Goal: Information Seeking & Learning: Learn about a topic

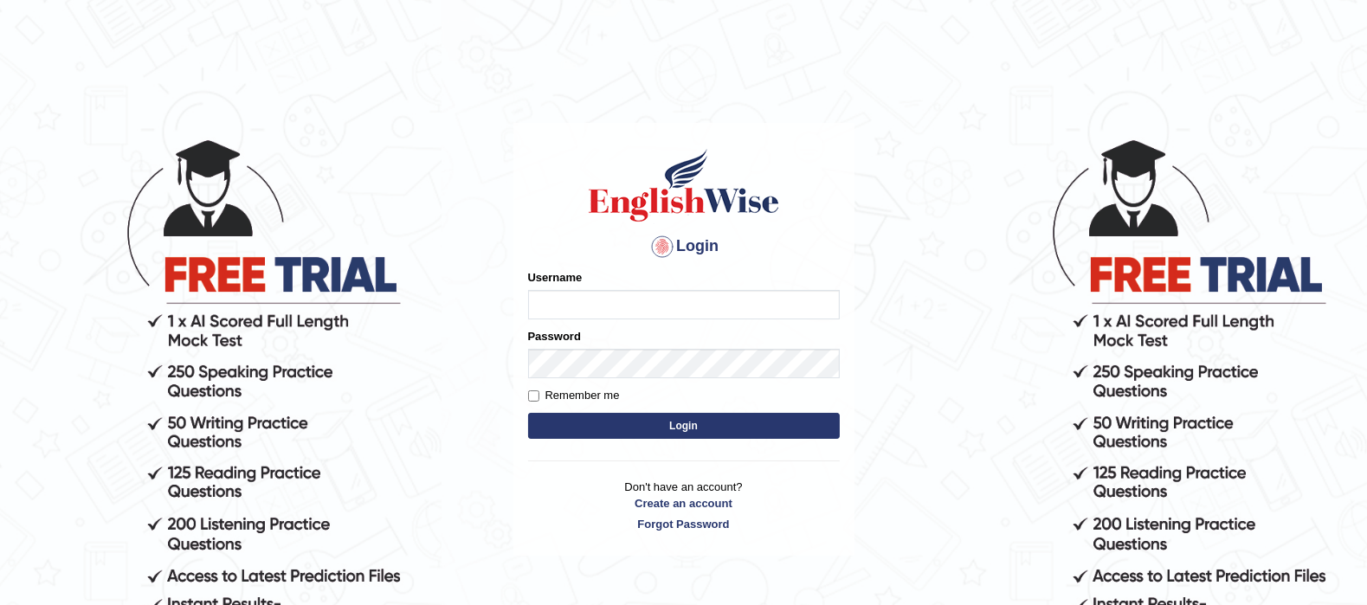
click at [656, 313] on input "Username" at bounding box center [684, 304] width 312 height 29
type input "Pavithragowda"
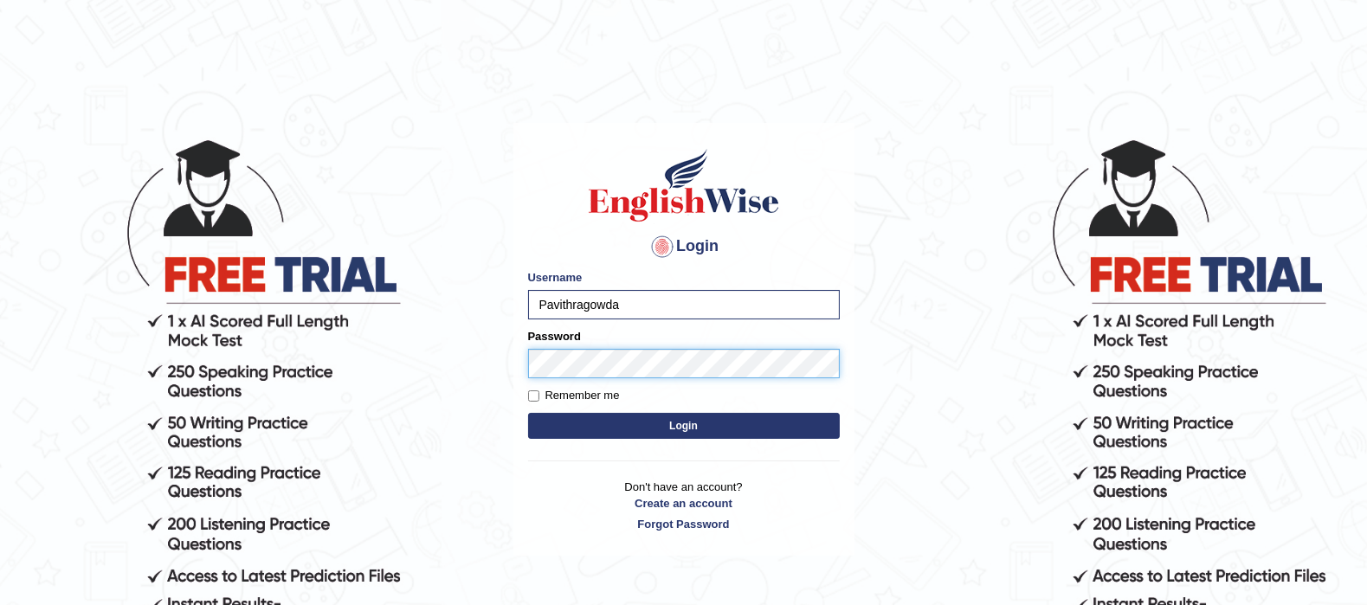
click at [528, 413] on button "Login" at bounding box center [684, 426] width 312 height 26
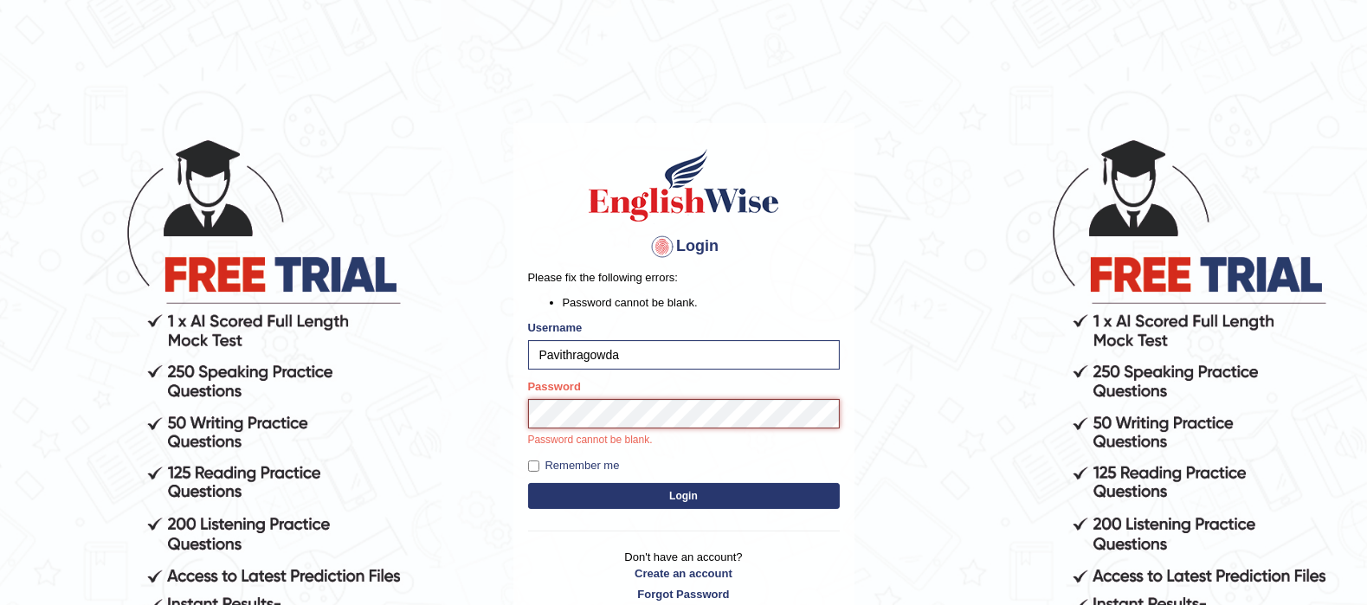
click at [528, 483] on button "Login" at bounding box center [684, 496] width 312 height 26
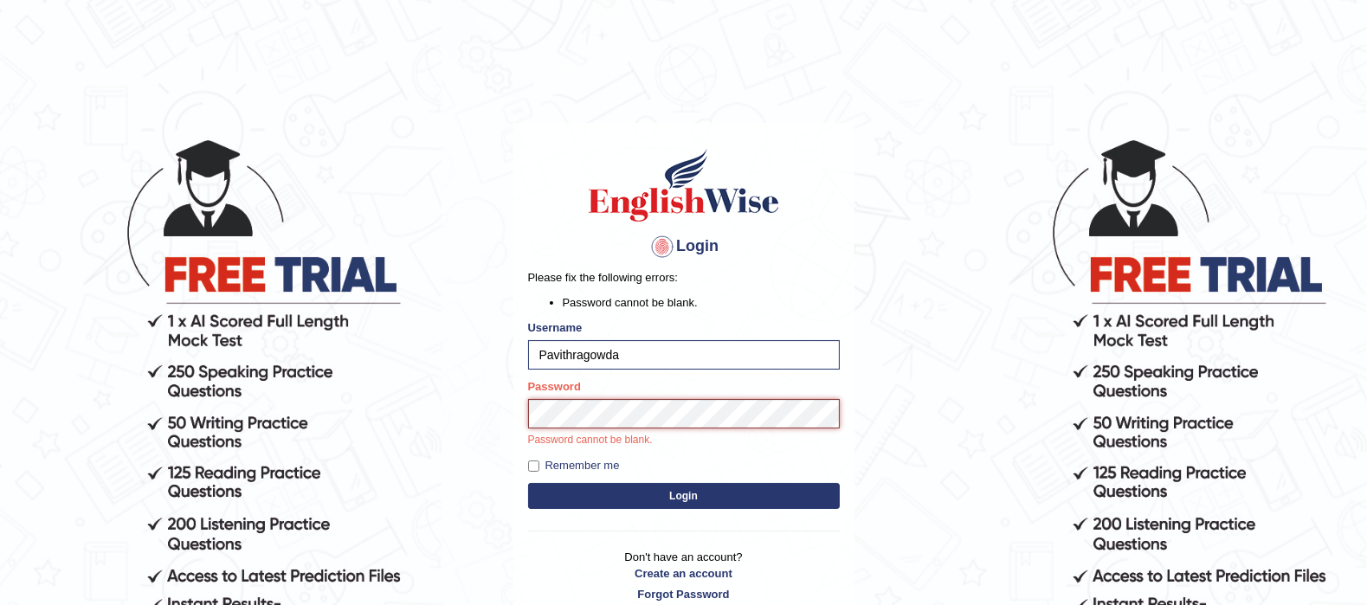
click at [528, 483] on button "Login" at bounding box center [684, 496] width 312 height 26
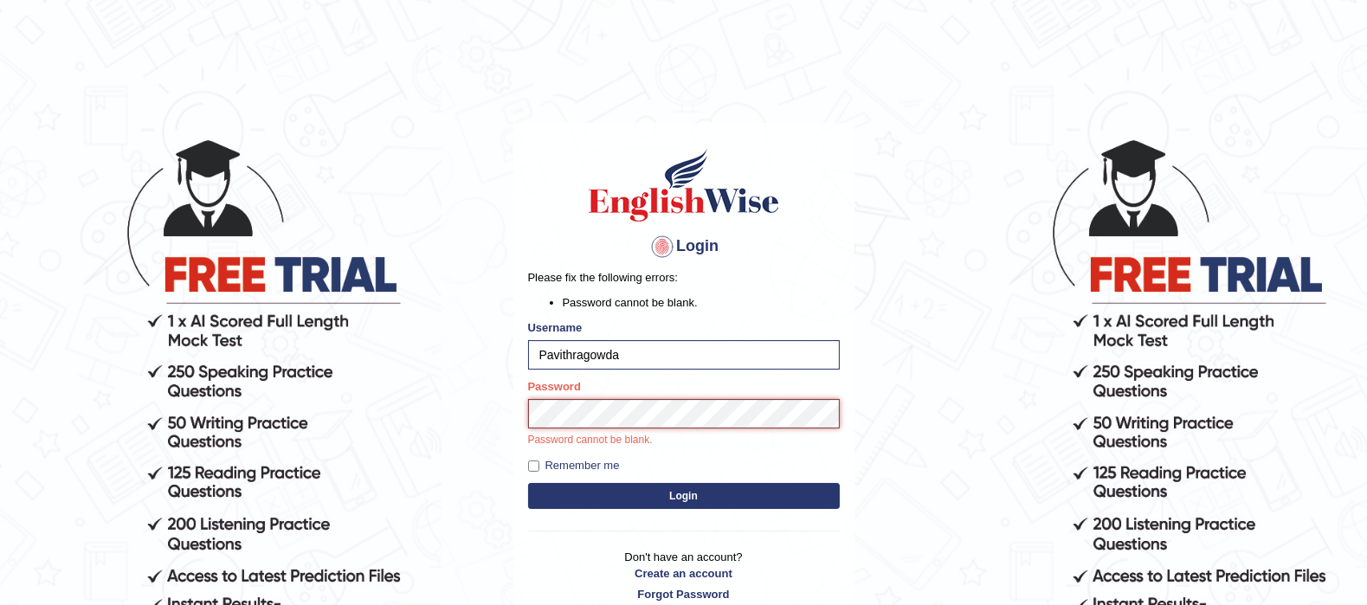
click at [528, 483] on button "Login" at bounding box center [684, 496] width 312 height 26
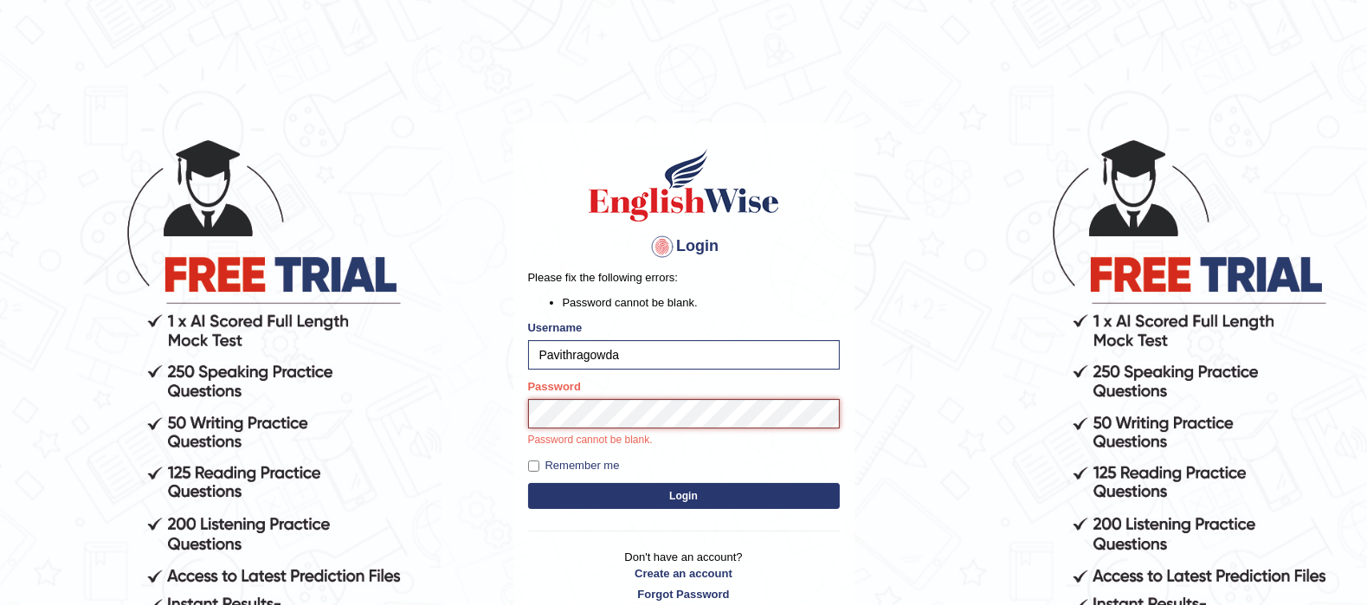
click at [528, 483] on button "Login" at bounding box center [684, 496] width 312 height 26
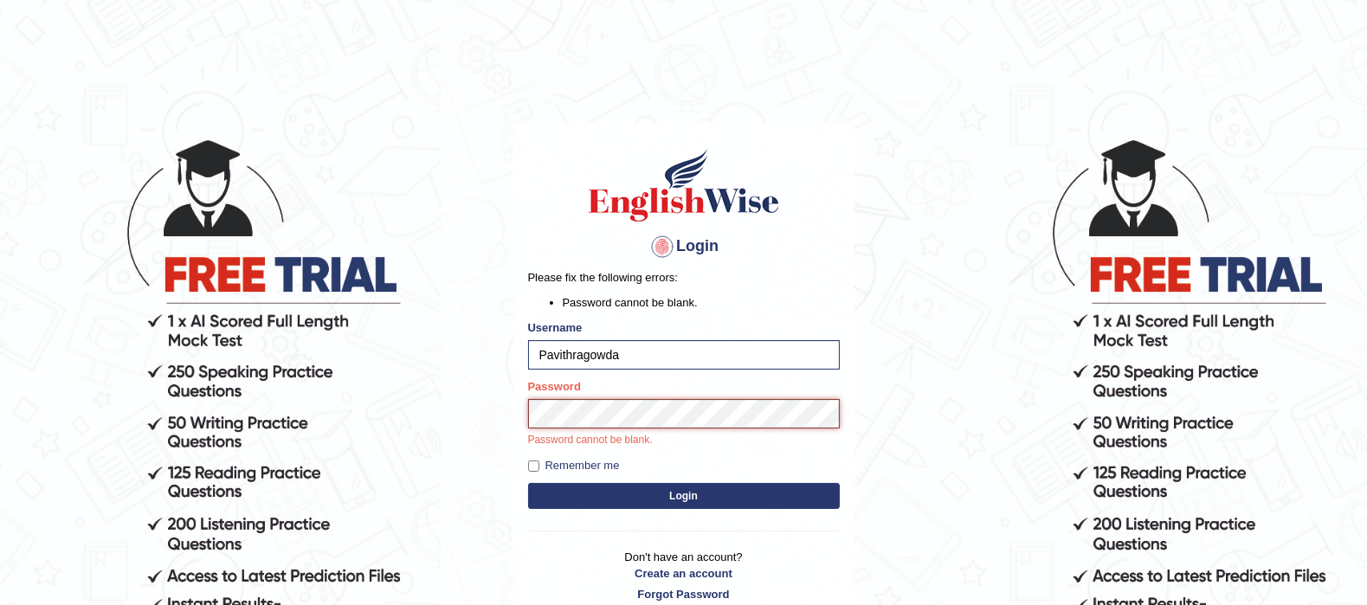
click at [528, 483] on button "Login" at bounding box center [684, 496] width 312 height 26
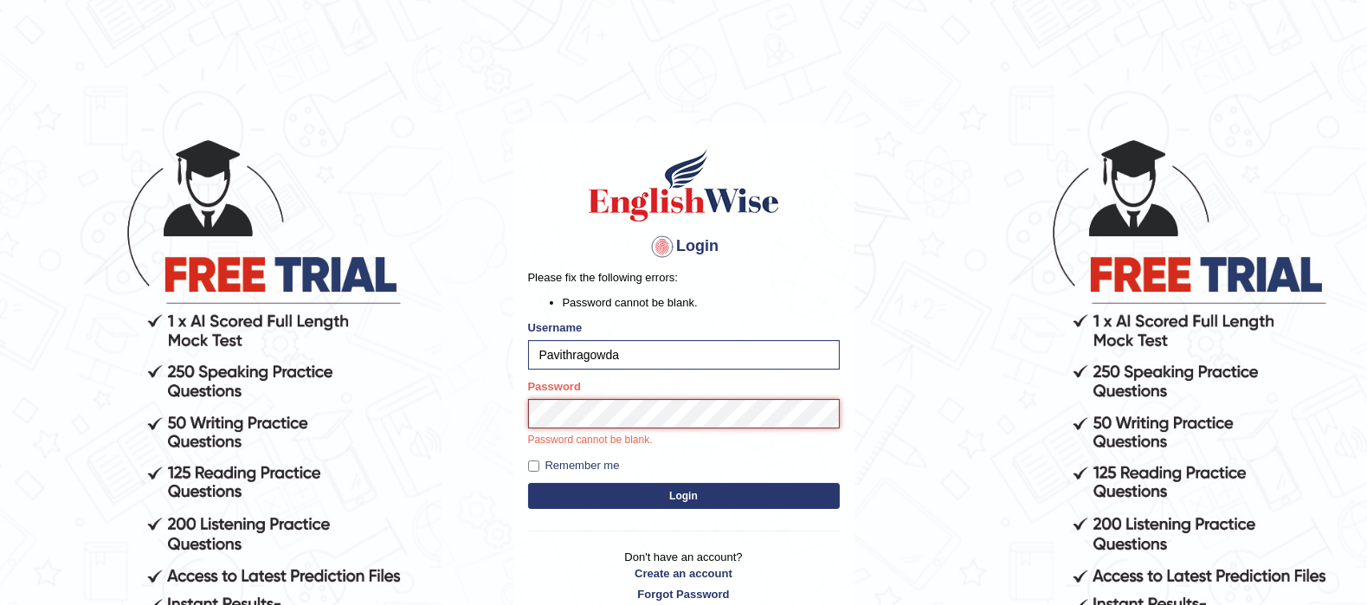
click at [528, 483] on button "Login" at bounding box center [684, 496] width 312 height 26
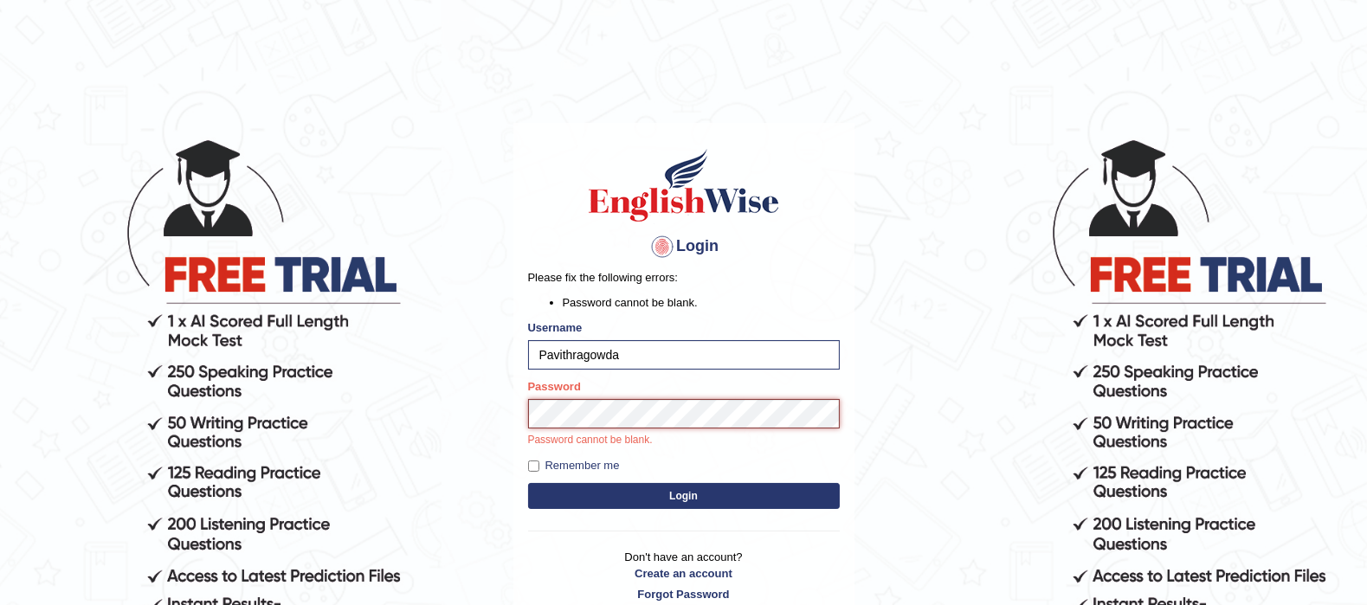
click at [528, 483] on button "Login" at bounding box center [684, 496] width 312 height 26
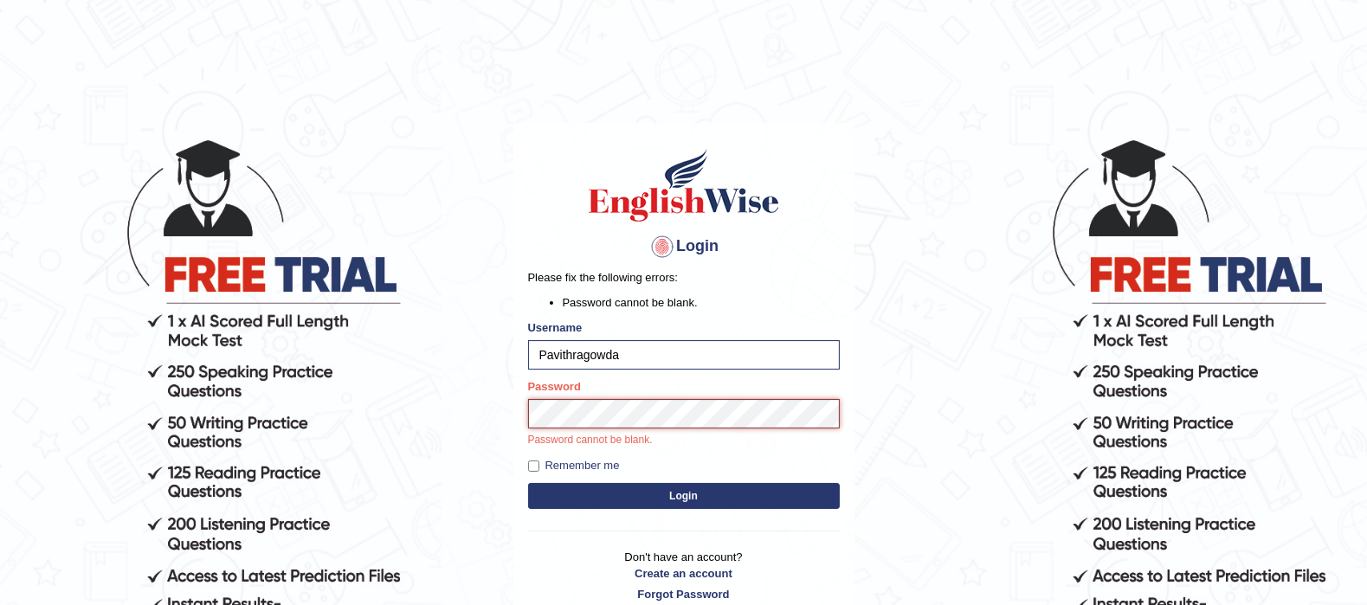
click at [528, 483] on button "Login" at bounding box center [684, 496] width 312 height 26
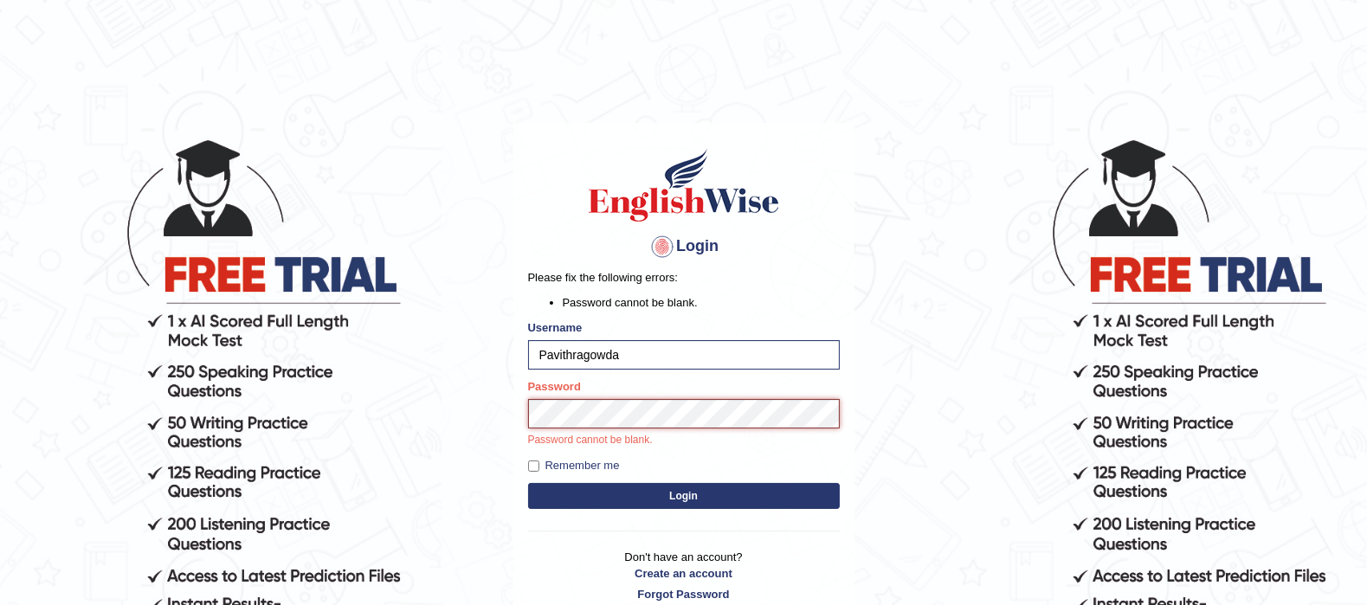
click at [528, 483] on button "Login" at bounding box center [684, 496] width 312 height 26
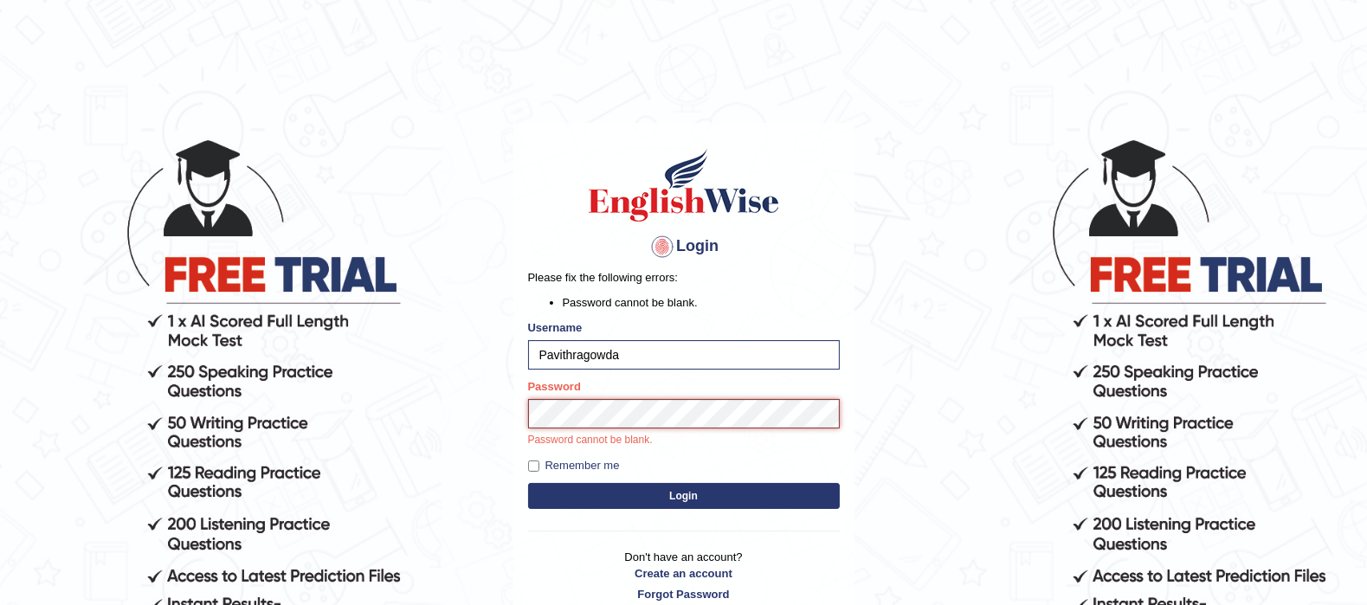
click at [528, 483] on button "Login" at bounding box center [684, 496] width 312 height 26
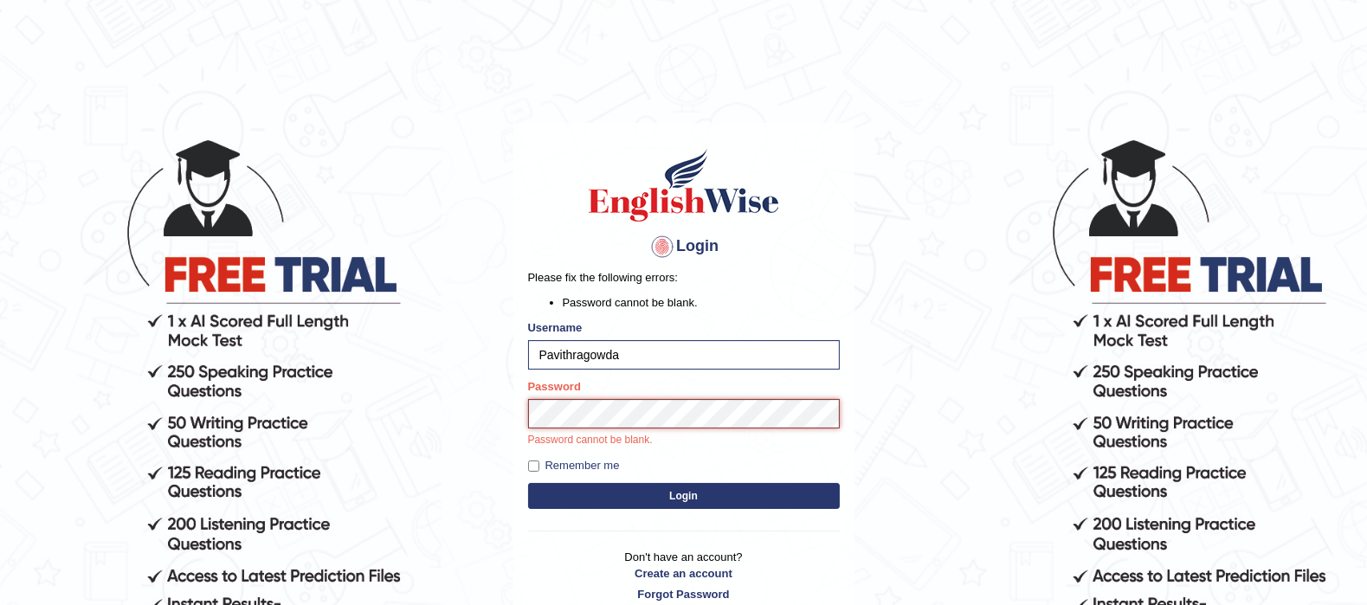
click at [528, 483] on button "Login" at bounding box center [684, 496] width 312 height 26
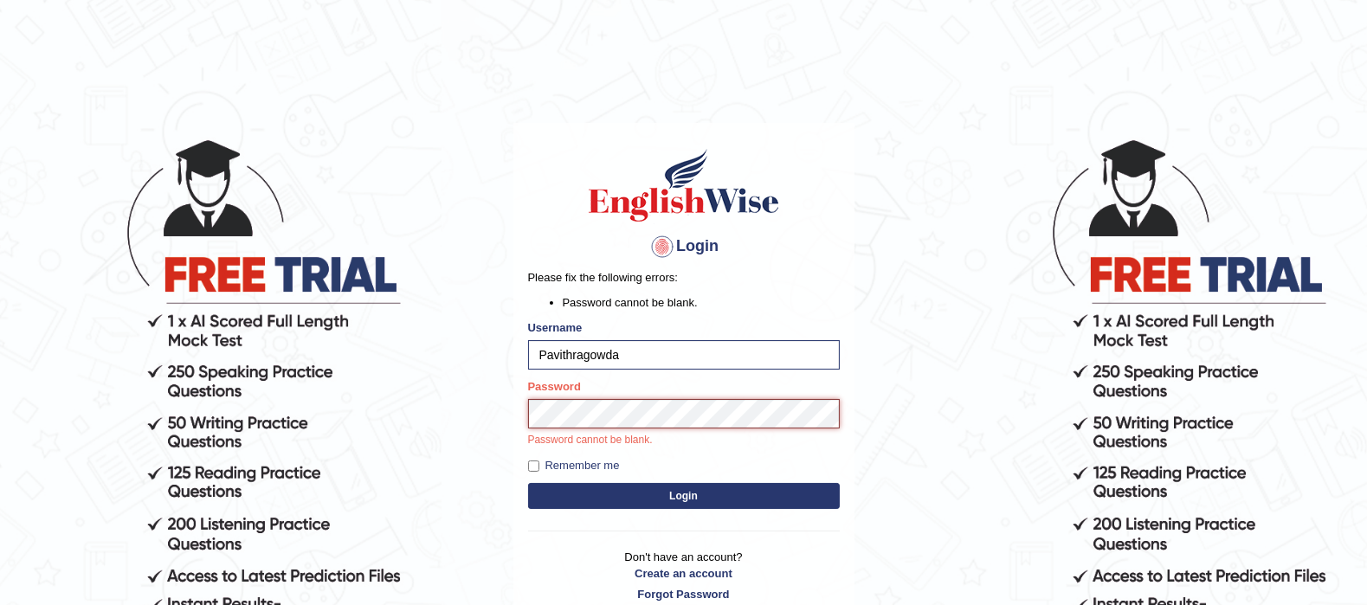
click at [528, 483] on button "Login" at bounding box center [684, 496] width 312 height 26
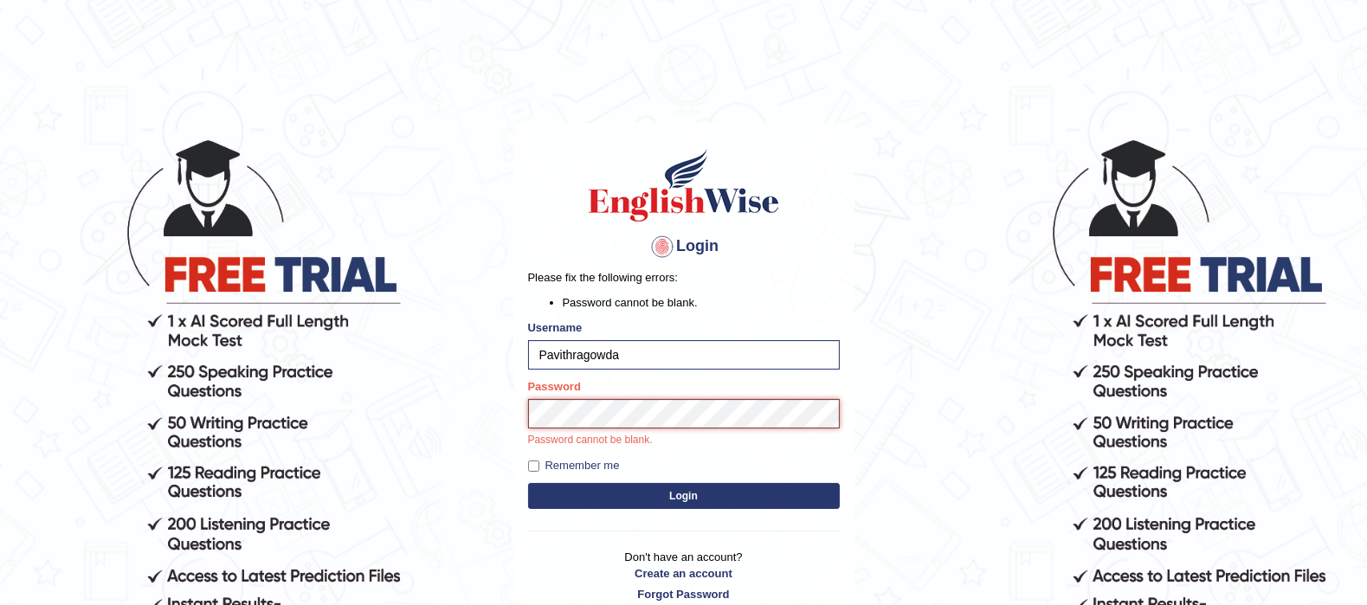
click at [528, 483] on button "Login" at bounding box center [684, 496] width 312 height 26
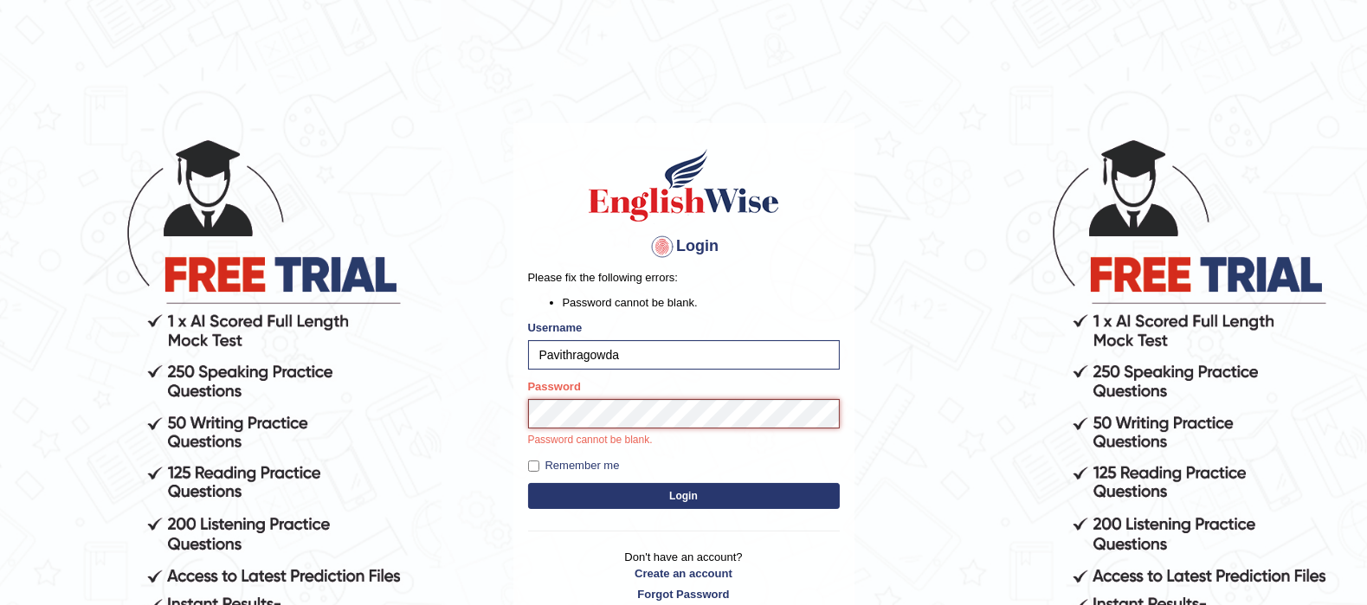
click at [528, 483] on button "Login" at bounding box center [684, 496] width 312 height 26
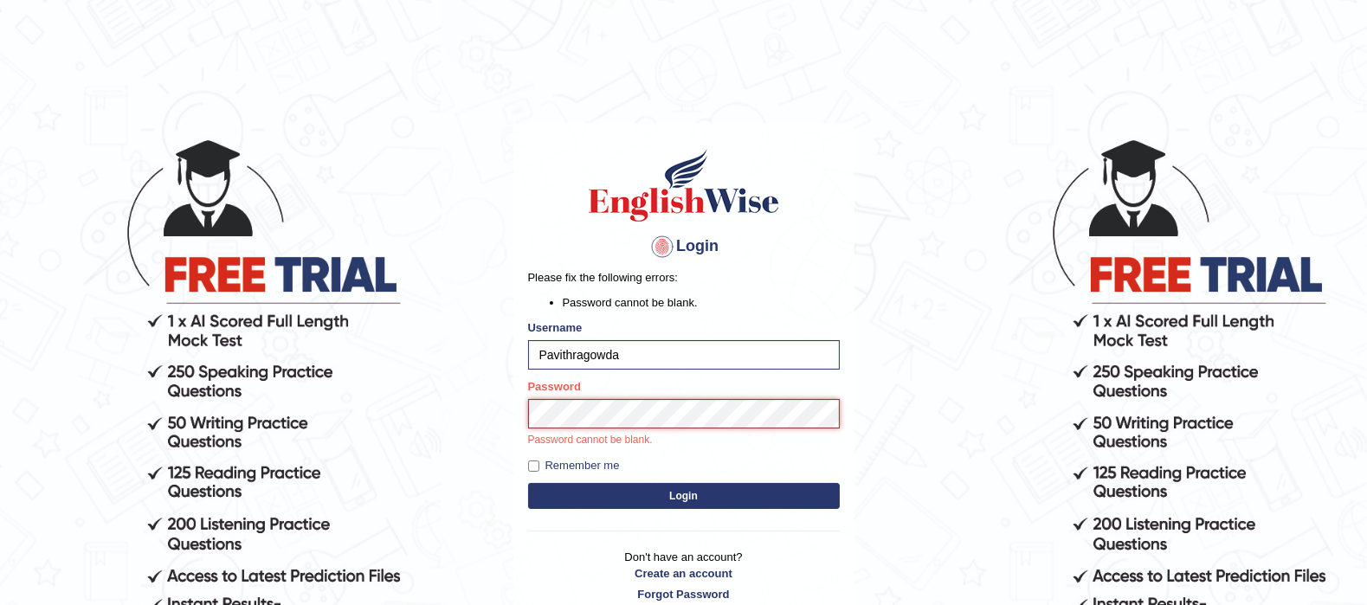
click at [528, 483] on button "Login" at bounding box center [684, 496] width 312 height 26
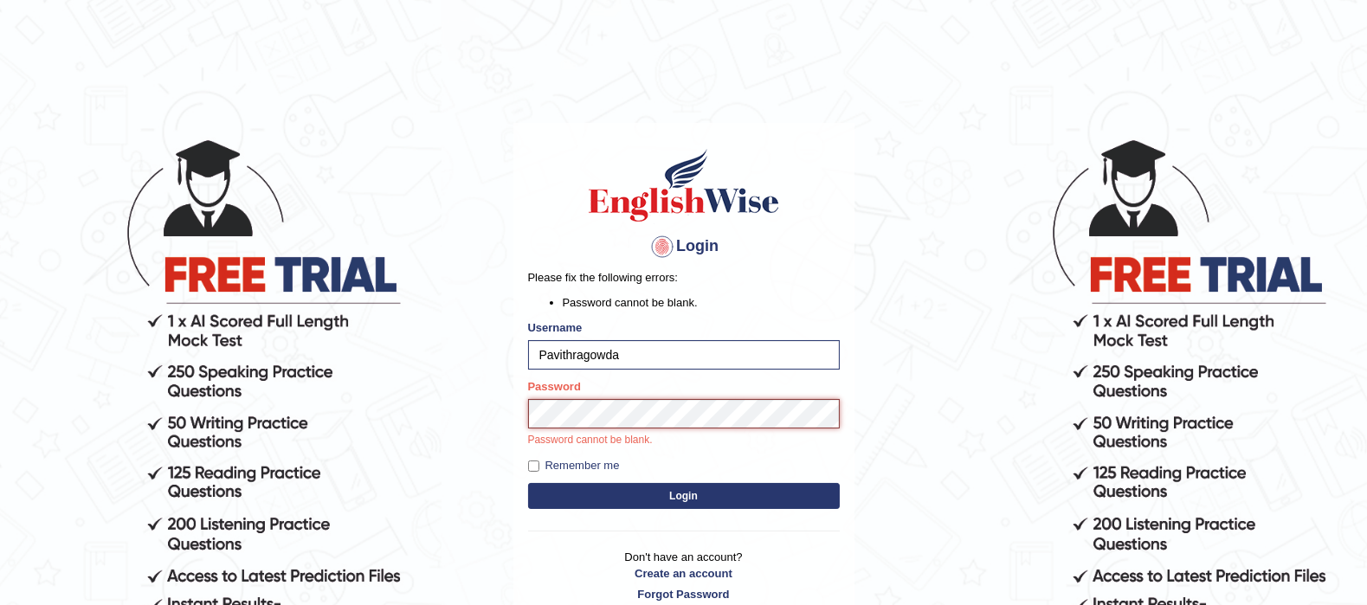
click at [528, 483] on button "Login" at bounding box center [684, 496] width 312 height 26
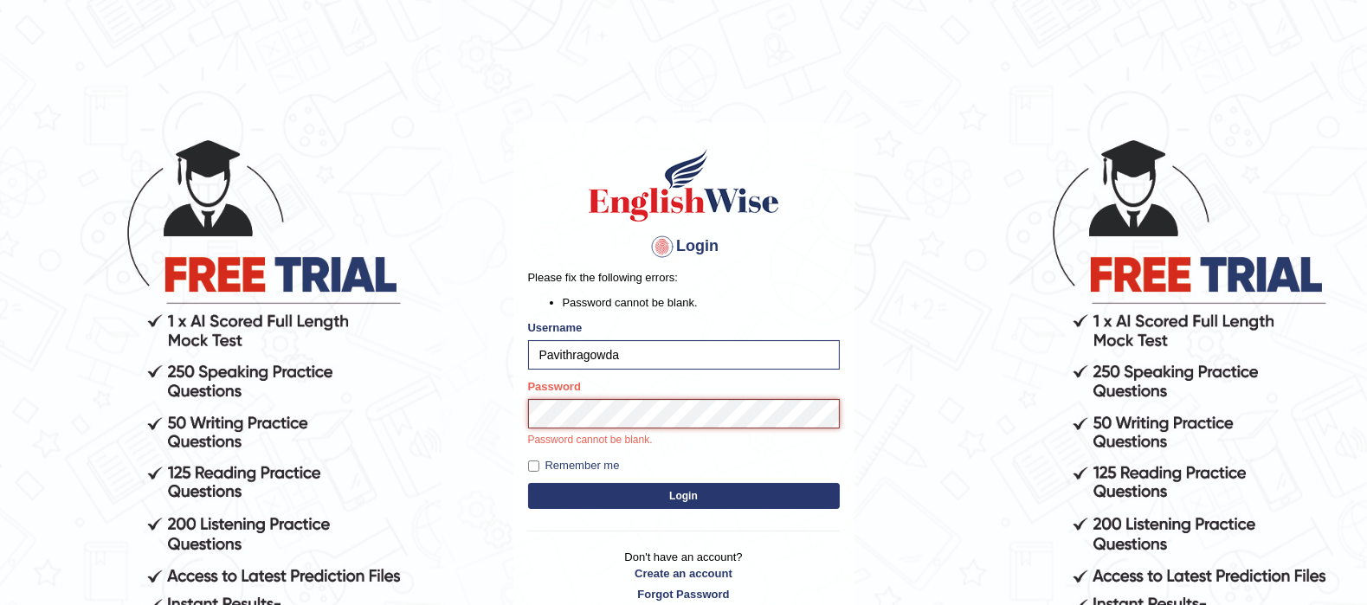
click at [528, 483] on button "Login" at bounding box center [684, 496] width 312 height 26
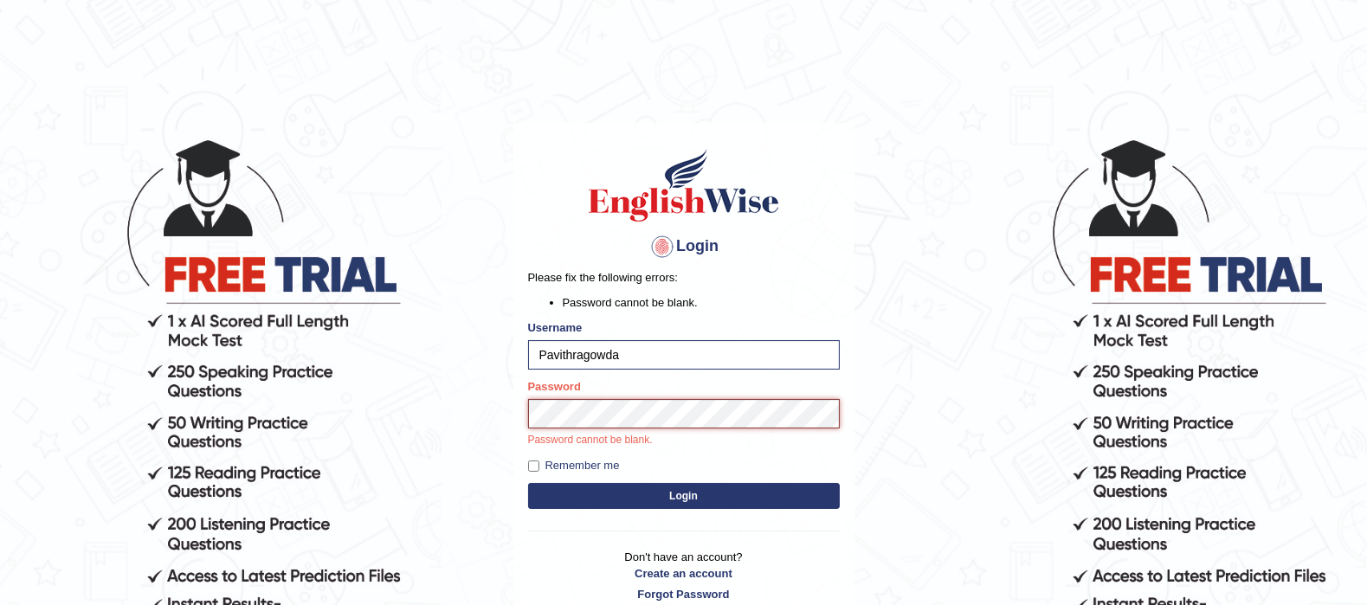
click at [528, 483] on button "Login" at bounding box center [684, 496] width 312 height 26
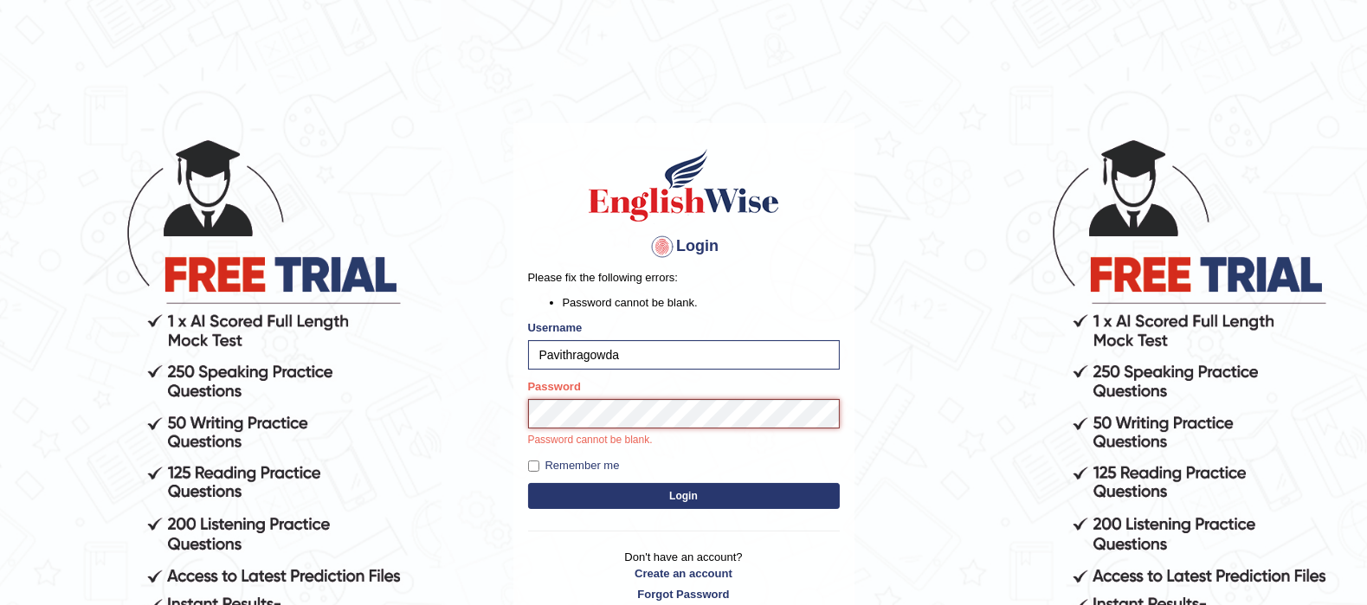
click at [528, 483] on button "Login" at bounding box center [684, 496] width 312 height 26
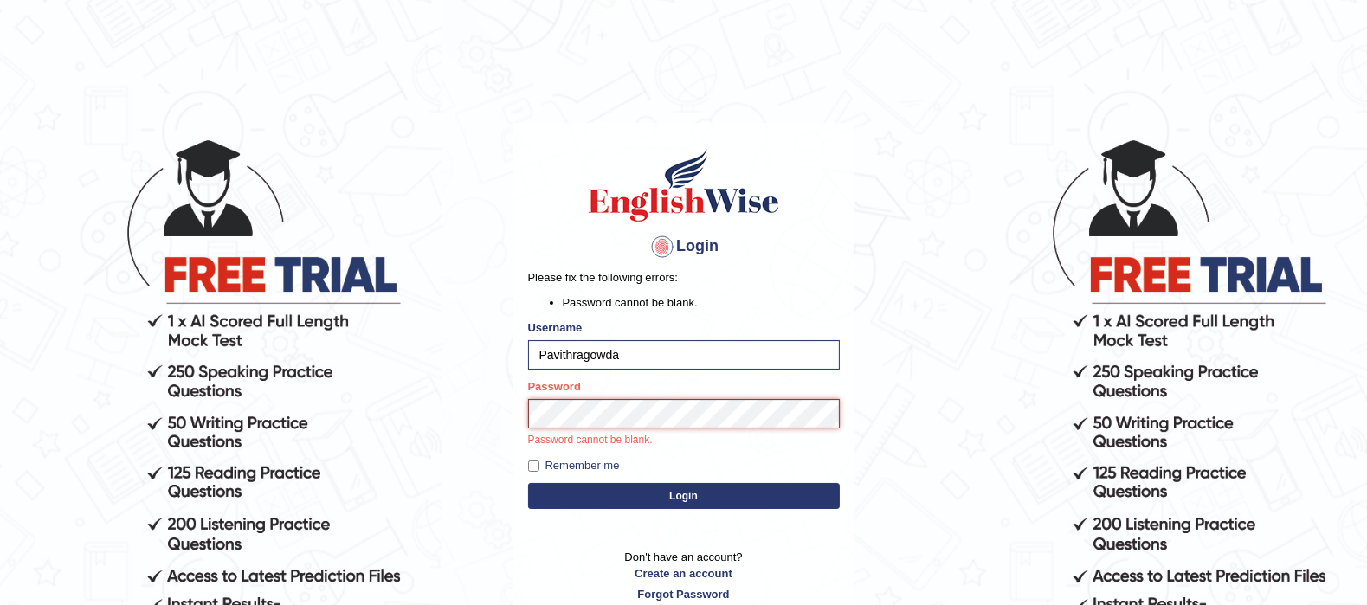
click at [528, 483] on button "Login" at bounding box center [684, 496] width 312 height 26
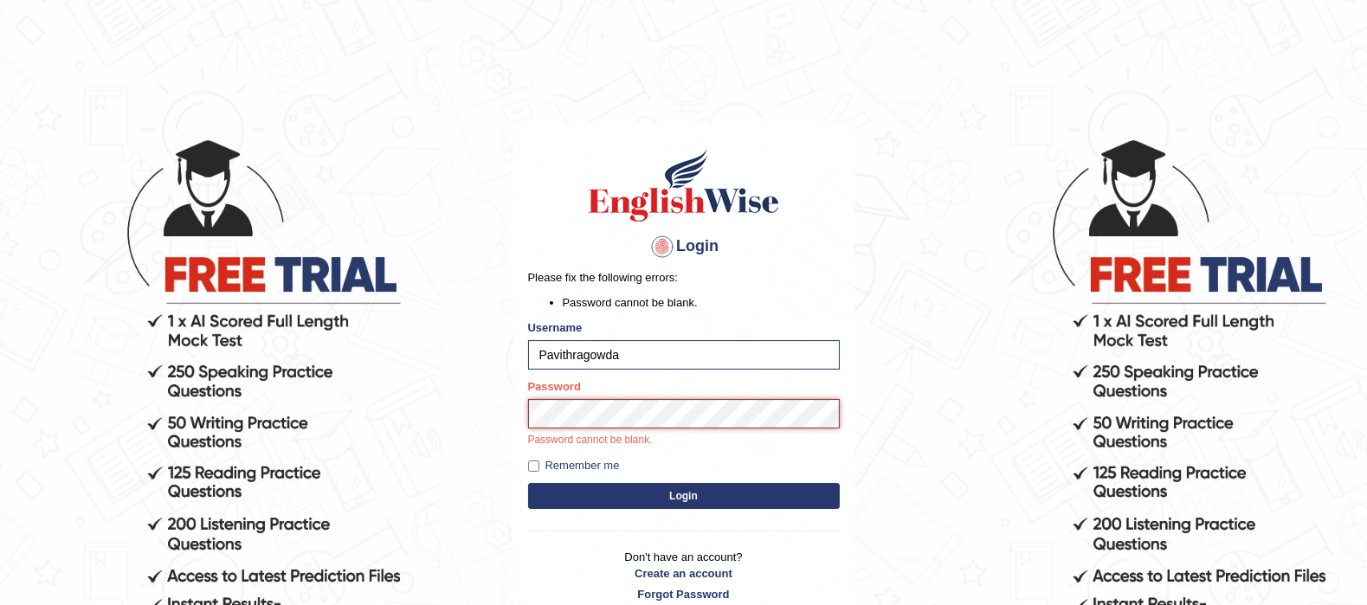
click at [528, 483] on button "Login" at bounding box center [684, 496] width 312 height 26
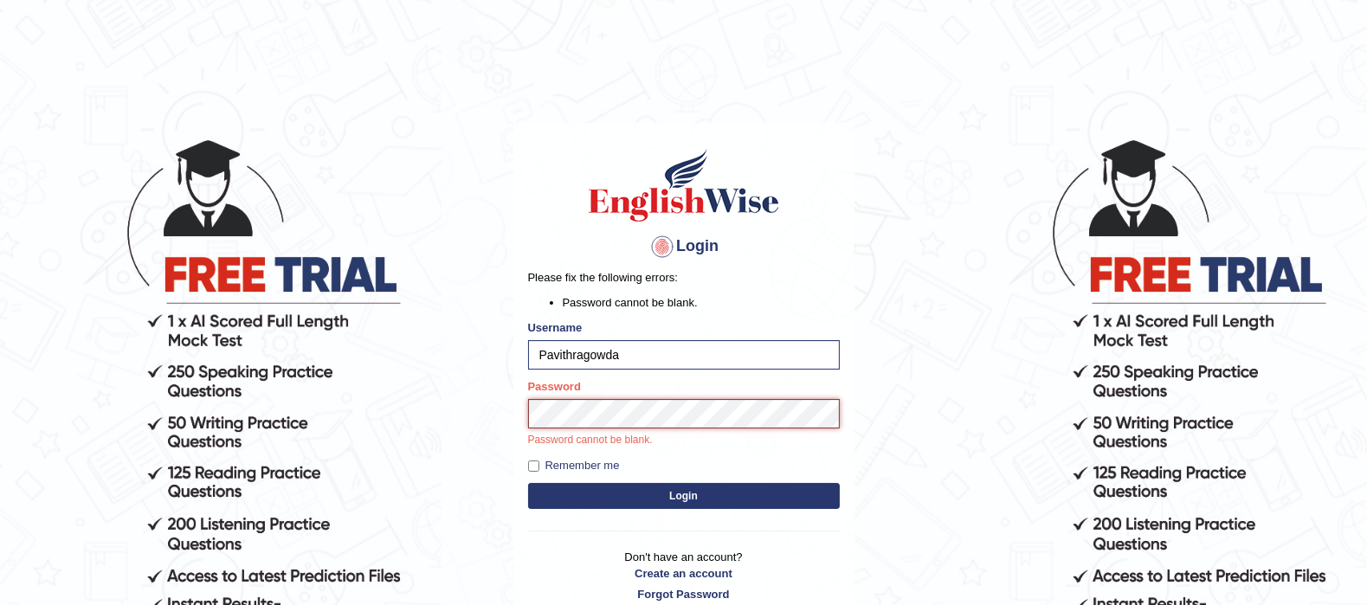
click at [528, 483] on button "Login" at bounding box center [684, 496] width 312 height 26
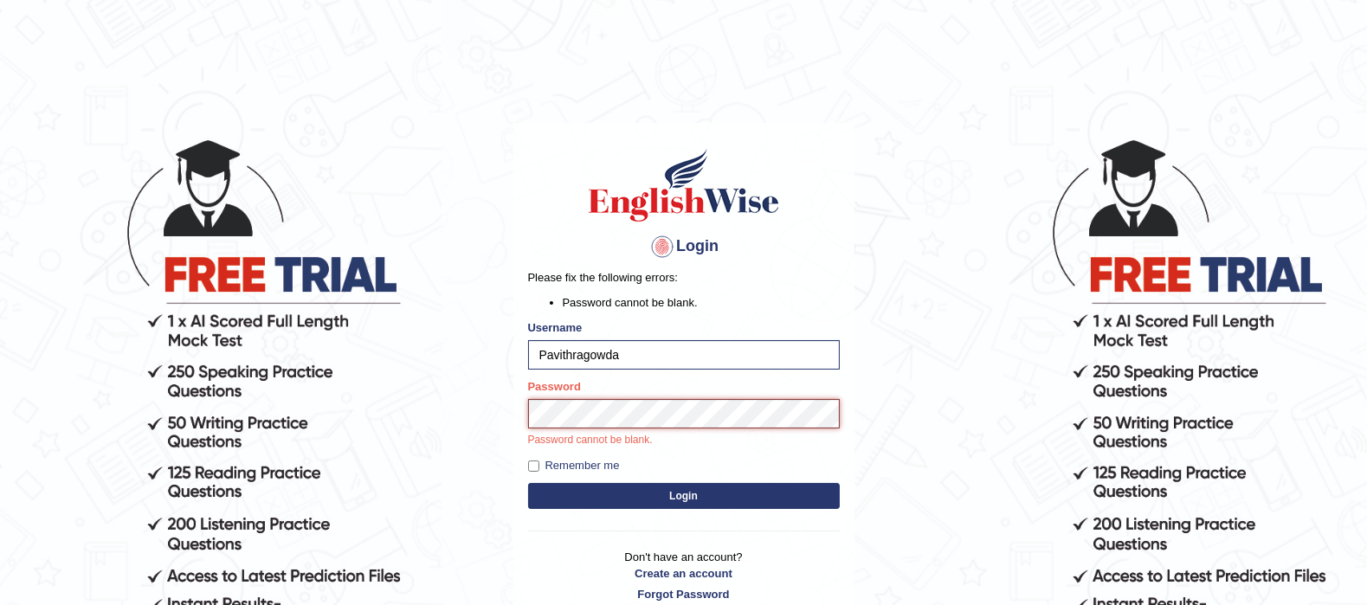
click at [528, 483] on button "Login" at bounding box center [684, 496] width 312 height 26
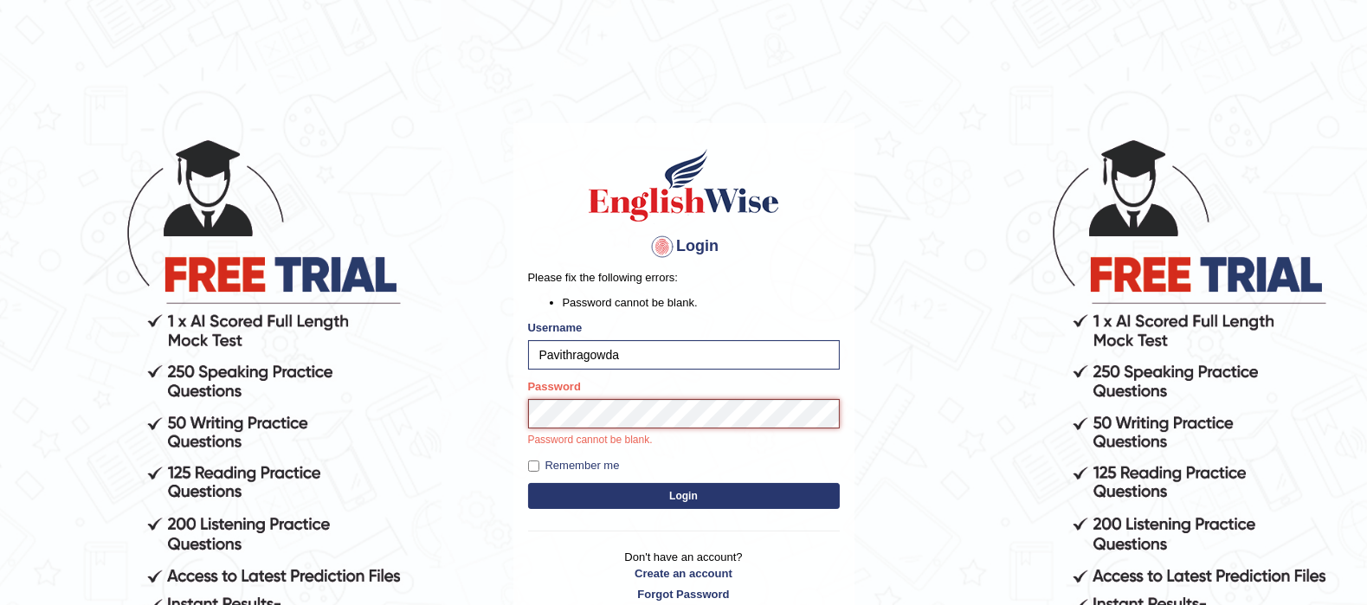
click at [528, 483] on button "Login" at bounding box center [684, 496] width 312 height 26
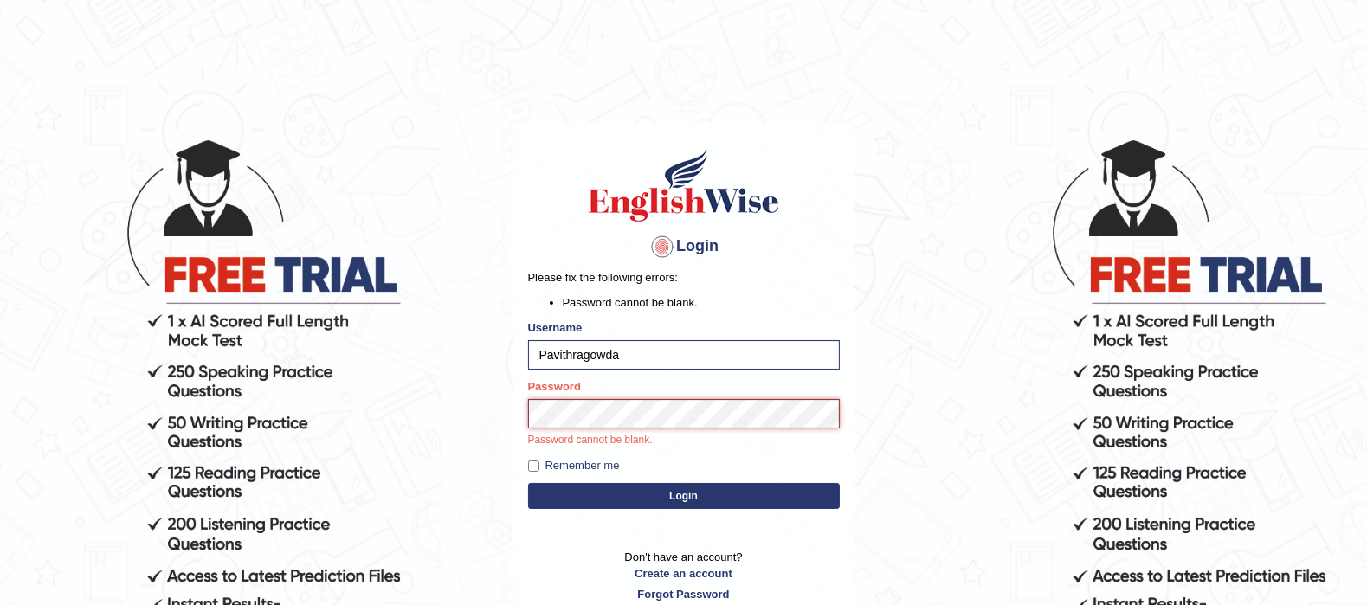
click at [528, 483] on button "Login" at bounding box center [684, 496] width 312 height 26
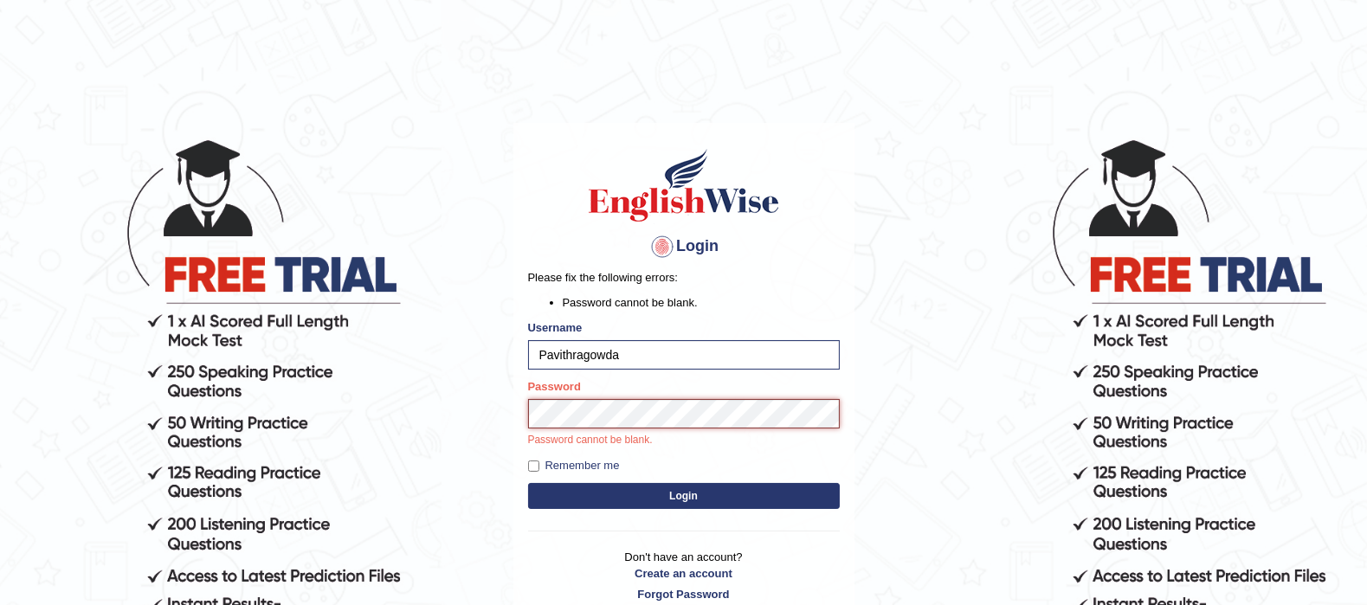
click at [528, 483] on button "Login" at bounding box center [684, 496] width 312 height 26
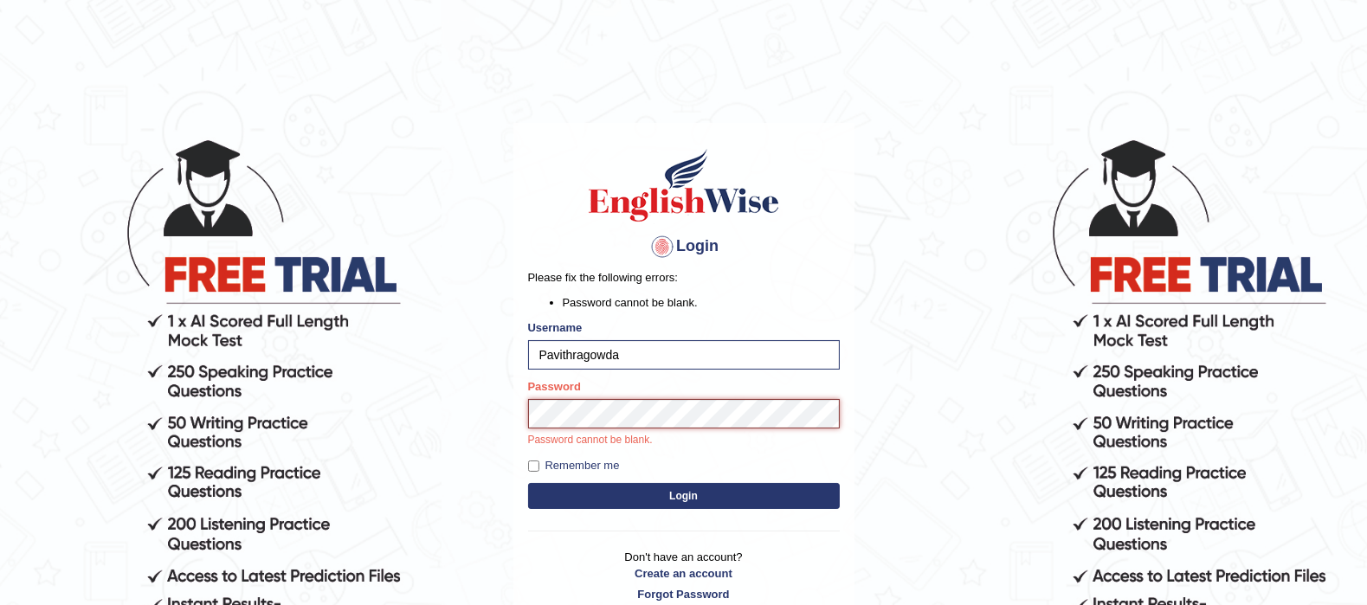
click at [528, 483] on button "Login" at bounding box center [684, 496] width 312 height 26
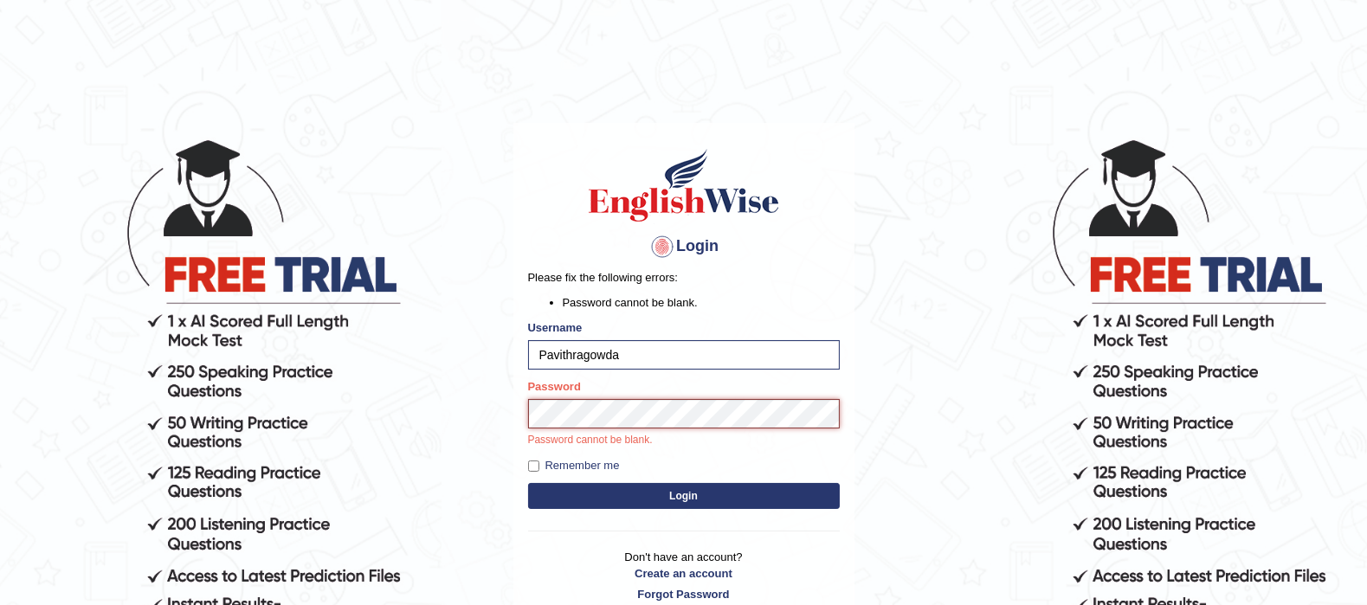
click at [528, 483] on button "Login" at bounding box center [684, 496] width 312 height 26
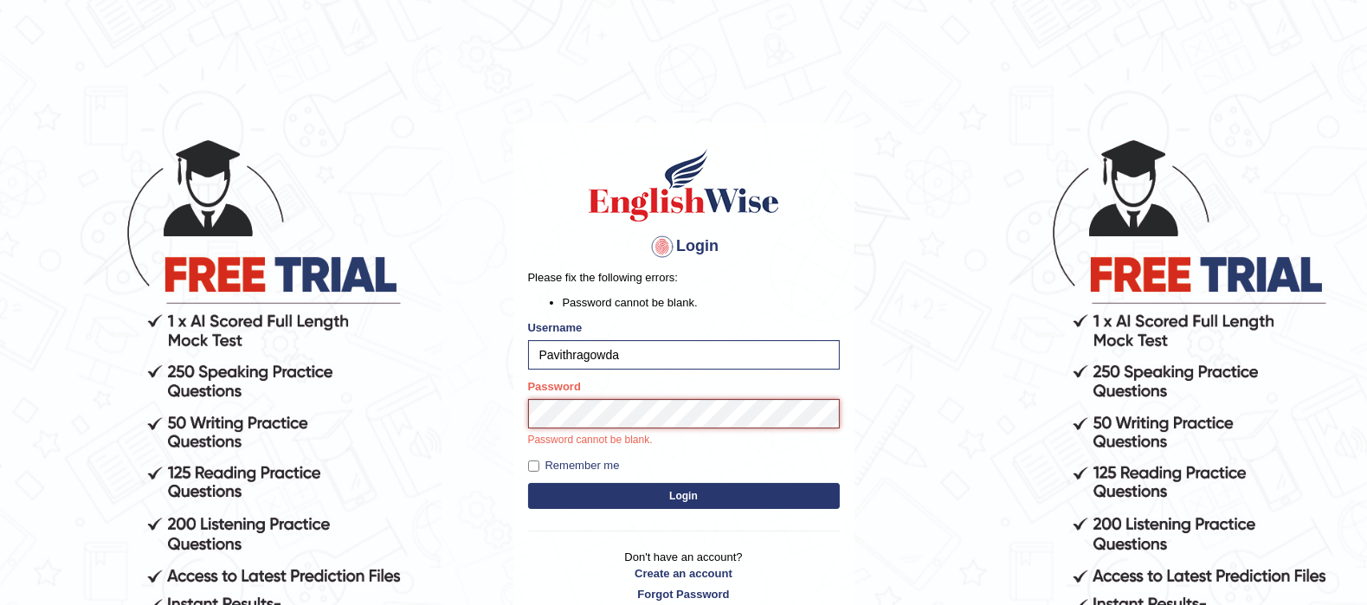
click at [528, 483] on button "Login" at bounding box center [684, 496] width 312 height 26
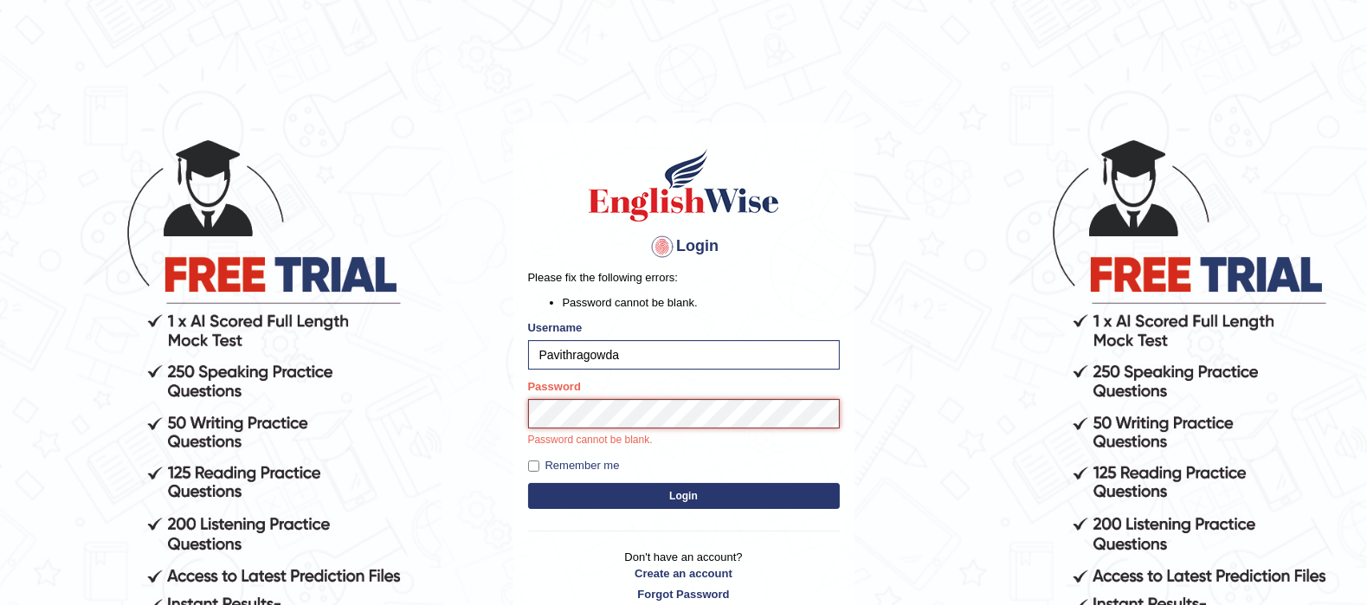
click at [528, 483] on button "Login" at bounding box center [684, 496] width 312 height 26
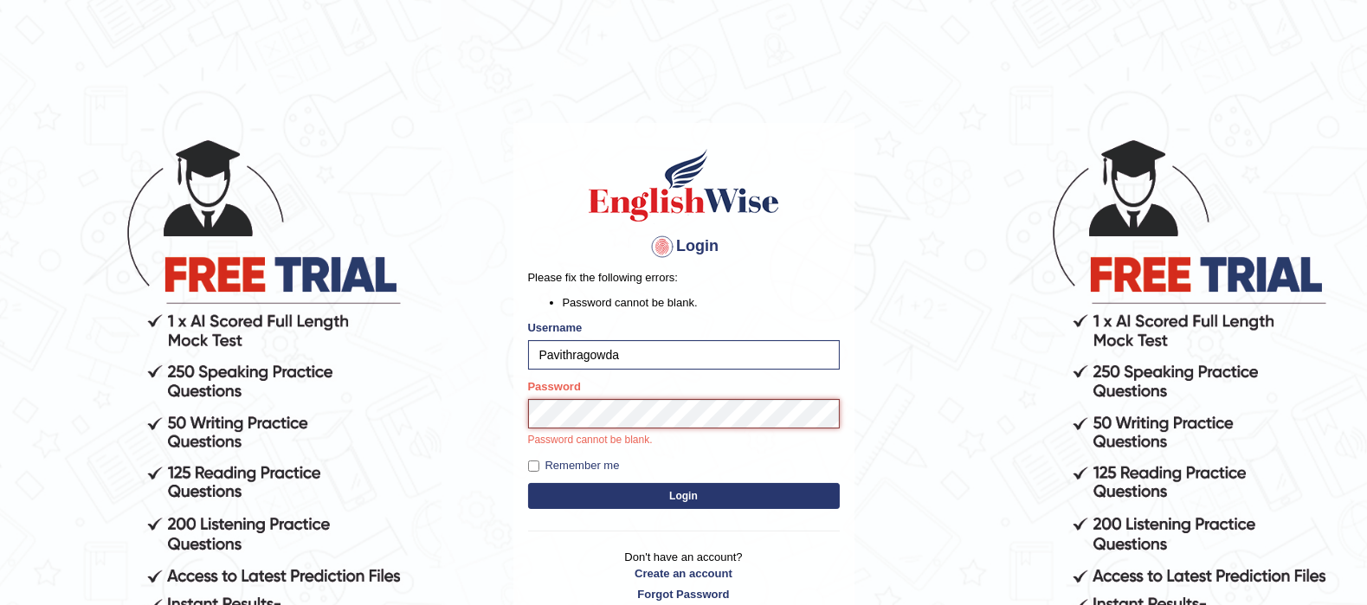
click at [528, 483] on button "Login" at bounding box center [684, 496] width 312 height 26
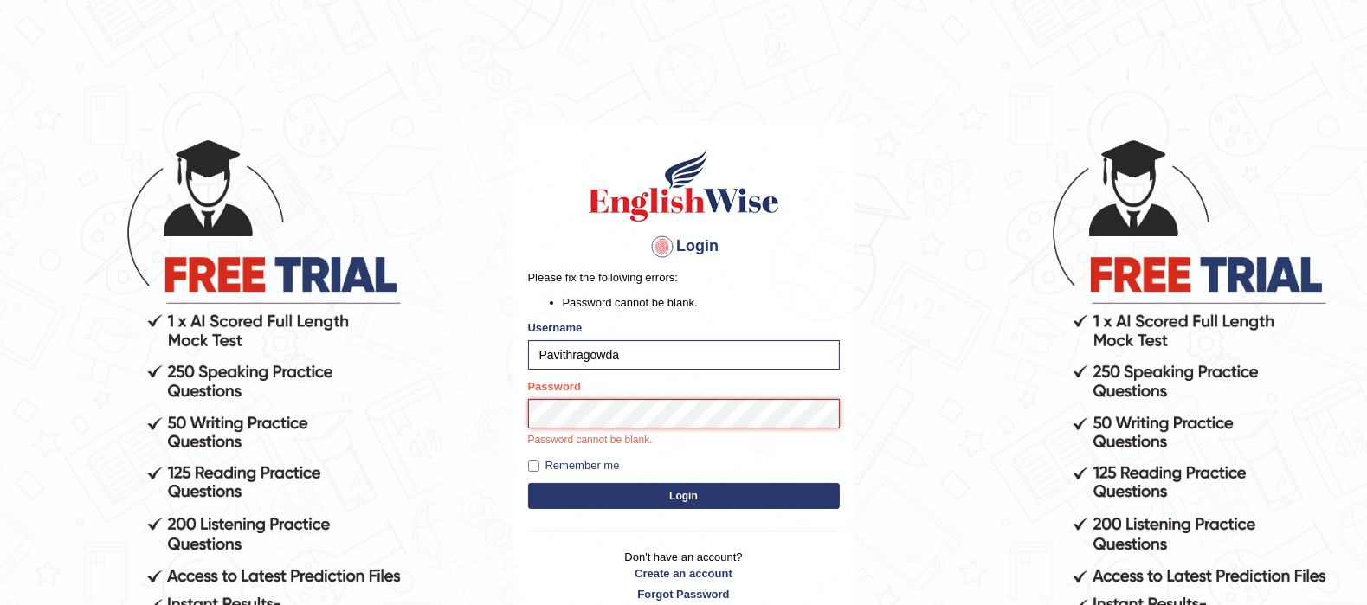
click at [528, 483] on button "Login" at bounding box center [684, 496] width 312 height 26
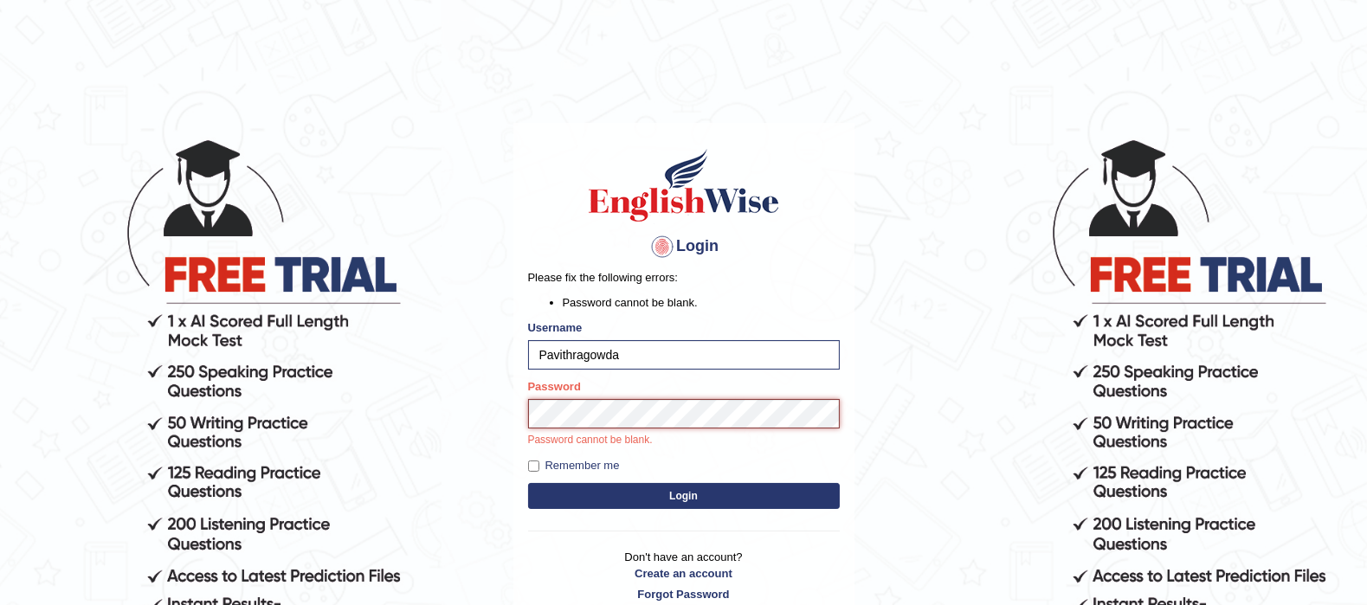
click at [528, 483] on button "Login" at bounding box center [684, 496] width 312 height 26
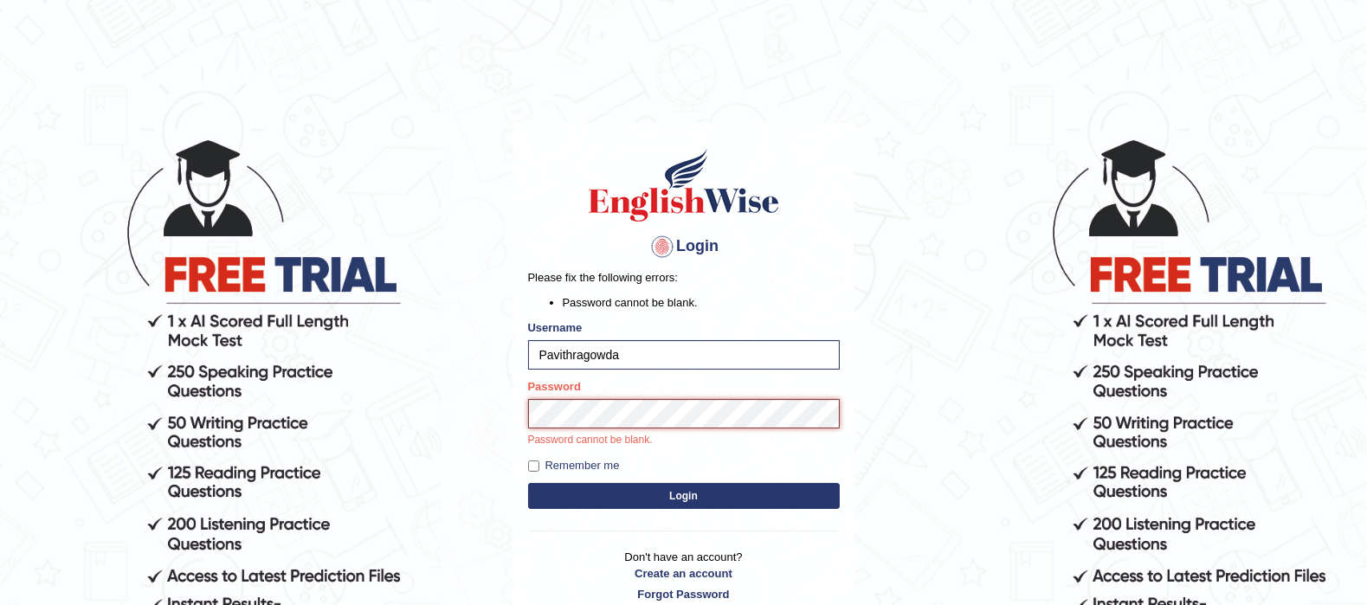
click at [528, 483] on button "Login" at bounding box center [684, 496] width 312 height 26
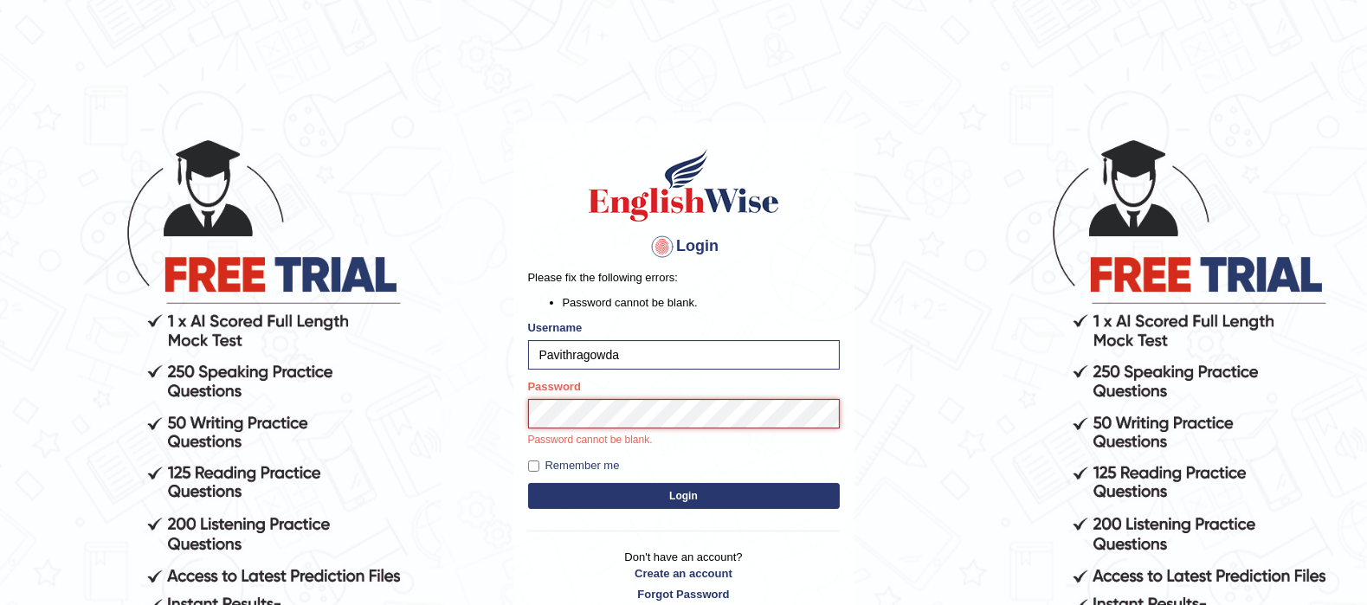
click at [528, 483] on button "Login" at bounding box center [684, 496] width 312 height 26
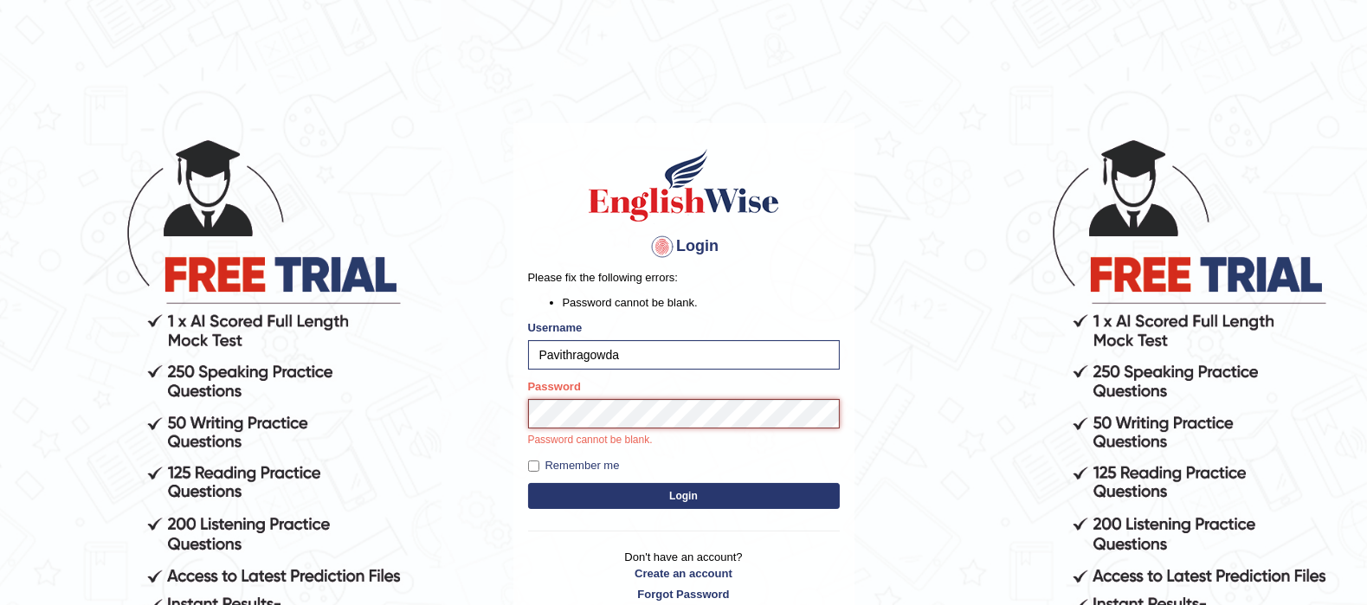
click at [528, 483] on button "Login" at bounding box center [684, 496] width 312 height 26
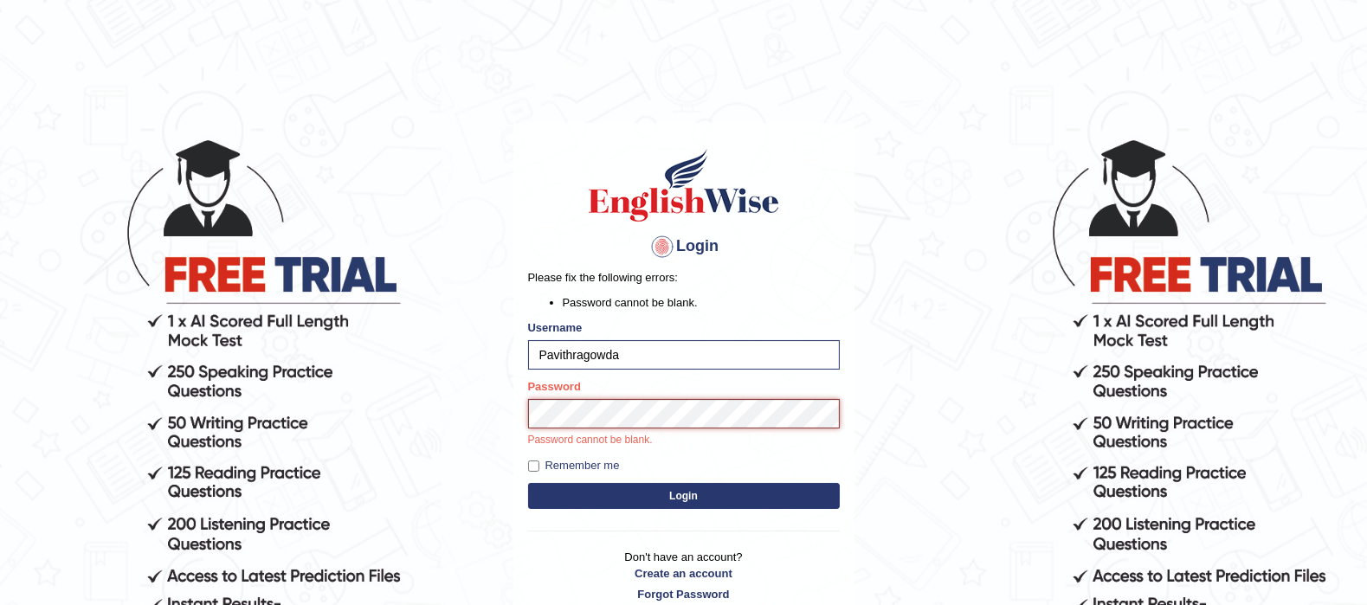
click at [528, 483] on button "Login" at bounding box center [684, 496] width 312 height 26
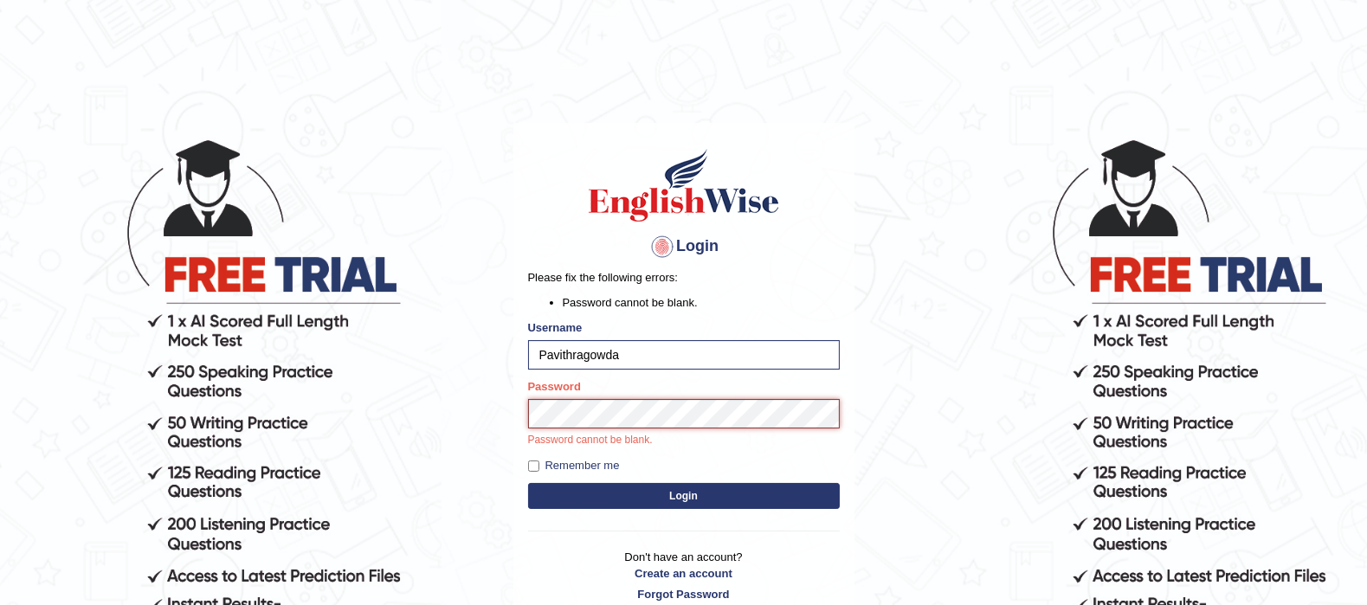
click at [528, 483] on button "Login" at bounding box center [684, 496] width 312 height 26
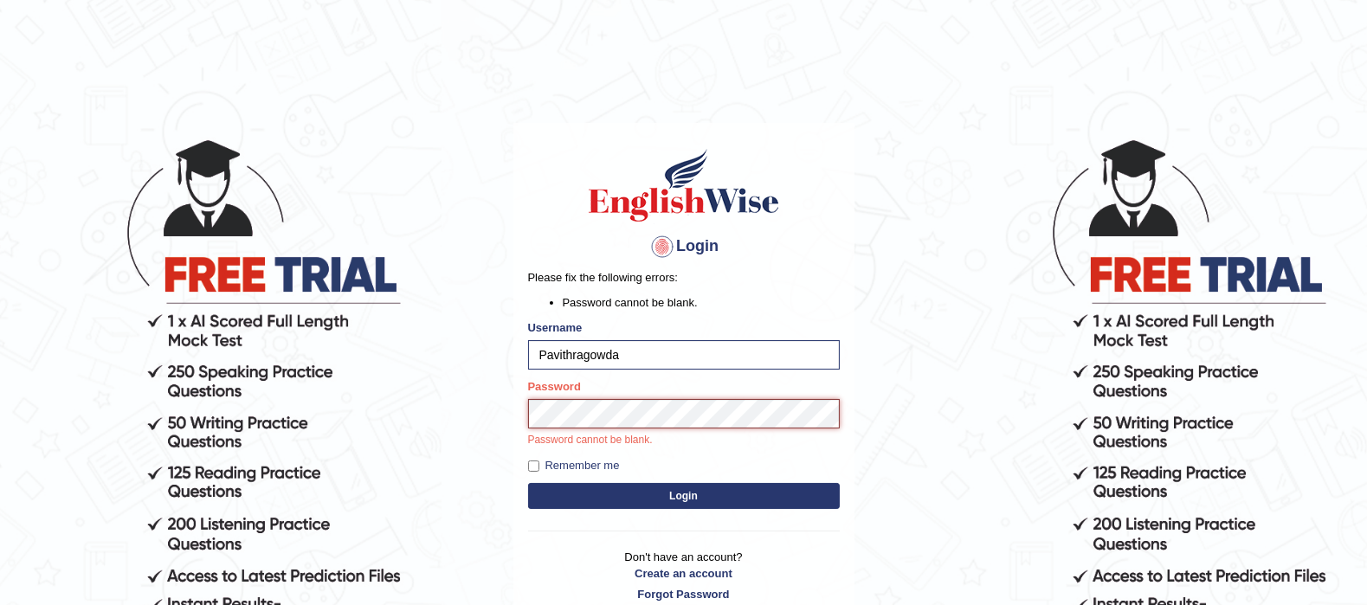
click at [528, 483] on button "Login" at bounding box center [684, 496] width 312 height 26
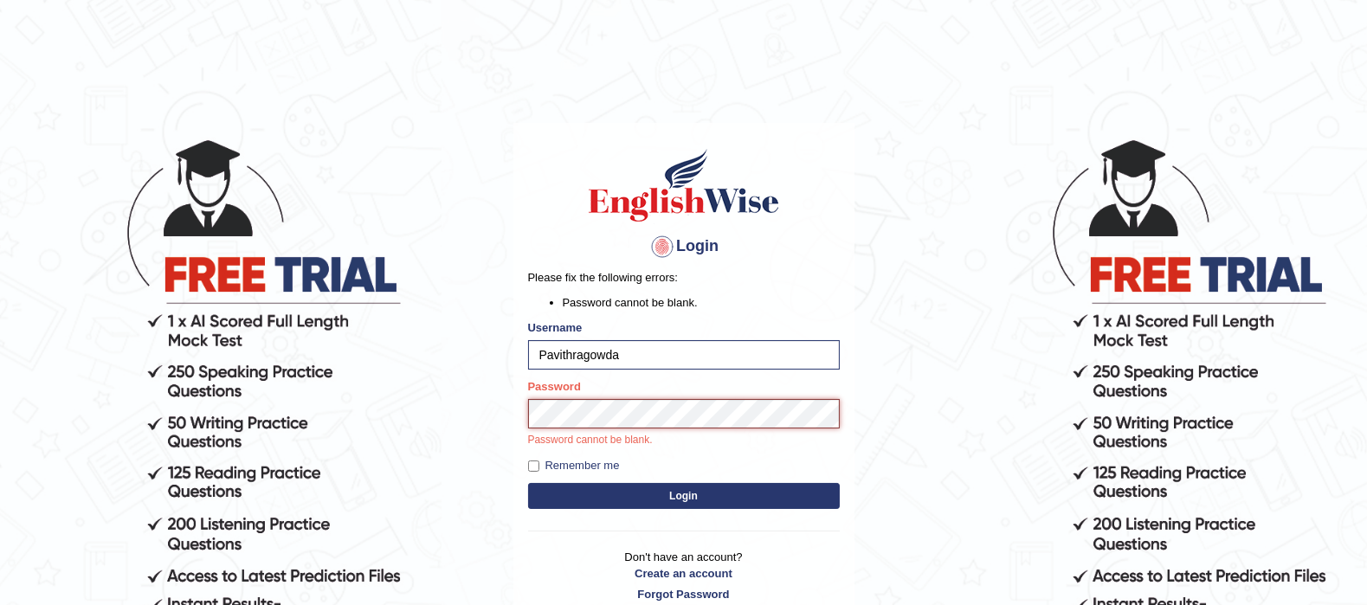
click at [528, 483] on button "Login" at bounding box center [684, 496] width 312 height 26
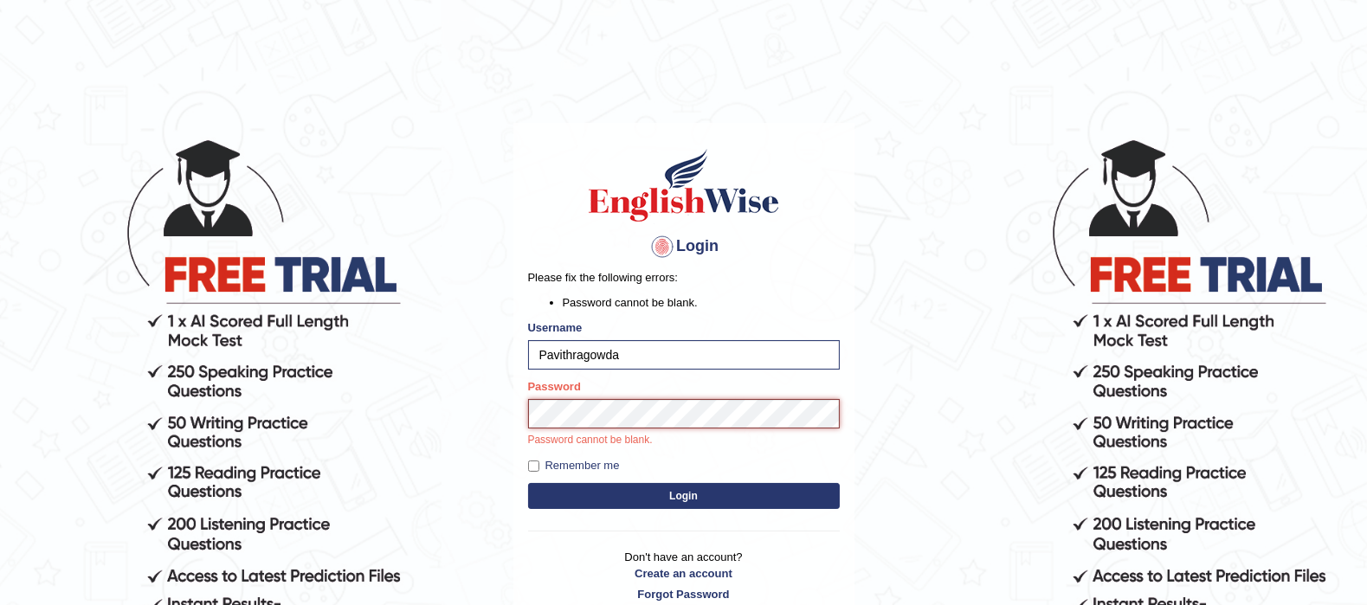
click at [528, 483] on button "Login" at bounding box center [684, 496] width 312 height 26
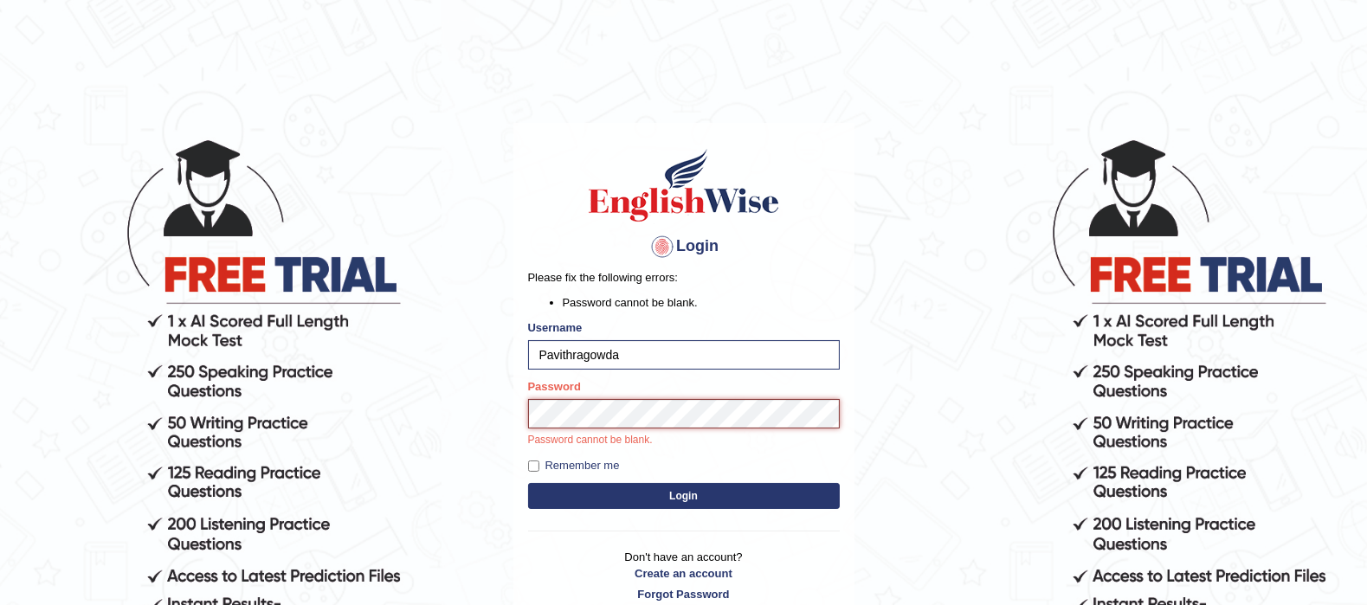
click at [528, 483] on button "Login" at bounding box center [684, 496] width 312 height 26
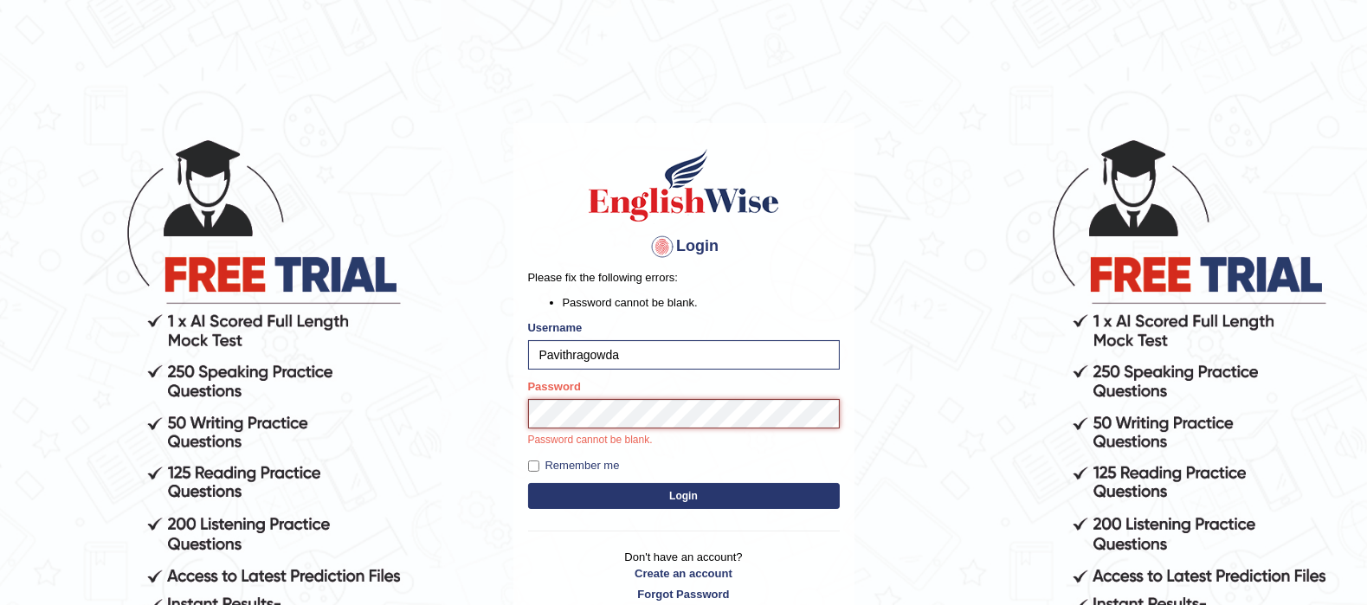
click at [528, 483] on button "Login" at bounding box center [684, 496] width 312 height 26
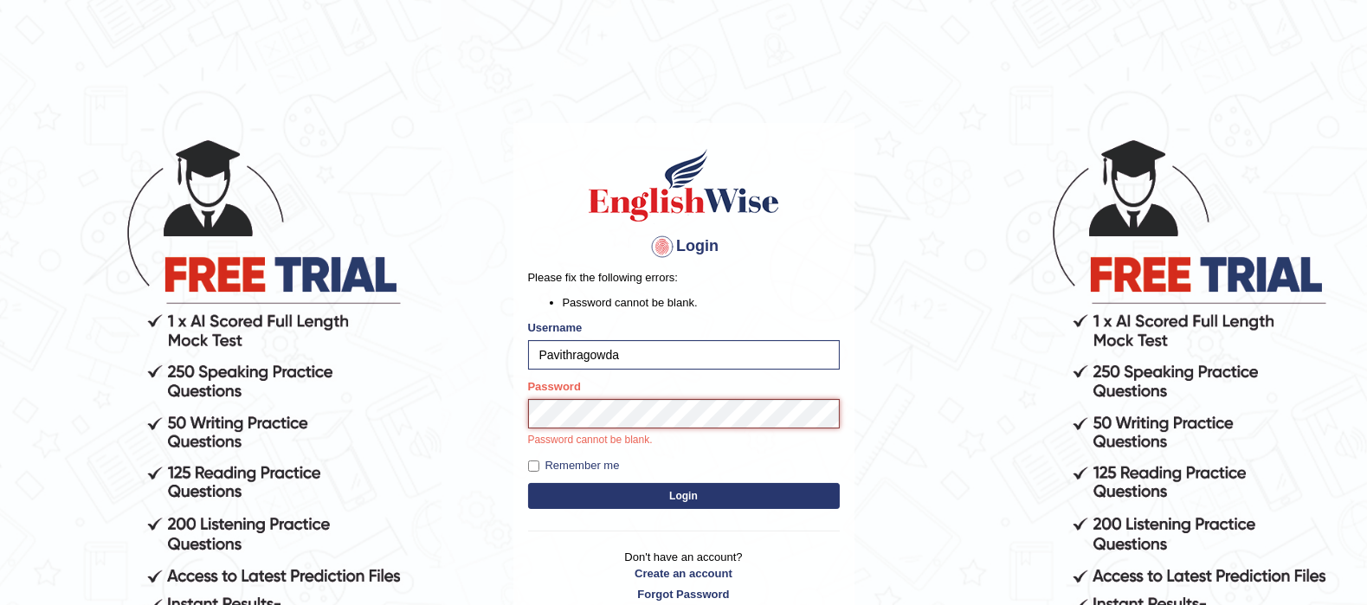
click at [528, 483] on button "Login" at bounding box center [684, 496] width 312 height 26
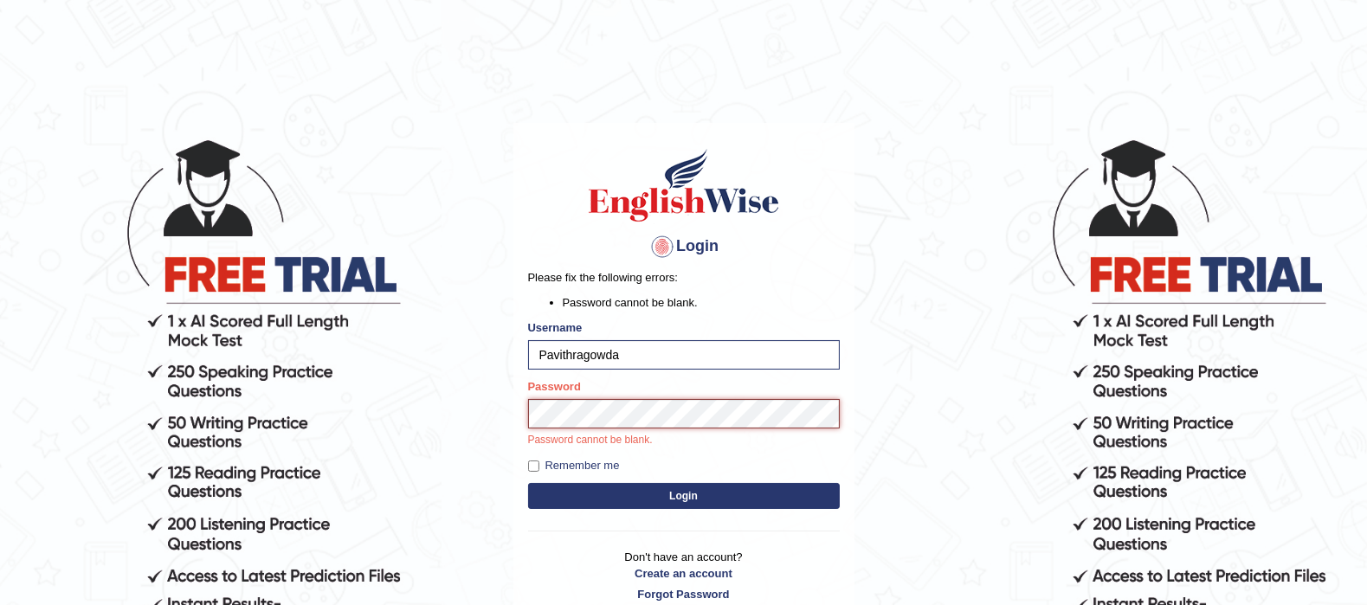
click at [528, 483] on button "Login" at bounding box center [684, 496] width 312 height 26
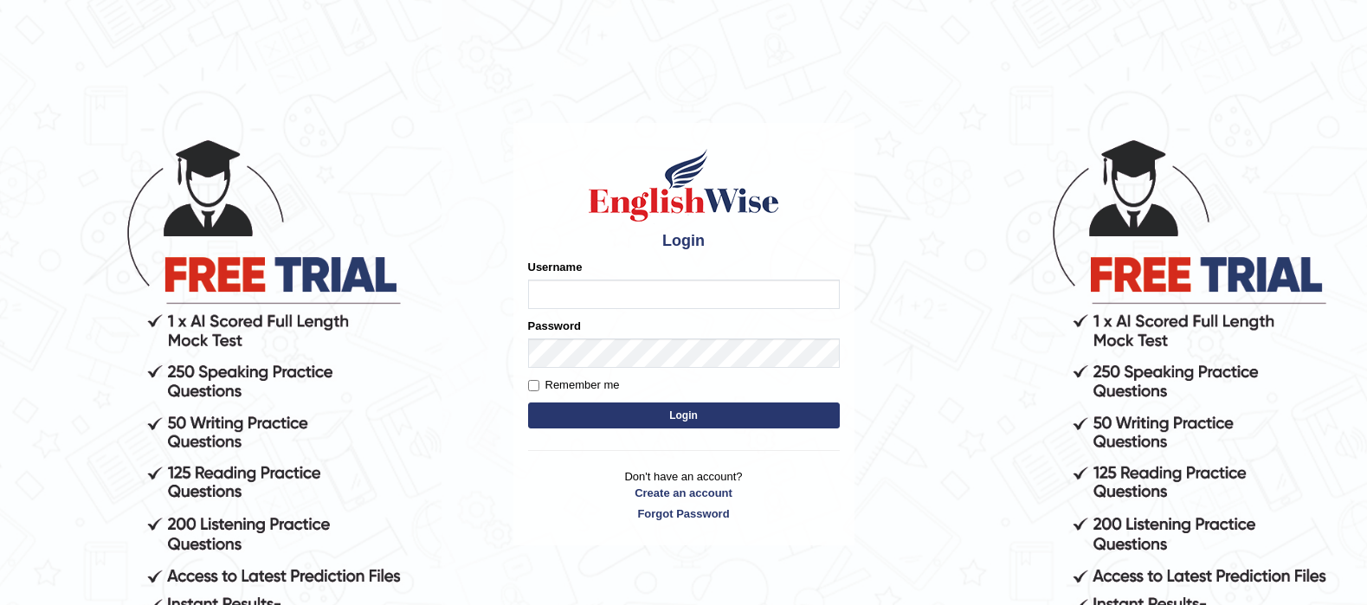
click at [528, 403] on button "Login" at bounding box center [684, 416] width 312 height 26
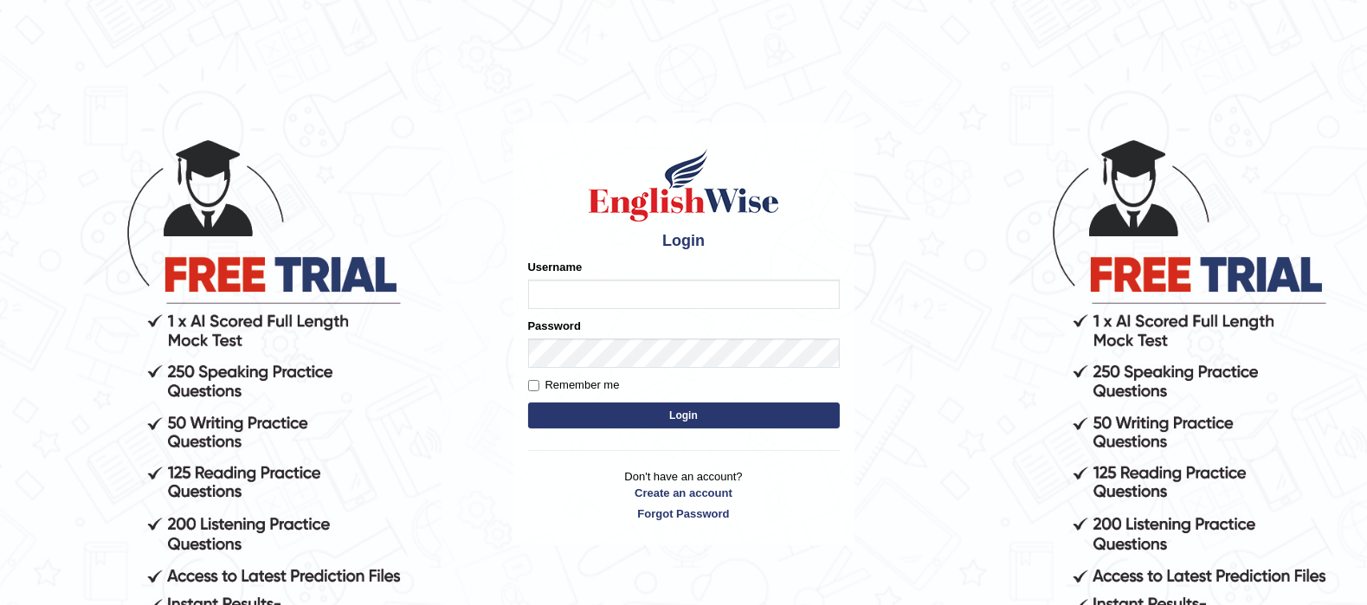
click at [528, 403] on button "Login" at bounding box center [684, 416] width 312 height 26
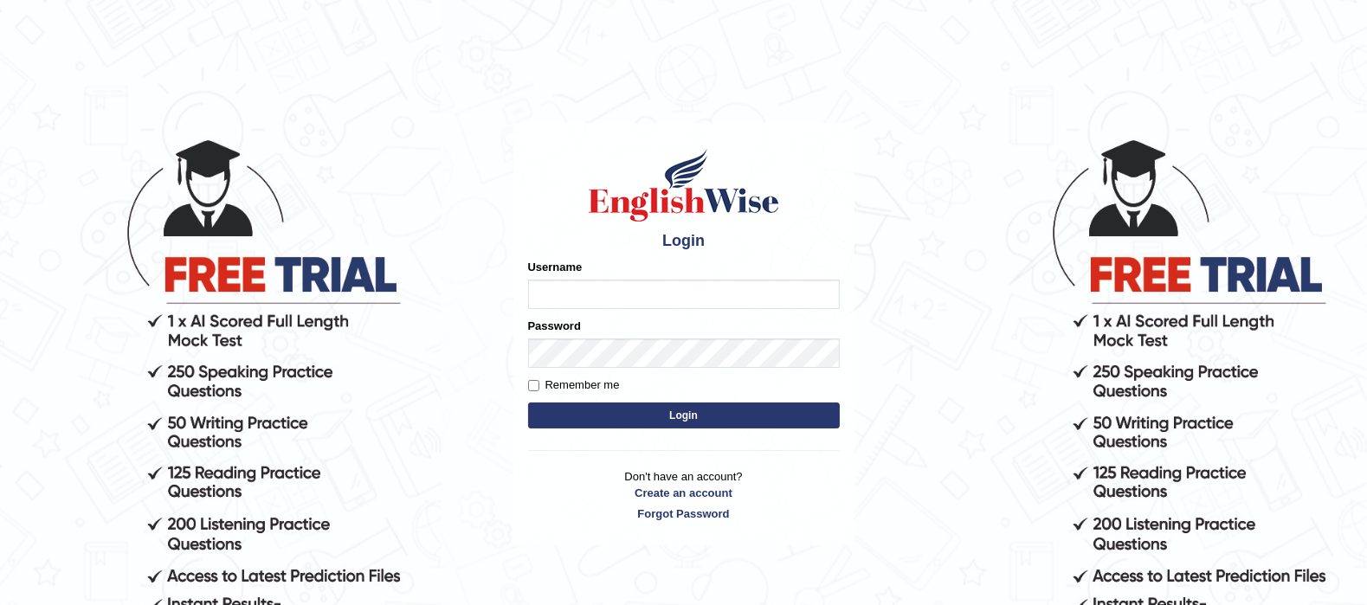
click at [528, 403] on button "Login" at bounding box center [684, 416] width 312 height 26
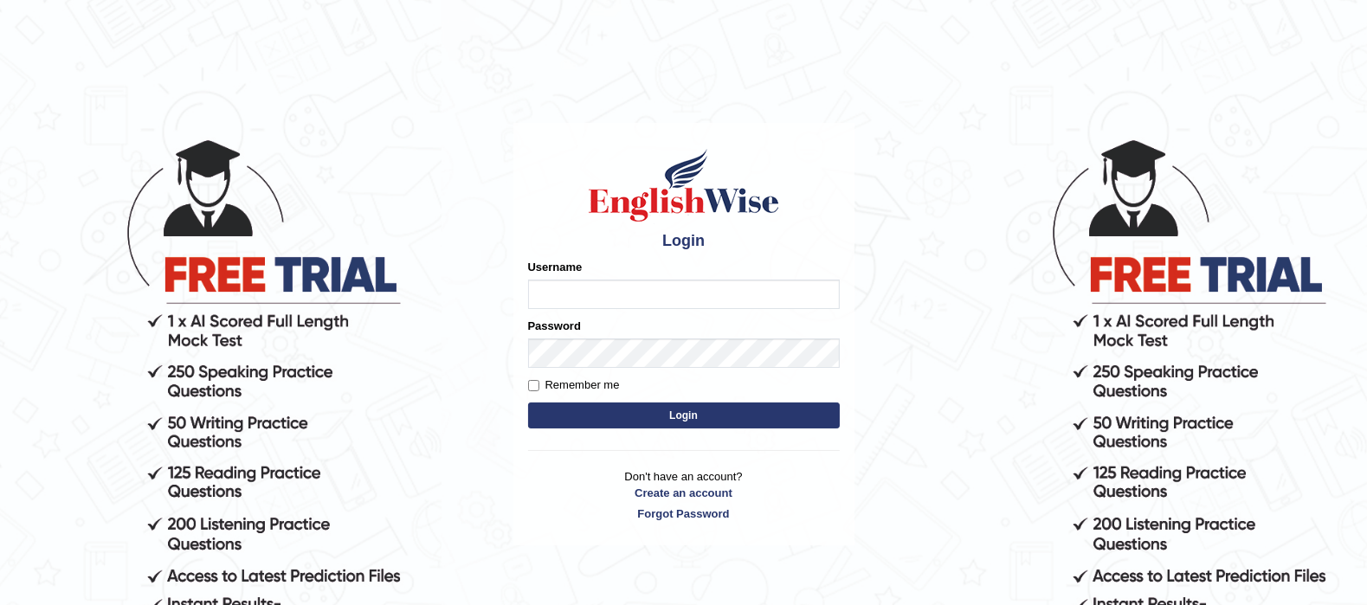
click at [528, 403] on button "Login" at bounding box center [684, 416] width 312 height 26
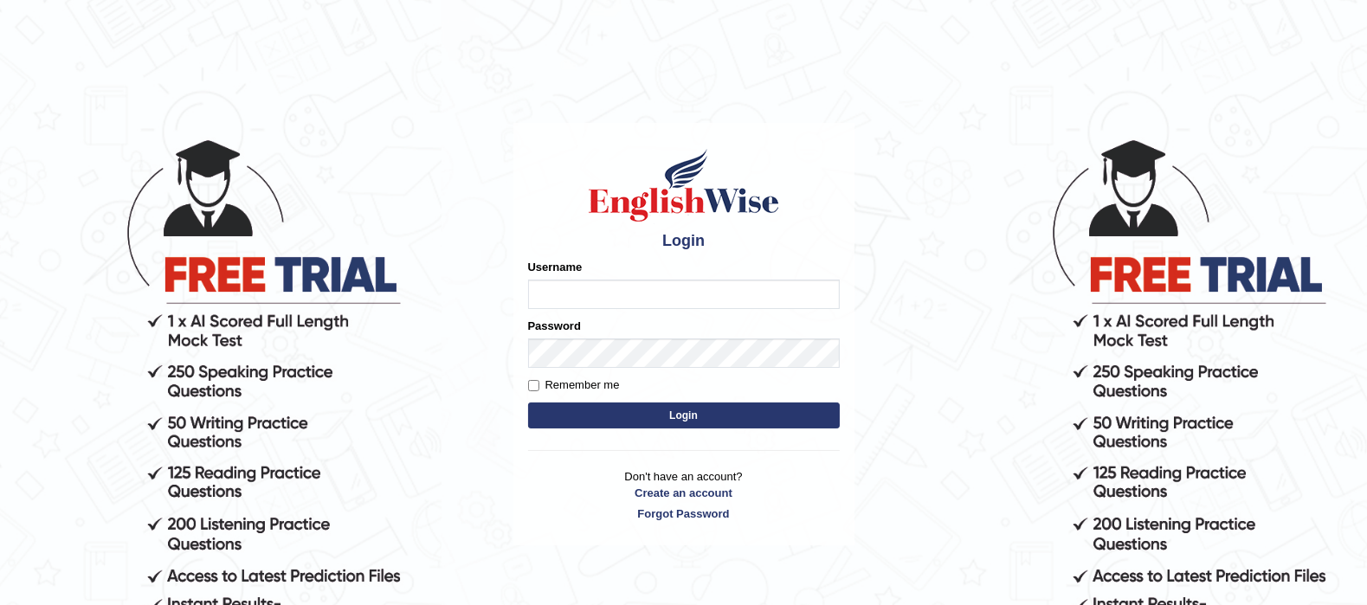
click at [528, 403] on button "Login" at bounding box center [684, 416] width 312 height 26
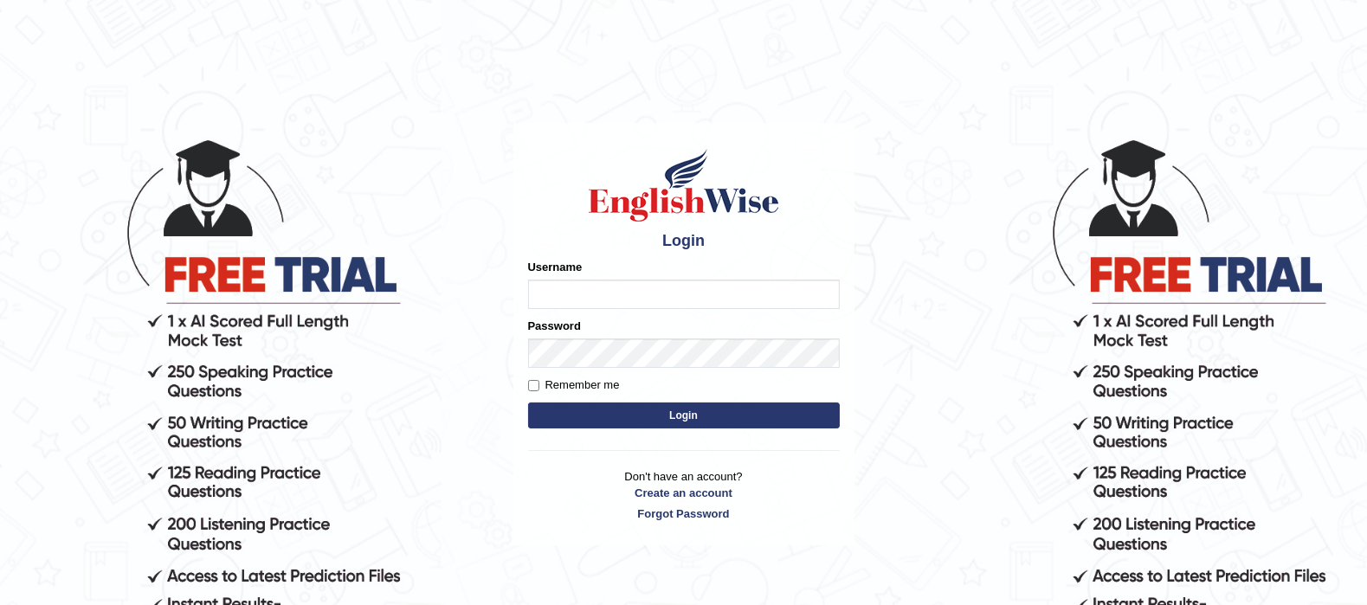
click at [528, 403] on button "Login" at bounding box center [684, 416] width 312 height 26
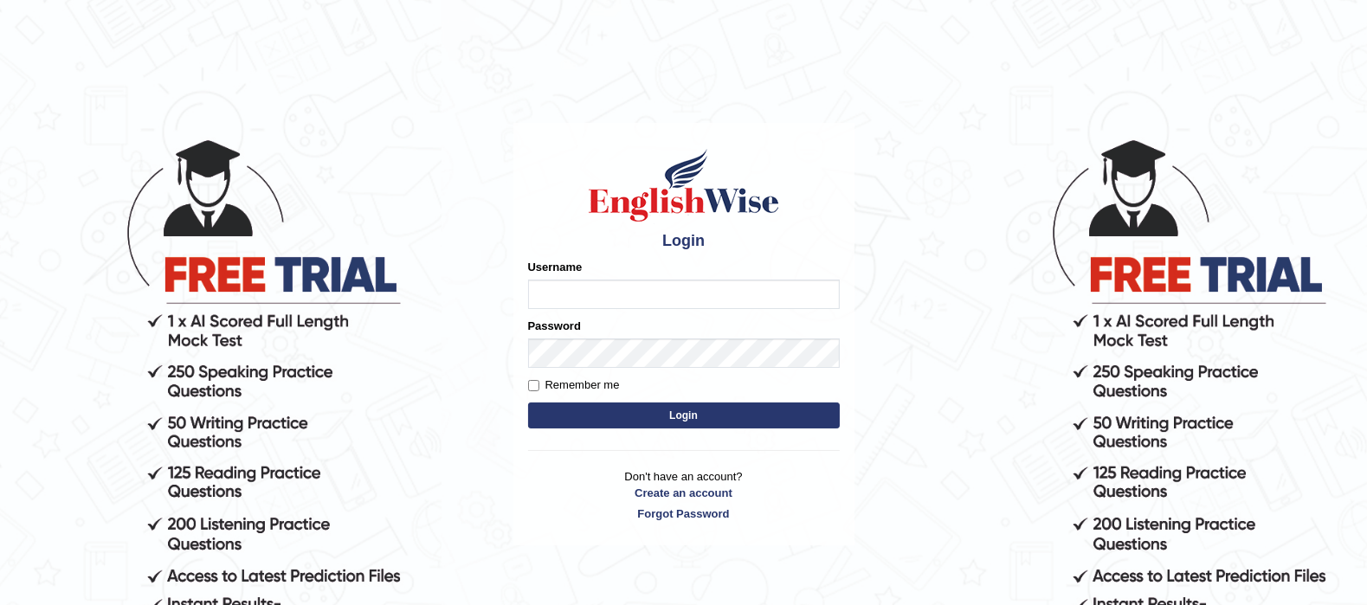
click at [528, 403] on button "Login" at bounding box center [684, 416] width 312 height 26
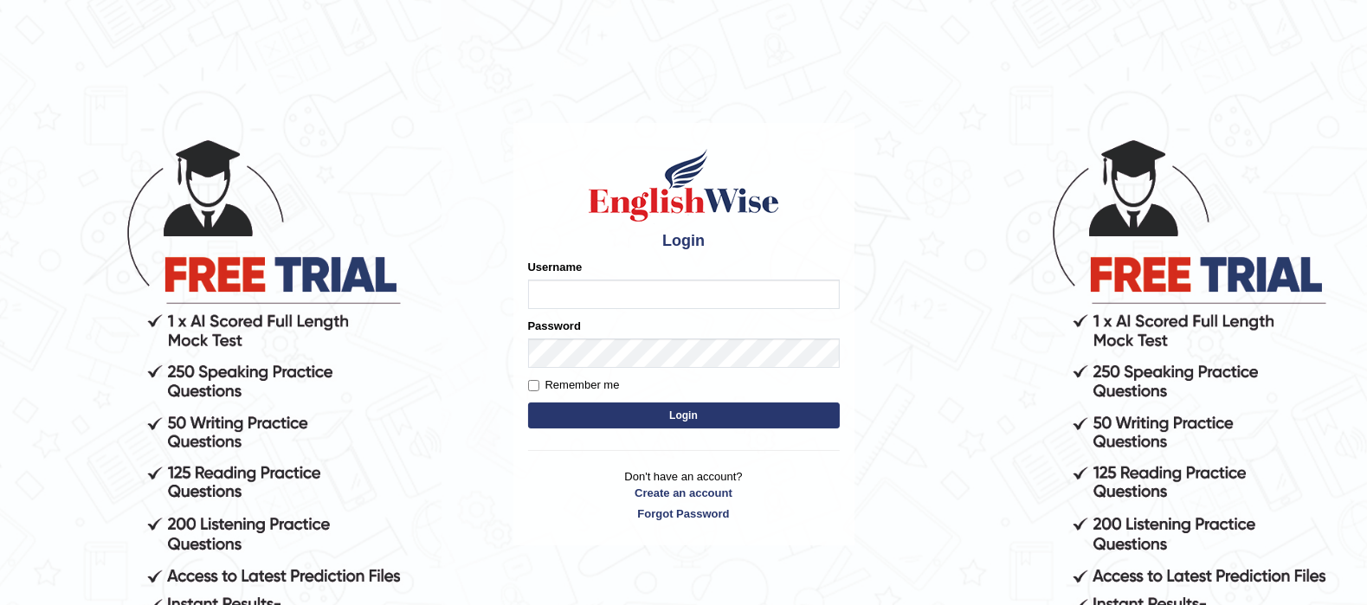
click at [528, 403] on button "Login" at bounding box center [684, 416] width 312 height 26
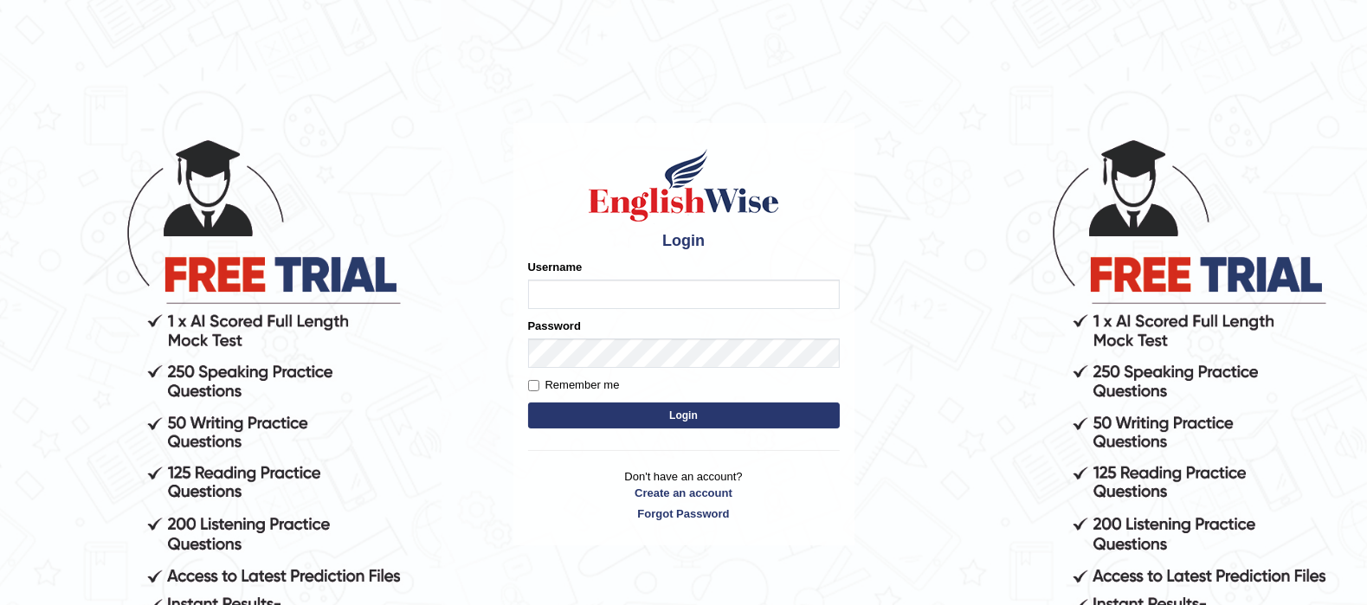
click at [528, 403] on button "Login" at bounding box center [684, 416] width 312 height 26
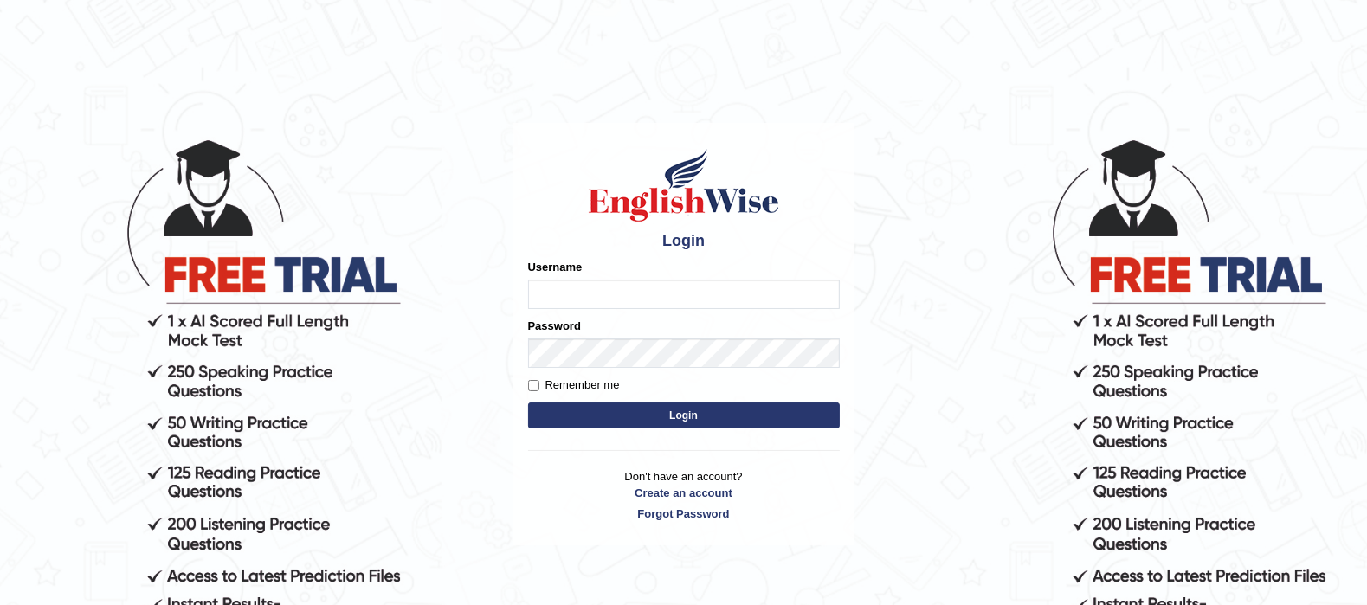
click at [528, 403] on button "Login" at bounding box center [684, 416] width 312 height 26
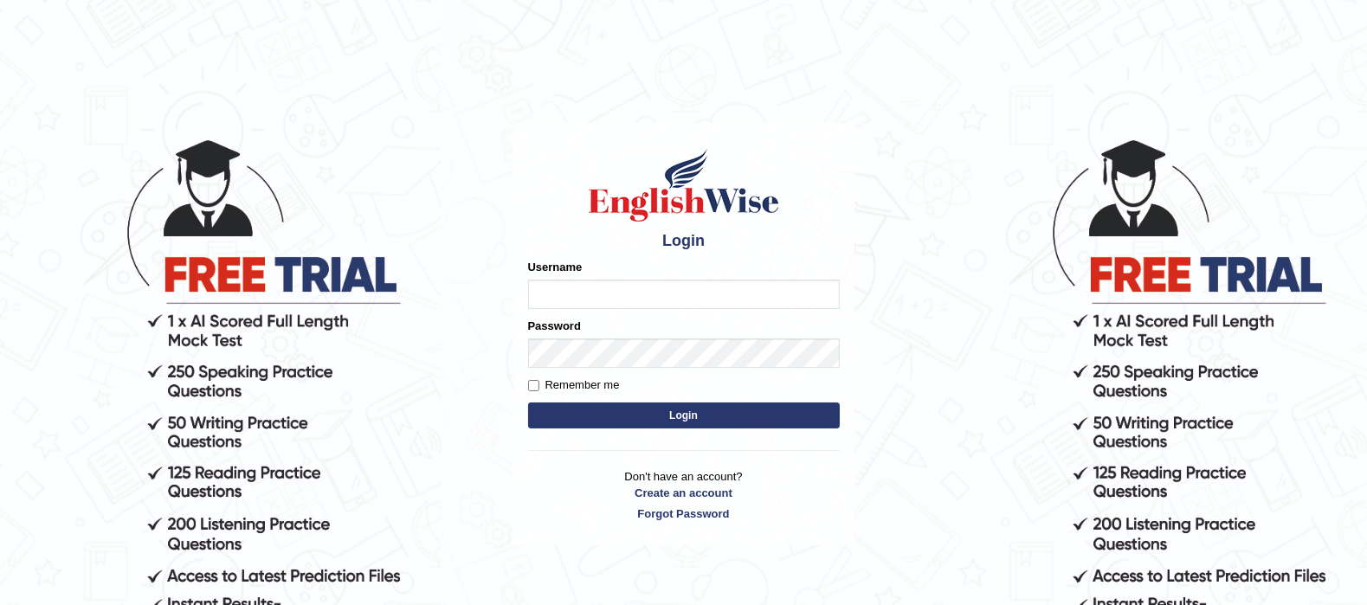
click at [528, 403] on button "Login" at bounding box center [684, 416] width 312 height 26
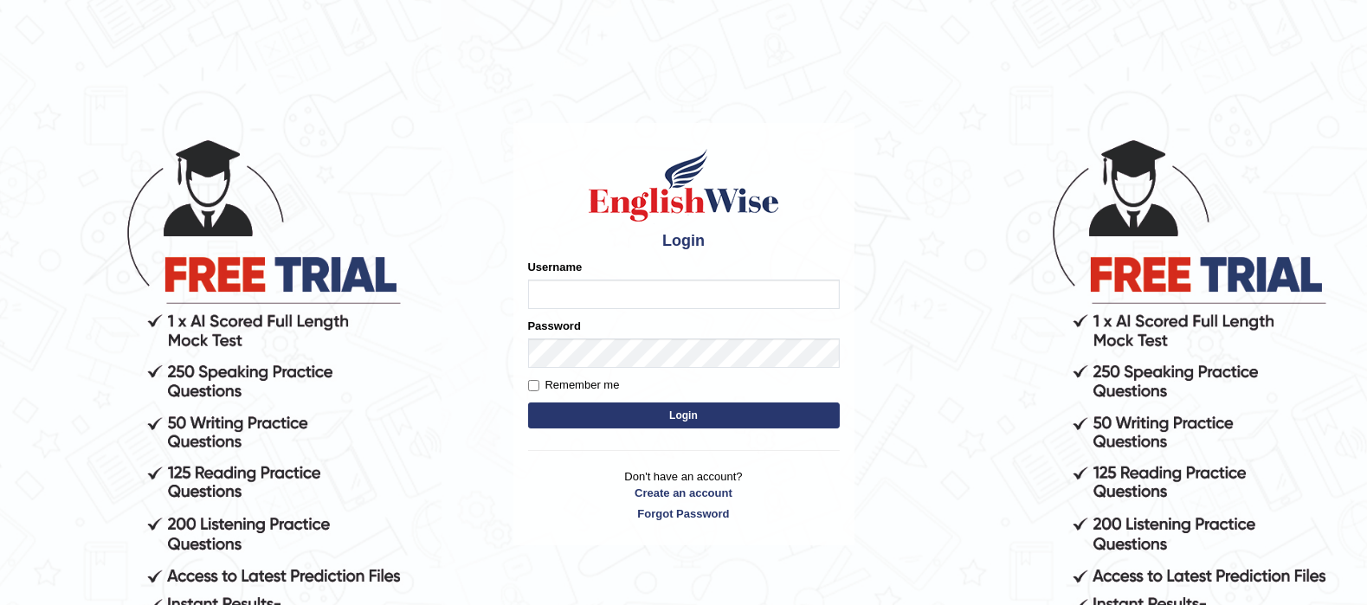
click at [528, 403] on button "Login" at bounding box center [684, 416] width 312 height 26
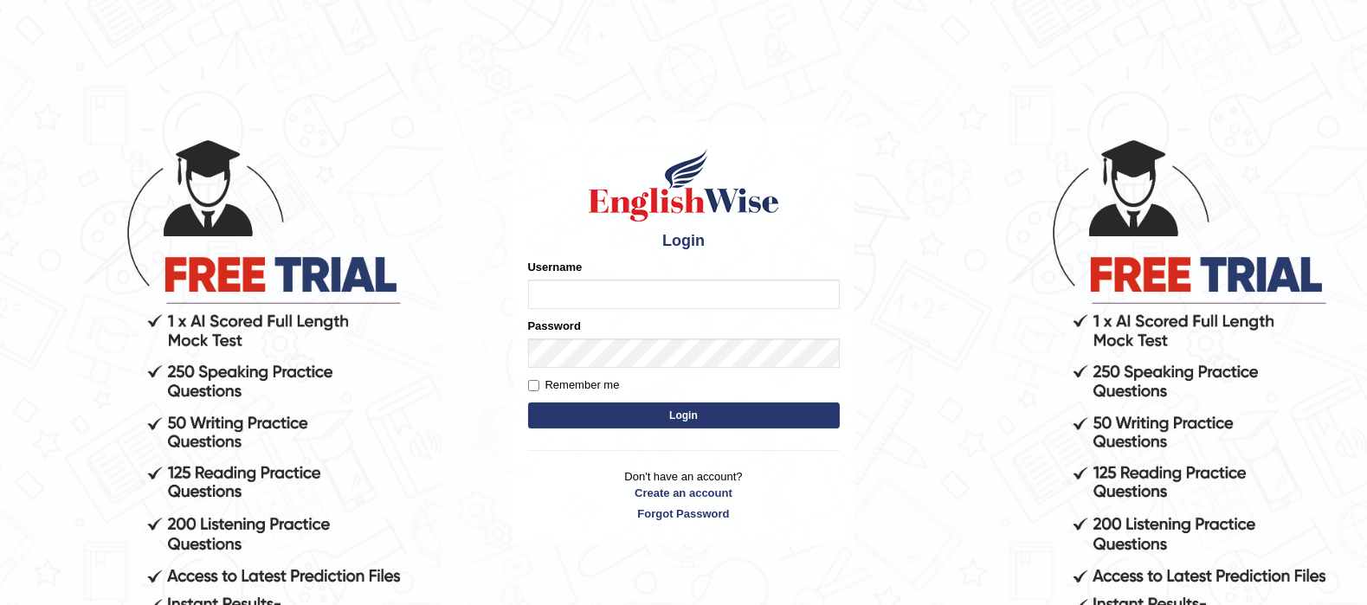
click at [528, 403] on button "Login" at bounding box center [684, 416] width 312 height 26
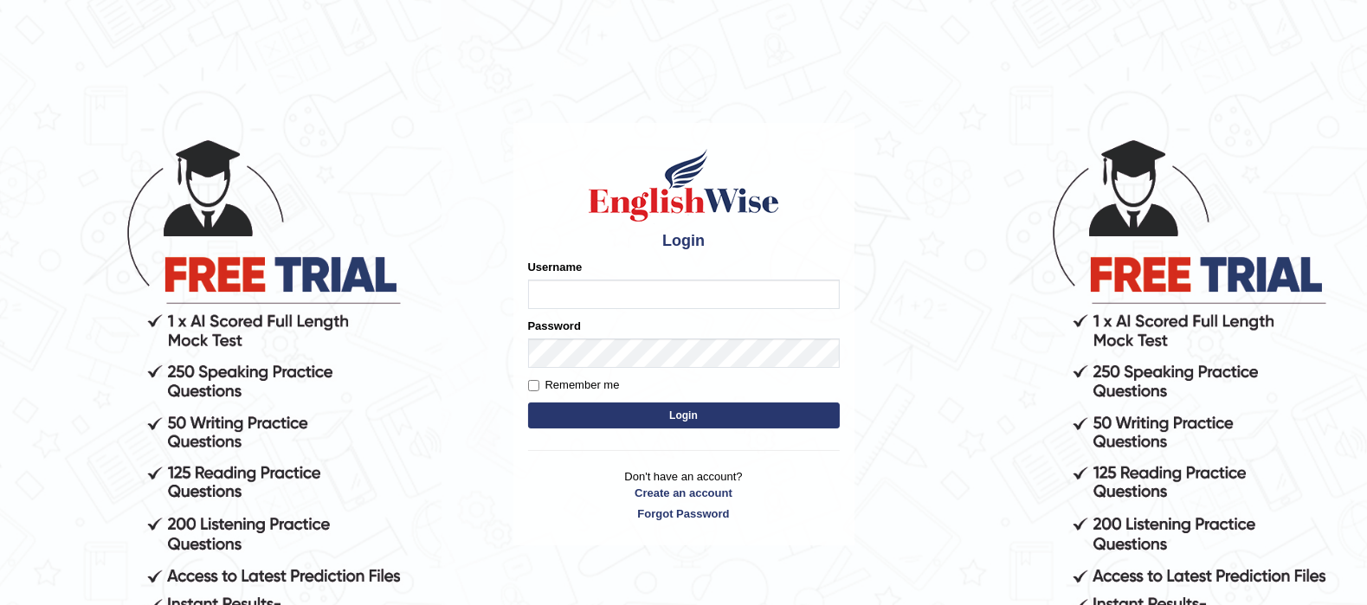
click at [528, 403] on button "Login" at bounding box center [684, 416] width 312 height 26
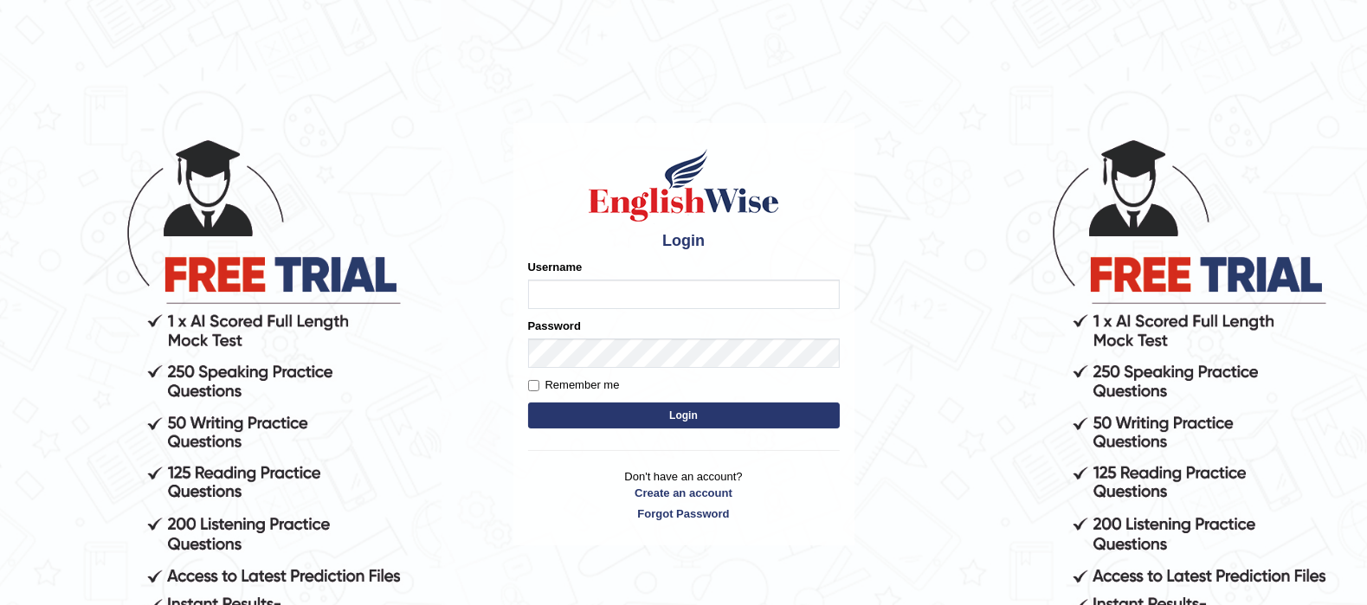
click at [528, 403] on button "Login" at bounding box center [684, 416] width 312 height 26
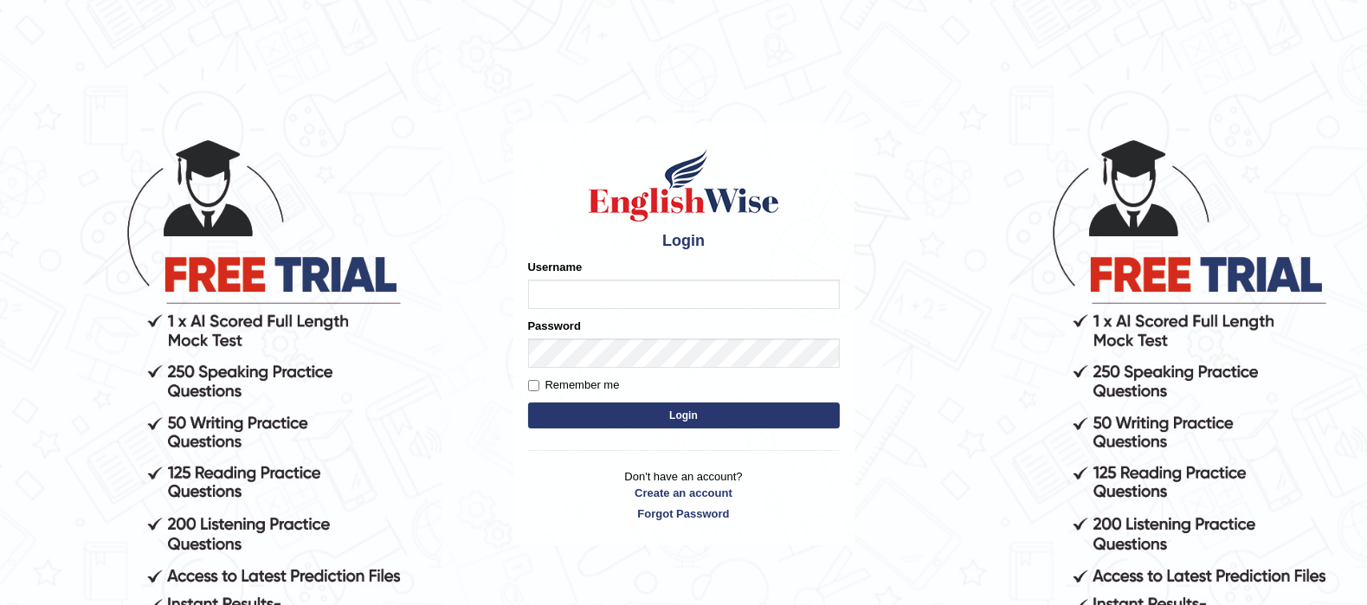
click at [528, 403] on button "Login" at bounding box center [684, 416] width 312 height 26
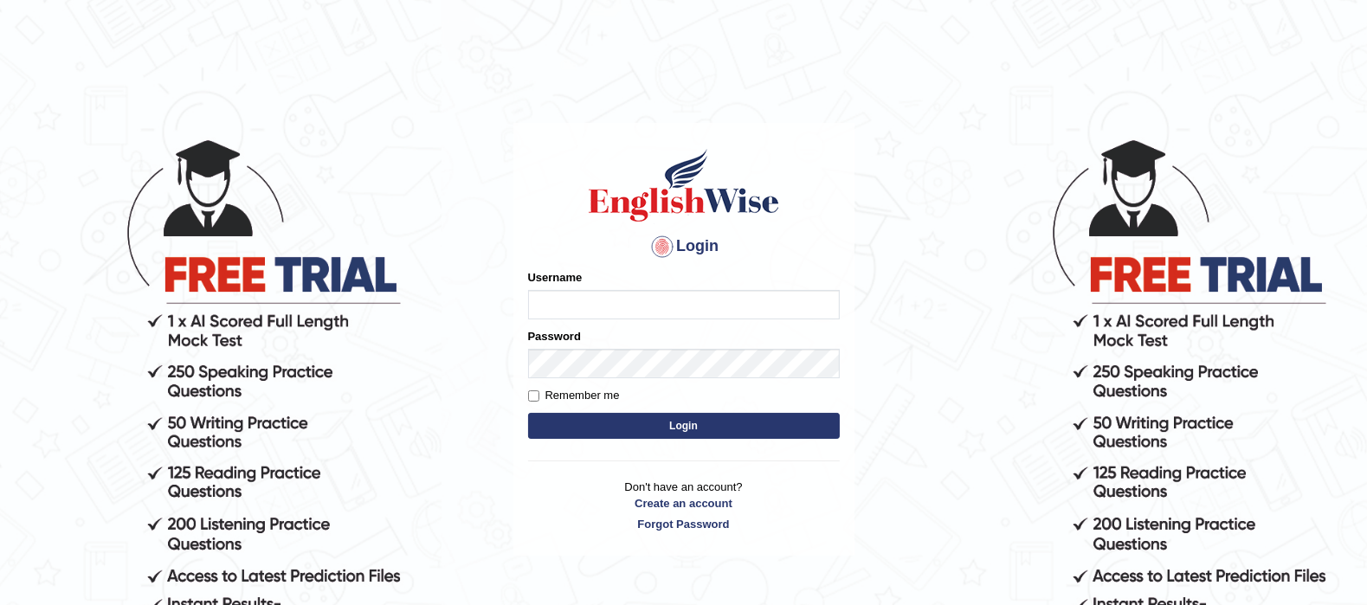
click at [587, 300] on input "Username" at bounding box center [684, 304] width 312 height 29
type input "Pavithragowda"
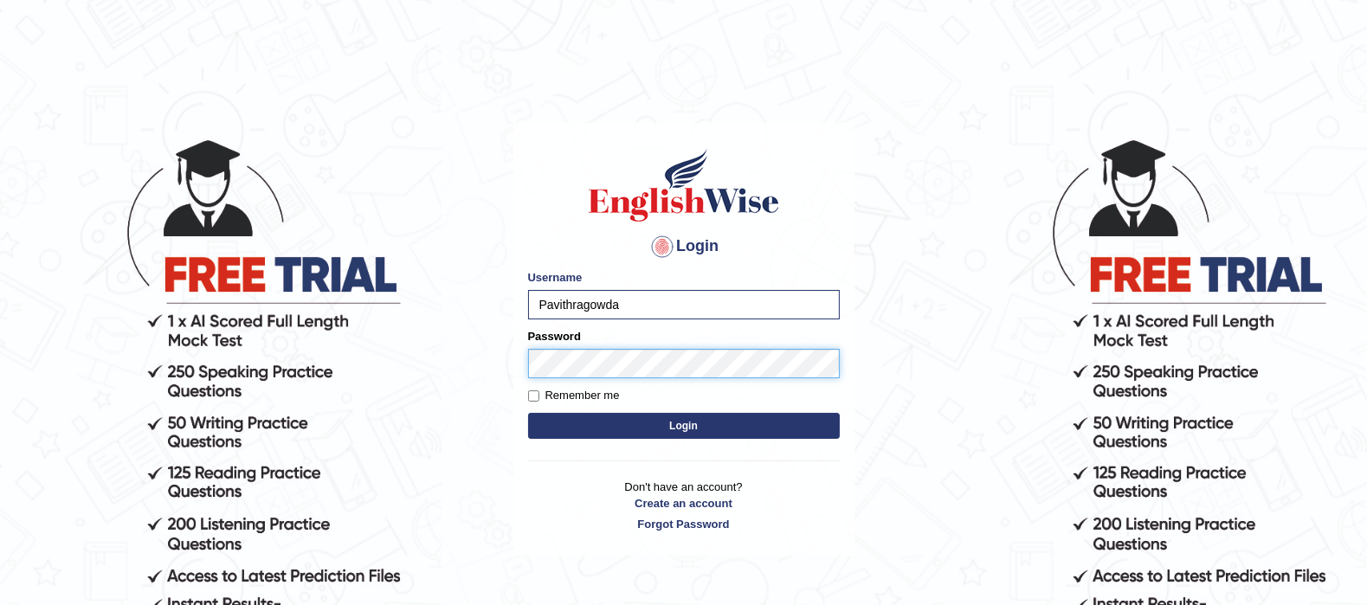
click at [528, 413] on button "Login" at bounding box center [684, 426] width 312 height 26
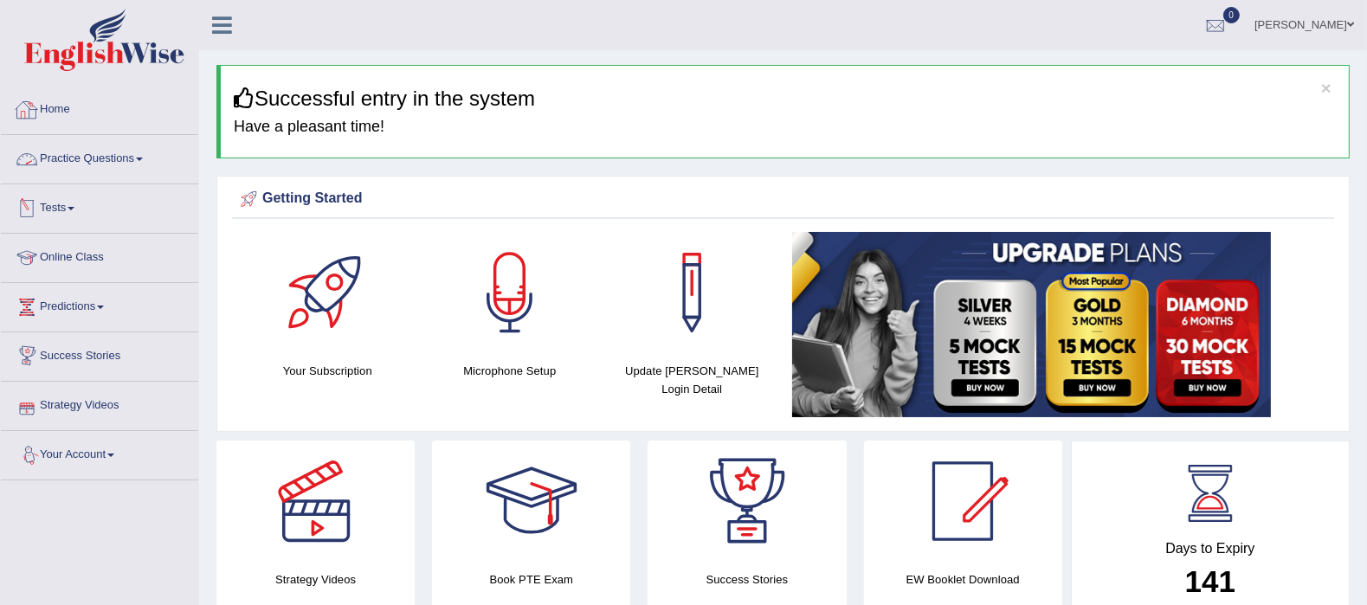
click at [143, 154] on link "Practice Questions" at bounding box center [99, 156] width 197 height 43
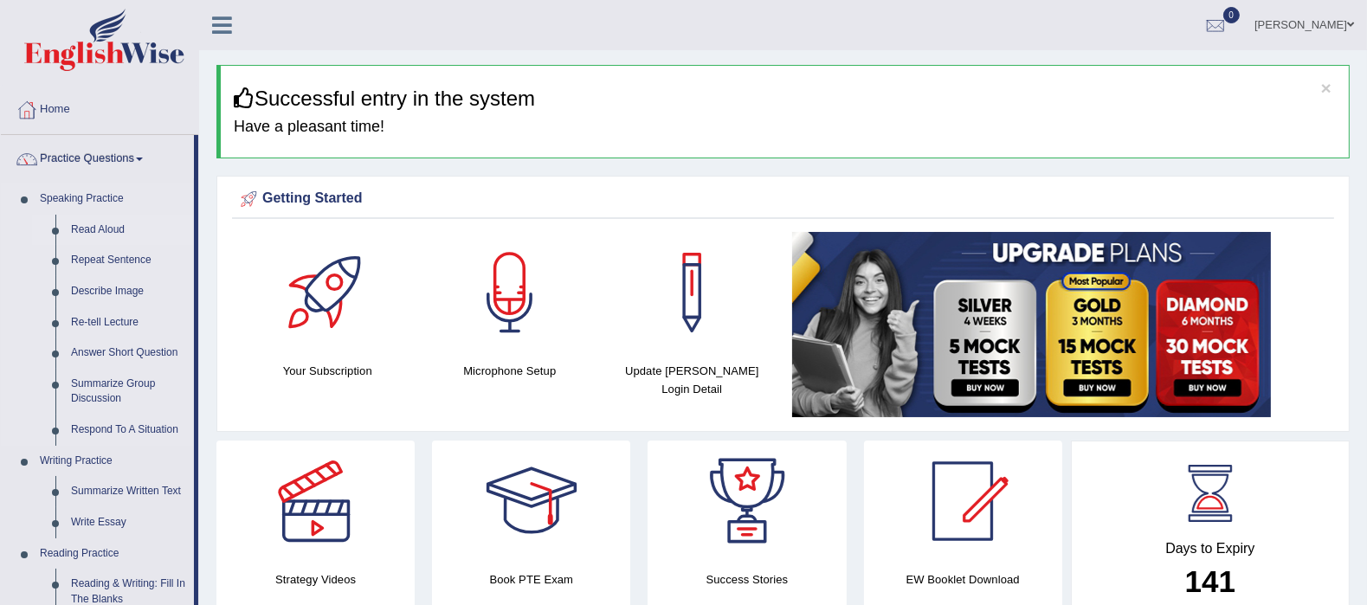
click at [96, 231] on link "Read Aloud" at bounding box center [128, 230] width 131 height 31
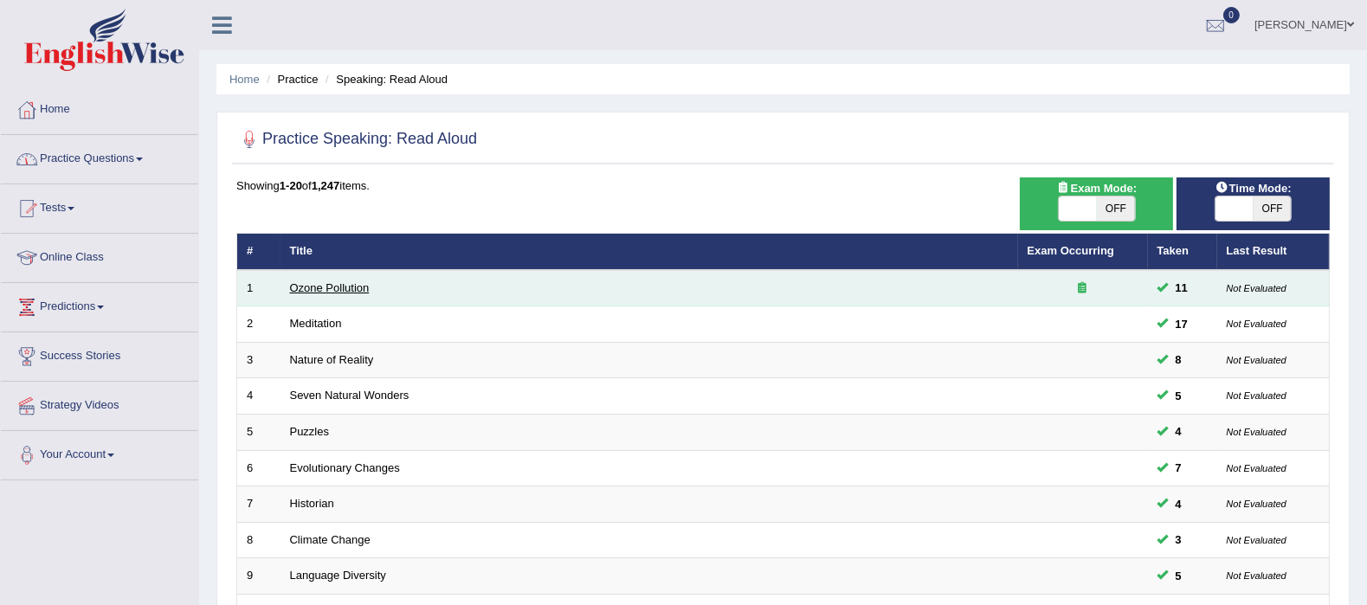
click at [326, 285] on link "Ozone Pollution" at bounding box center [330, 287] width 80 height 13
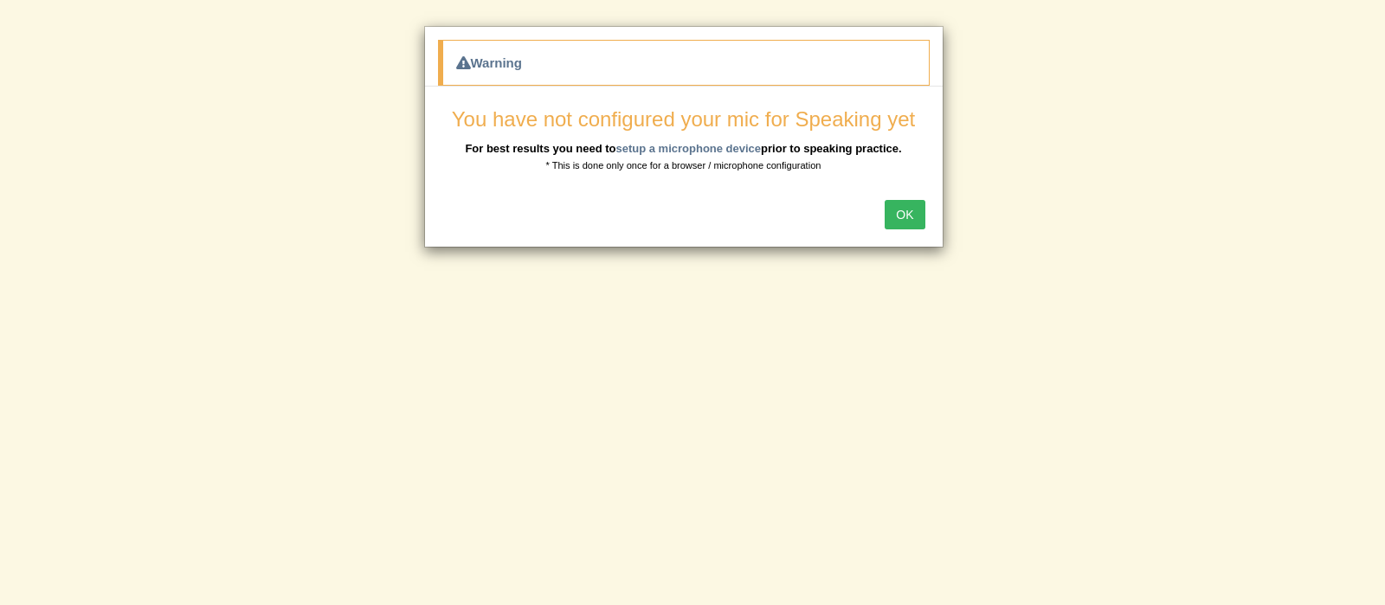
click at [895, 212] on button "OK" at bounding box center [905, 214] width 40 height 29
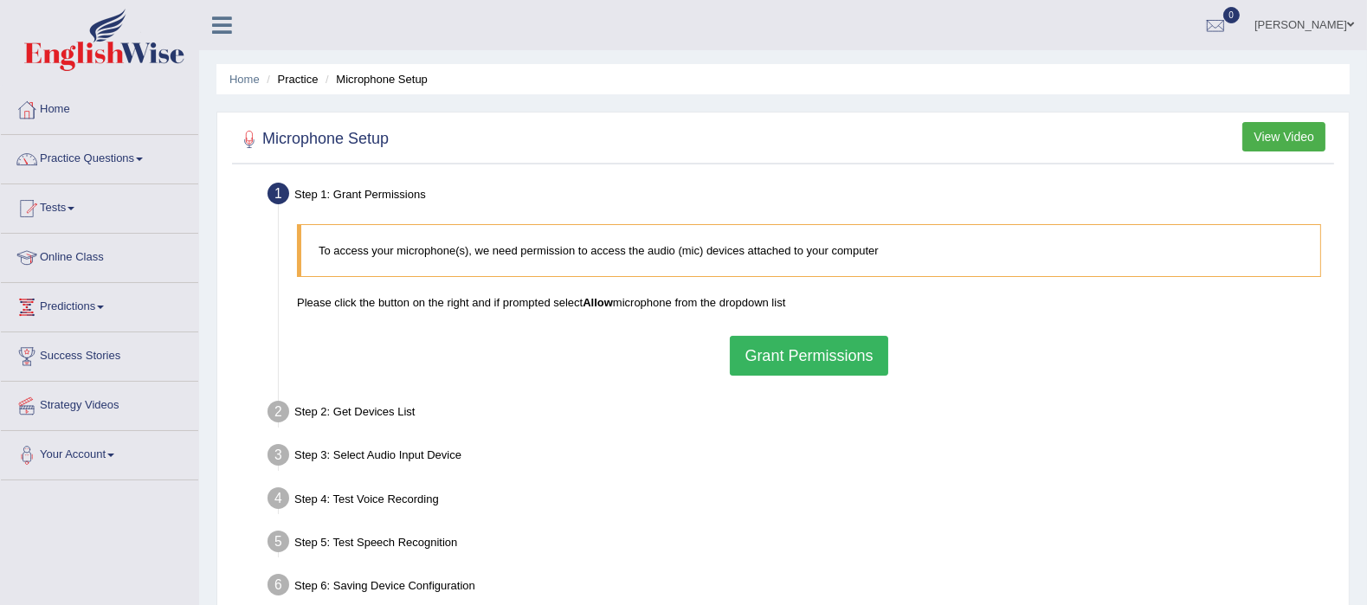
click at [841, 360] on button "Grant Permissions" at bounding box center [809, 356] width 158 height 40
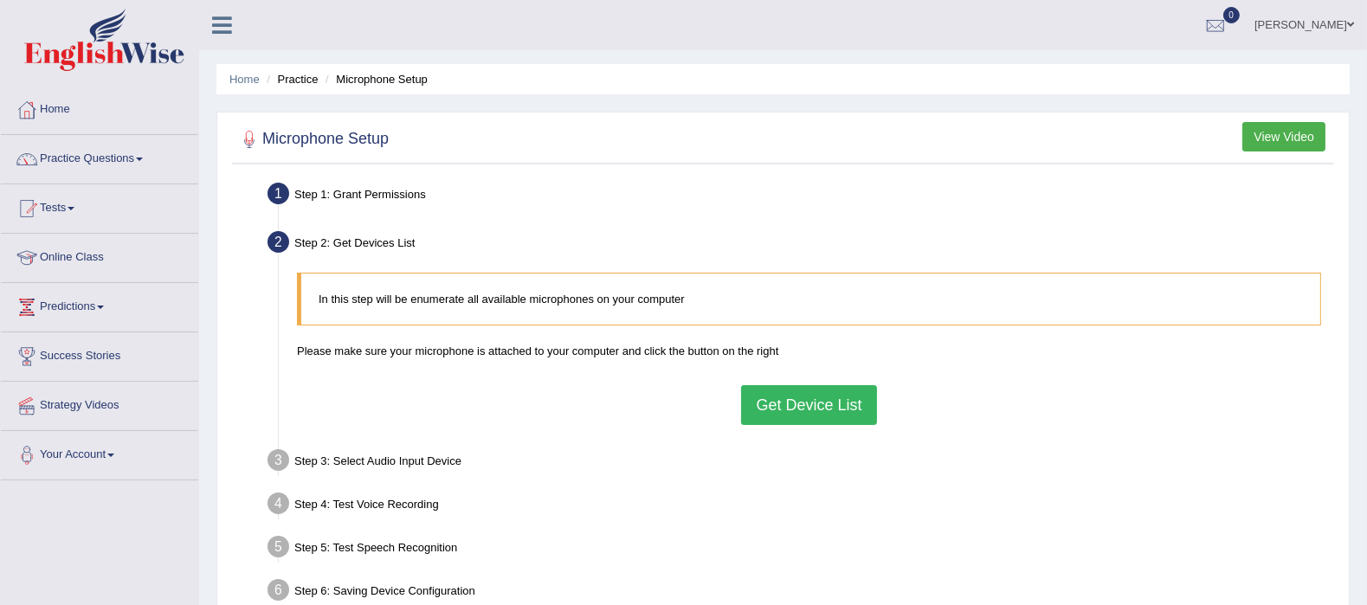
click at [834, 405] on button "Get Device List" at bounding box center [808, 405] width 135 height 40
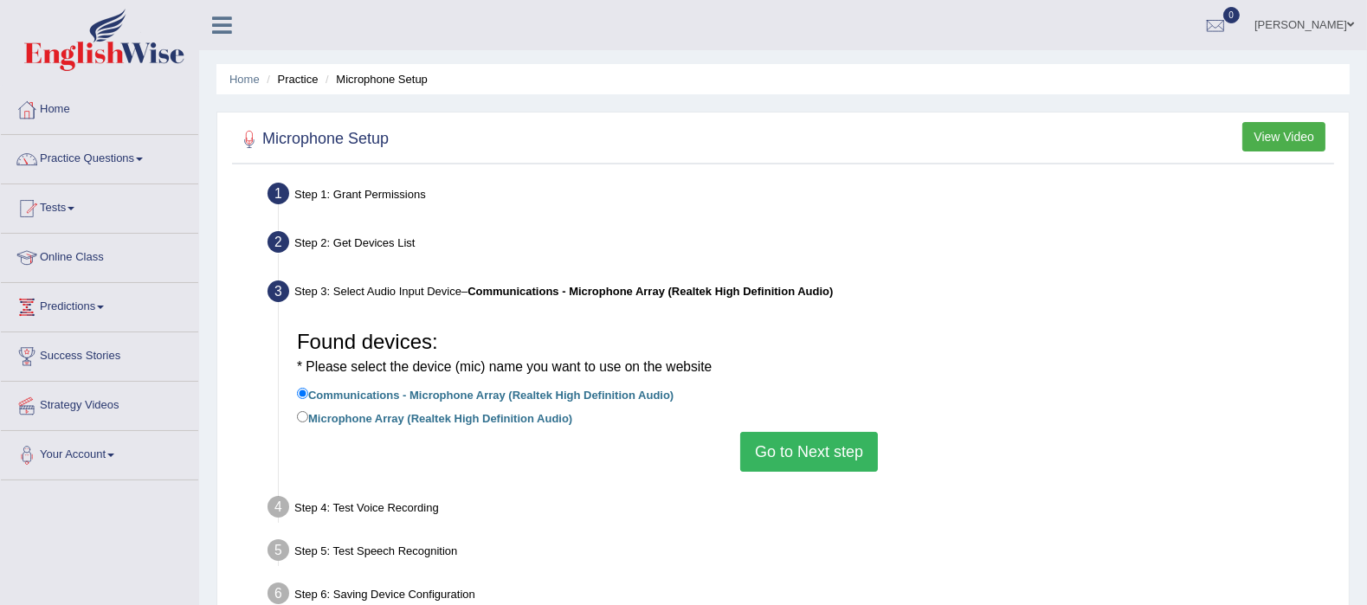
click at [840, 435] on button "Go to Next step" at bounding box center [809, 452] width 138 height 40
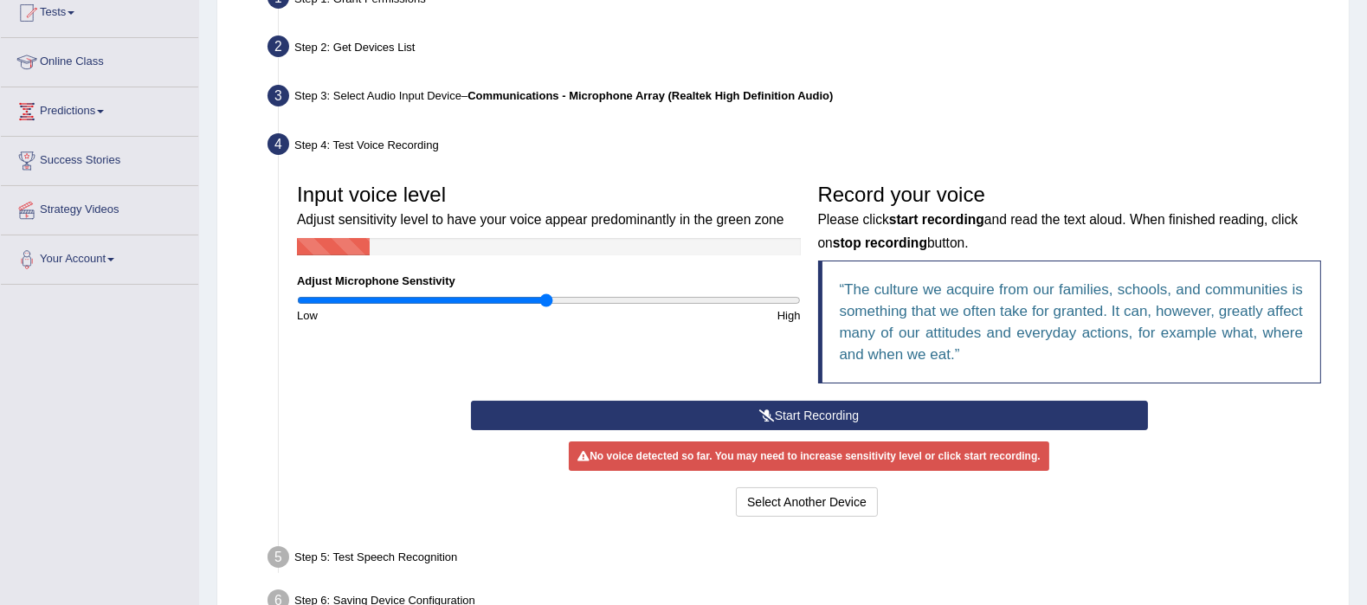
scroll to position [216, 0]
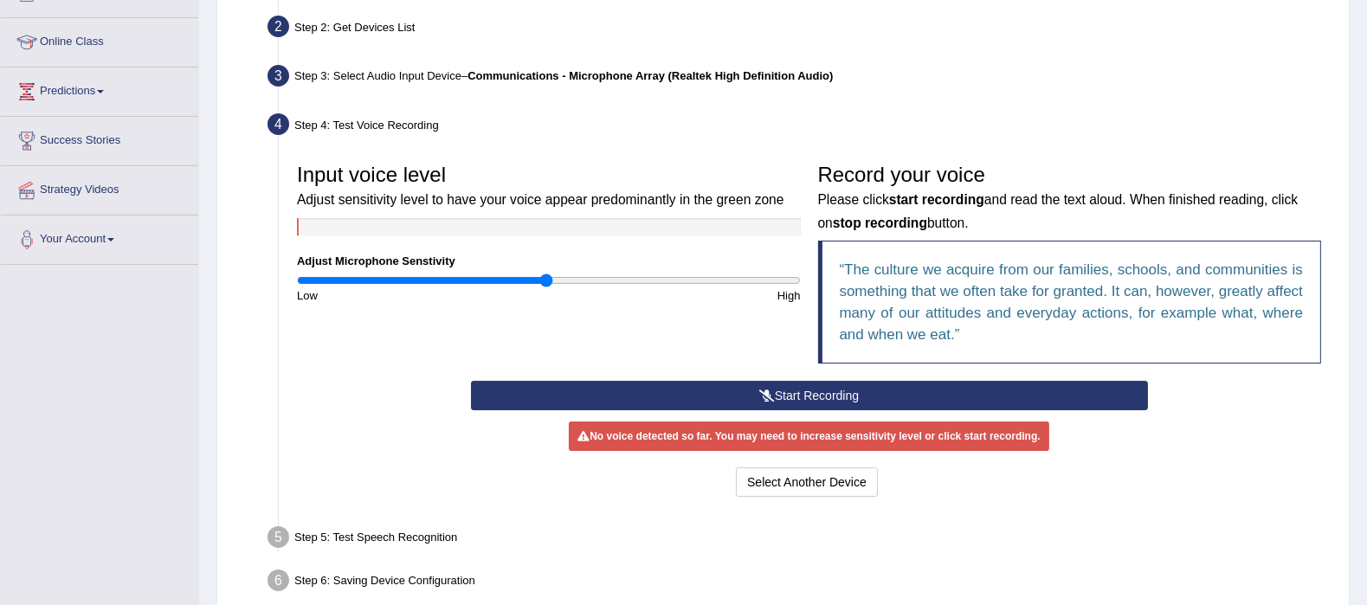
click at [796, 391] on button "Start Recording" at bounding box center [809, 395] width 677 height 29
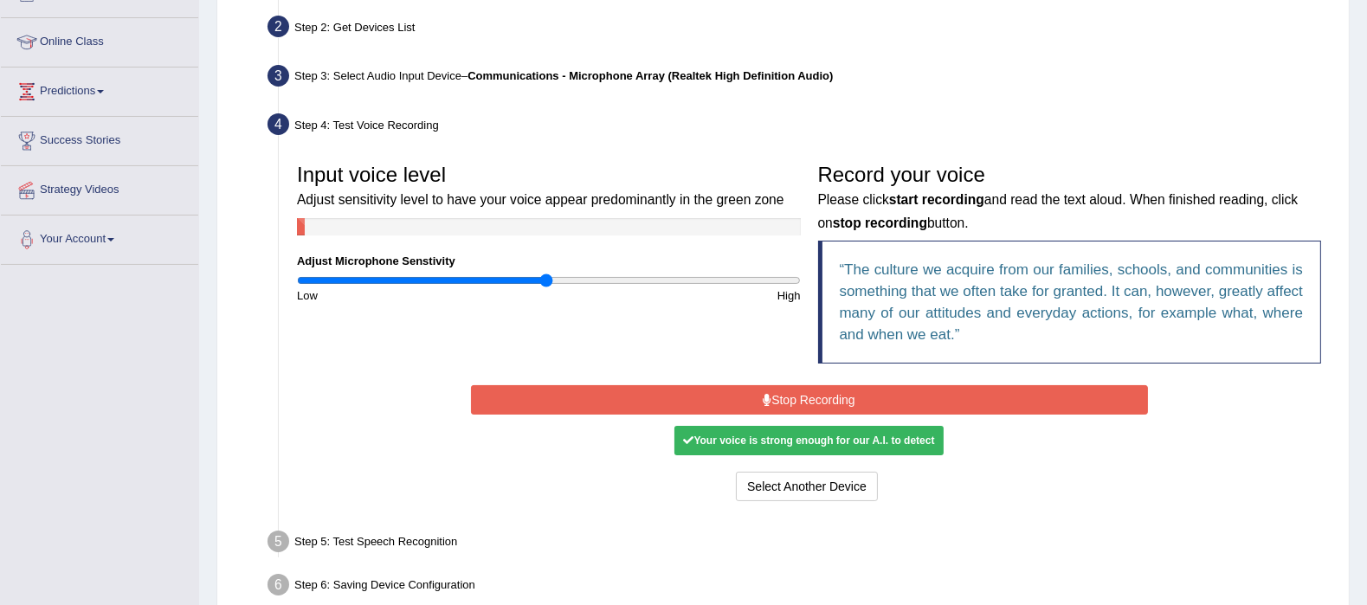
click at [806, 438] on div "Your voice is strong enough for our A.I. to detect" at bounding box center [808, 440] width 268 height 29
click at [822, 490] on button "Select Another Device" at bounding box center [807, 486] width 142 height 29
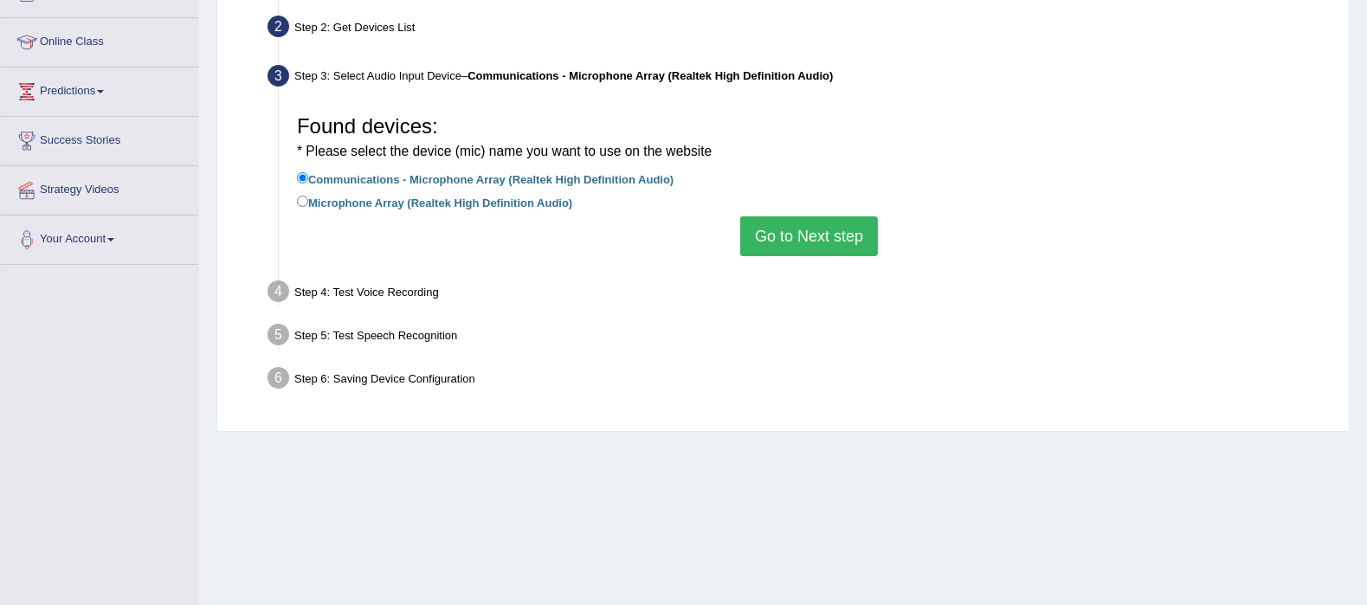
click at [813, 231] on button "Go to Next step" at bounding box center [809, 236] width 138 height 40
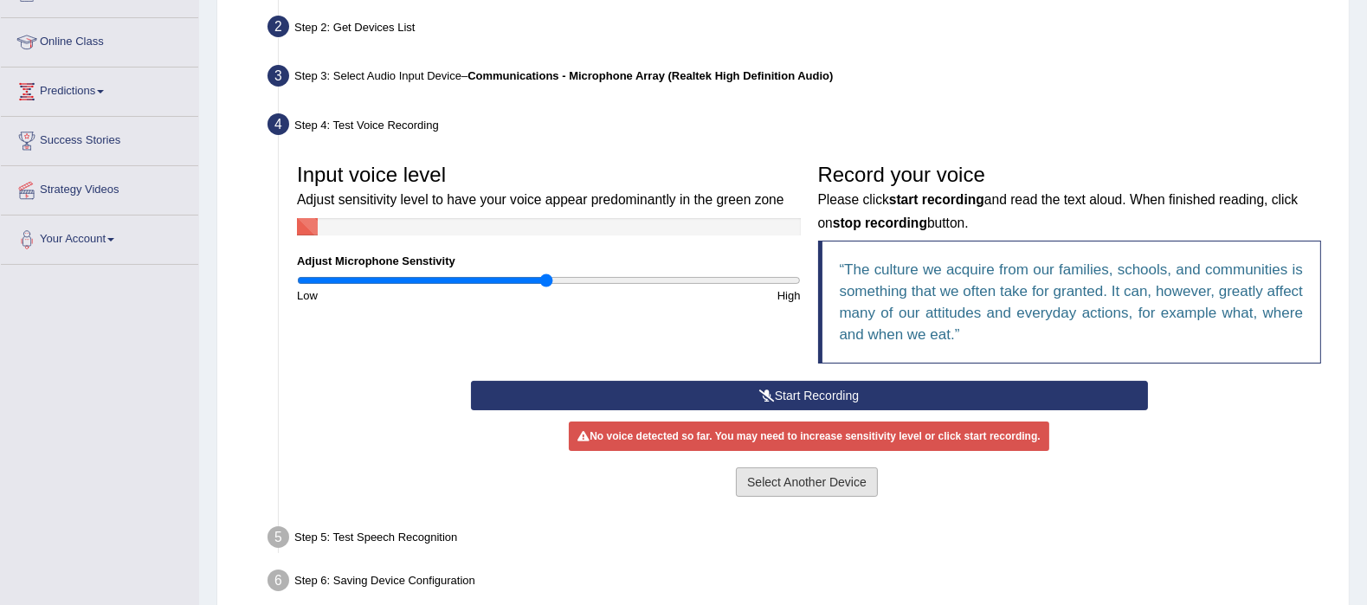
click at [768, 482] on button "Select Another Device" at bounding box center [807, 482] width 142 height 29
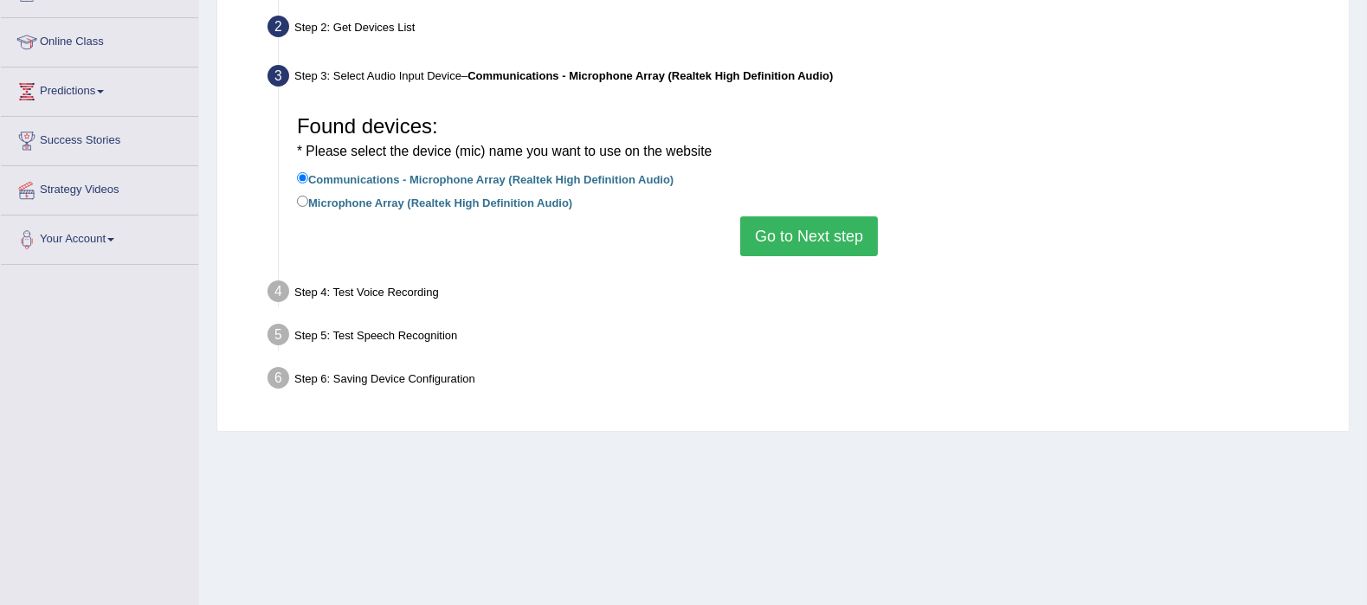
click at [810, 240] on button "Go to Next step" at bounding box center [809, 236] width 138 height 40
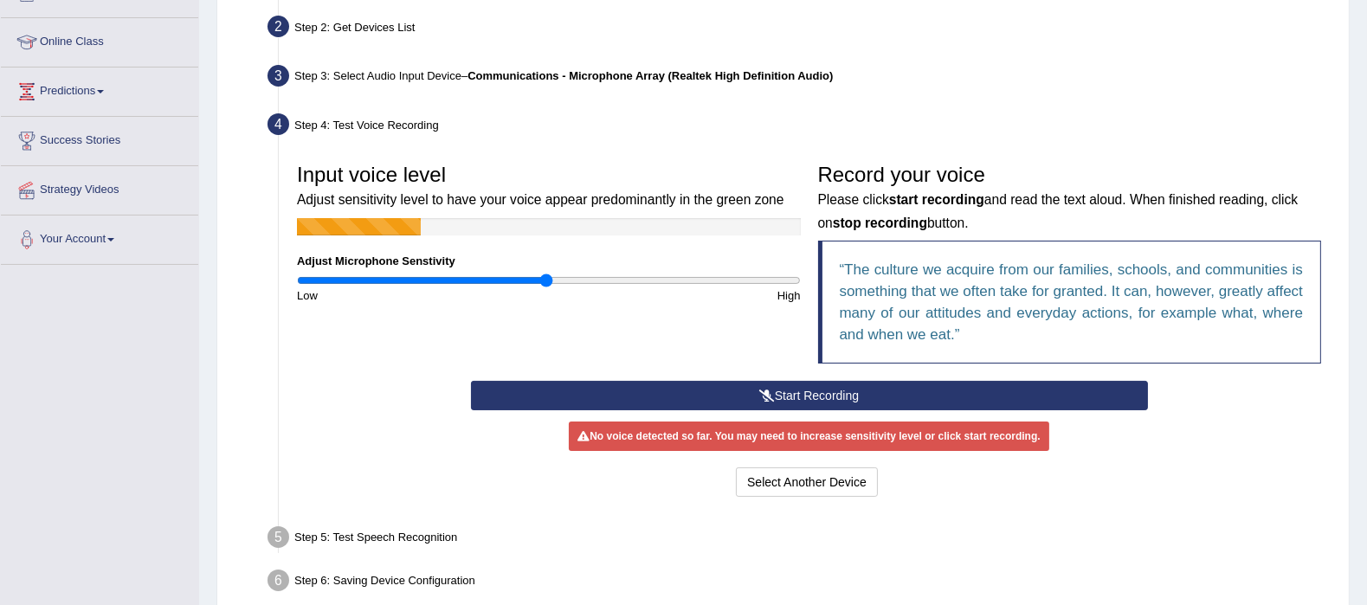
click at [809, 396] on button "Start Recording" at bounding box center [809, 395] width 677 height 29
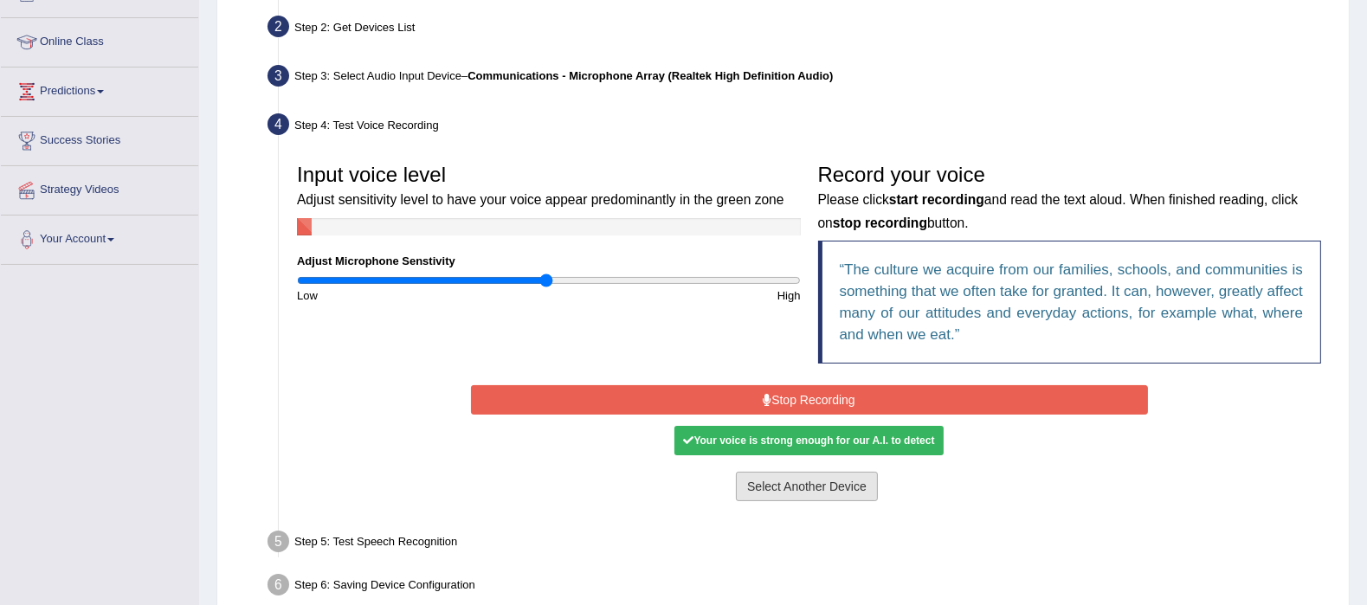
drag, startPoint x: 791, startPoint y: 487, endPoint x: 785, endPoint y: 463, distance: 24.1
click at [788, 467] on div "Start Recording Stop Recording Note: Please listen to the recording till the en…" at bounding box center [809, 443] width 694 height 125
click at [797, 392] on button "Stop Recording" at bounding box center [809, 399] width 677 height 29
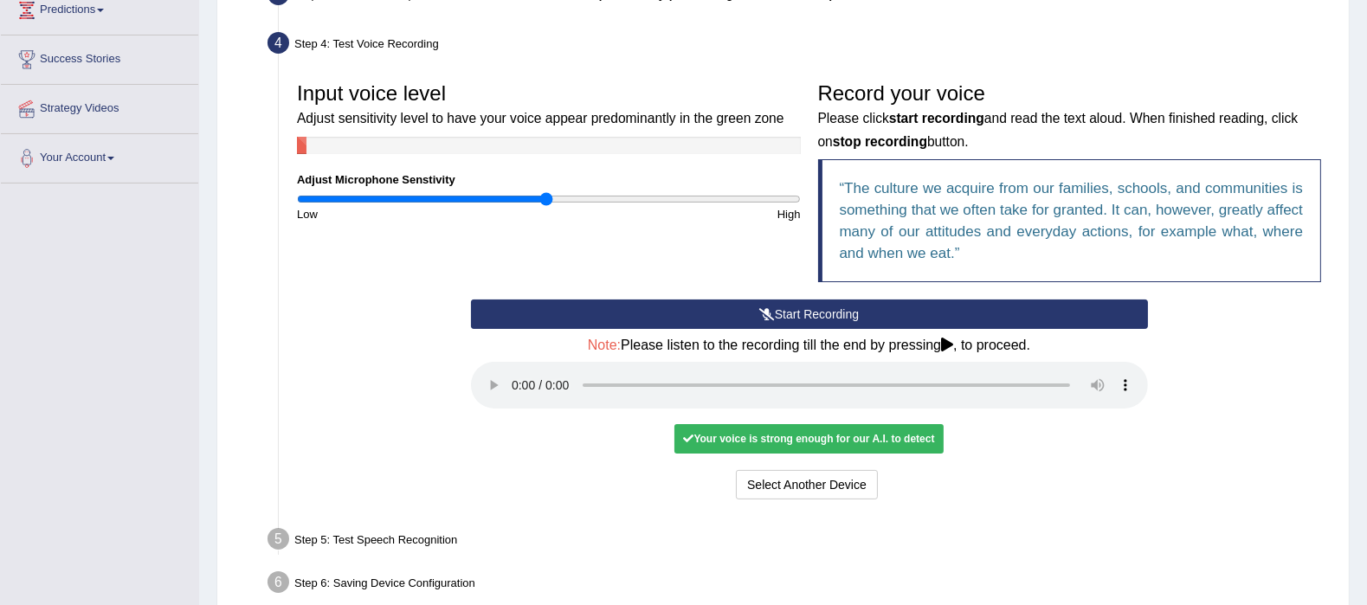
scroll to position [384, 0]
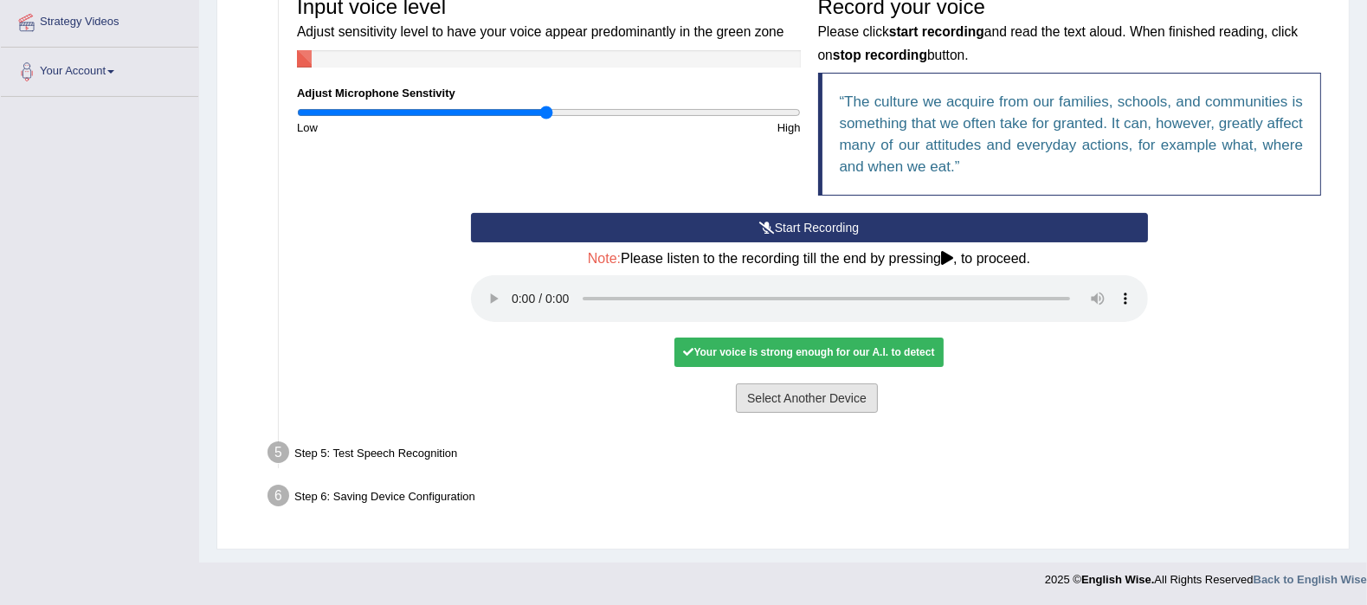
click at [823, 404] on button "Select Another Device" at bounding box center [807, 398] width 142 height 29
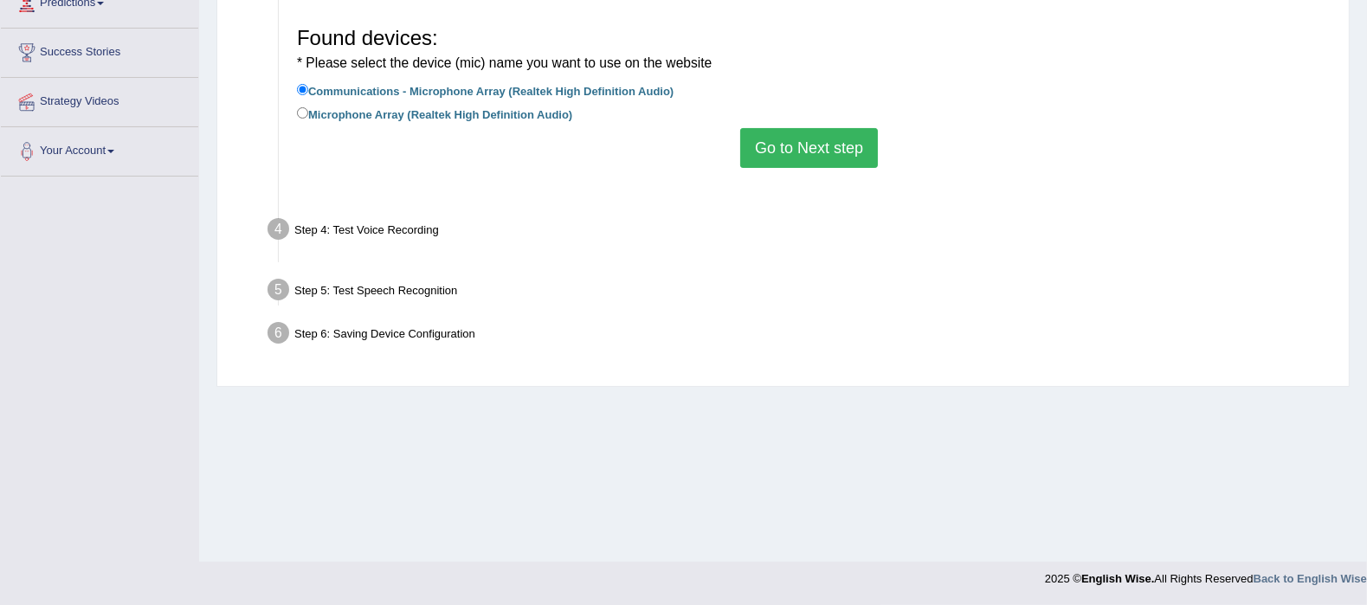
scroll to position [303, 0]
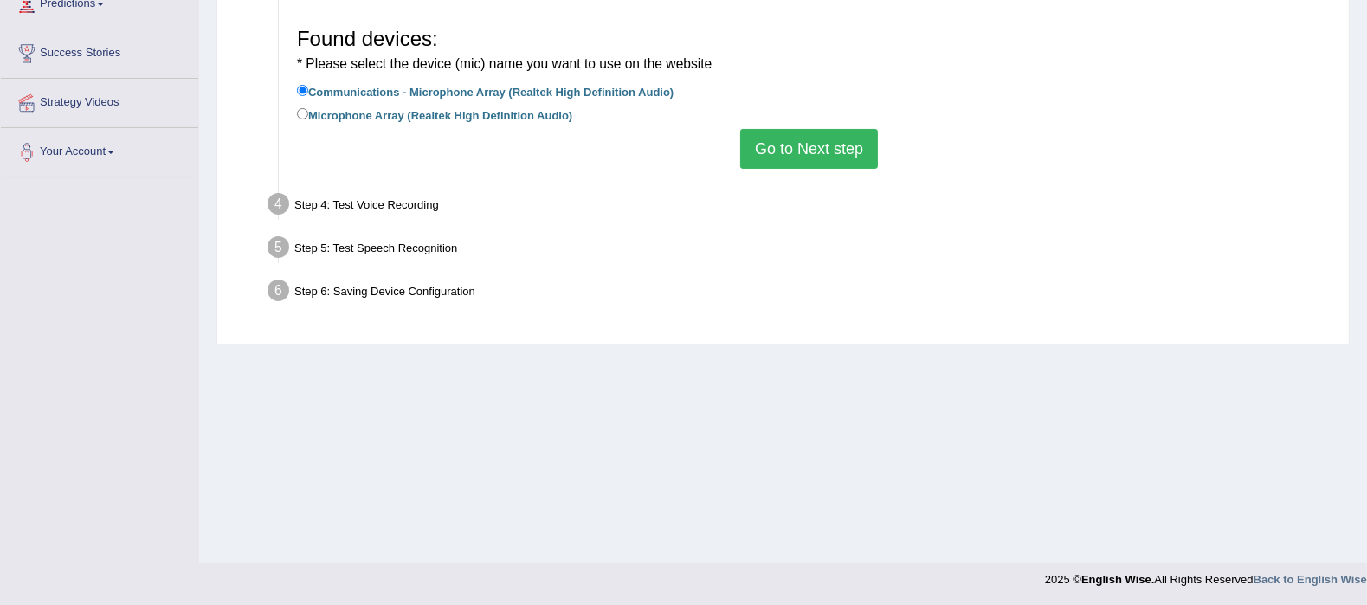
click at [795, 167] on button "Go to Next step" at bounding box center [809, 149] width 138 height 40
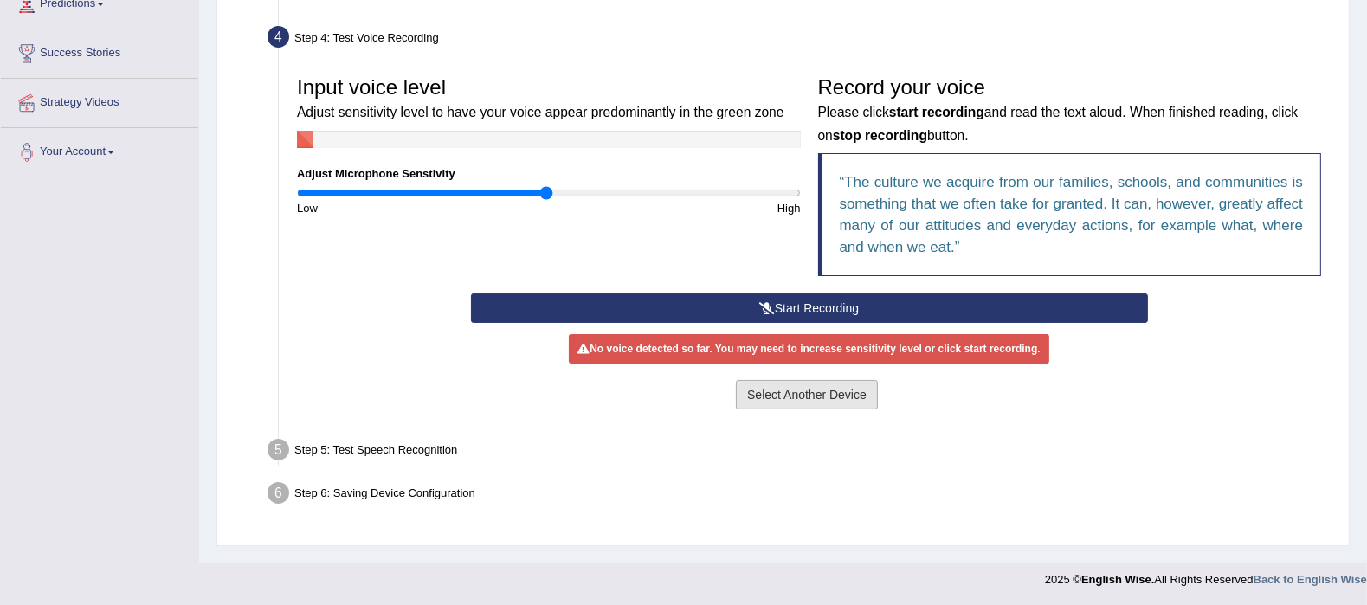
click at [783, 388] on button "Select Another Device" at bounding box center [807, 394] width 142 height 29
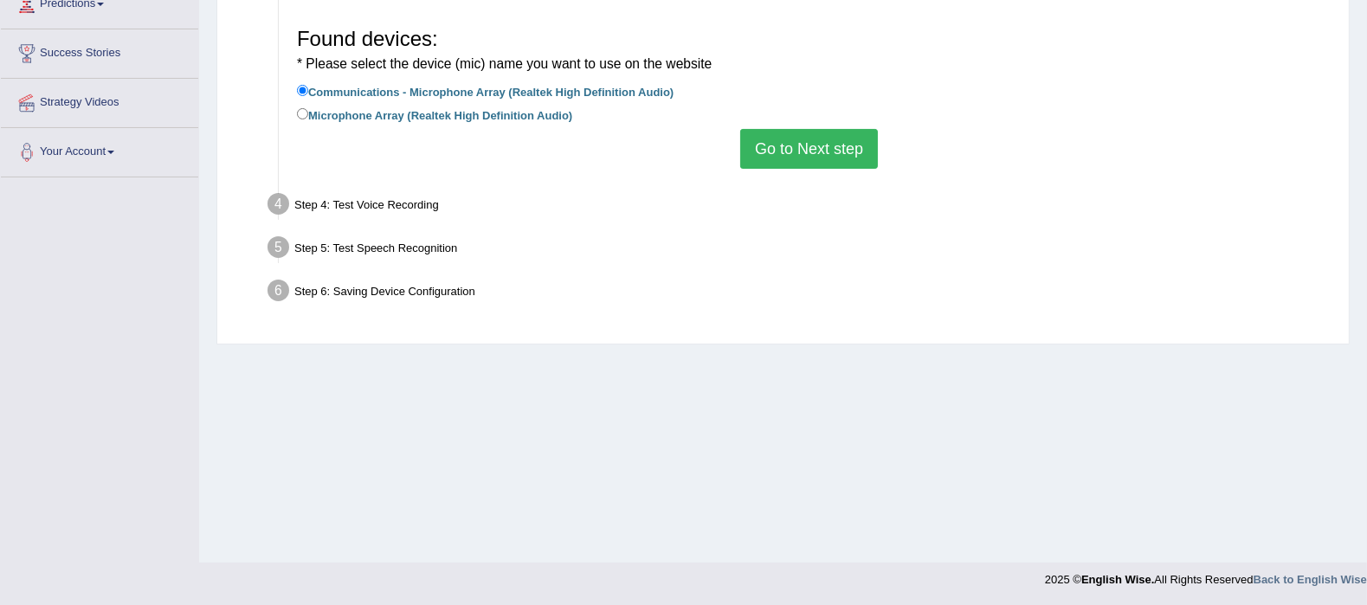
click at [394, 211] on div "Step 4: Test Voice Recording" at bounding box center [800, 207] width 1081 height 38
drag, startPoint x: 400, startPoint y: 248, endPoint x: 399, endPoint y: 257, distance: 8.7
click at [400, 248] on div "Step 5: Test Speech Recognition" at bounding box center [800, 250] width 1081 height 38
click at [422, 296] on div "Step 6: Saving Device Configuration" at bounding box center [800, 293] width 1081 height 38
click at [807, 155] on button "Go to Next step" at bounding box center [809, 149] width 138 height 40
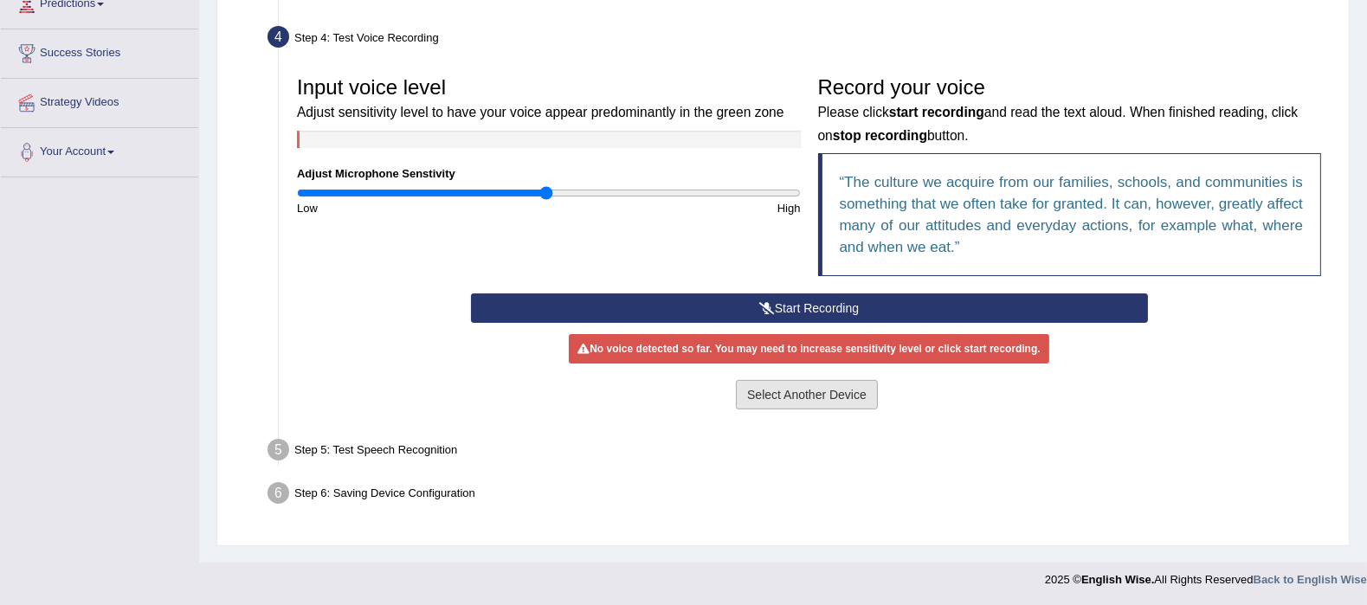
click at [777, 383] on button "Select Another Device" at bounding box center [807, 394] width 142 height 29
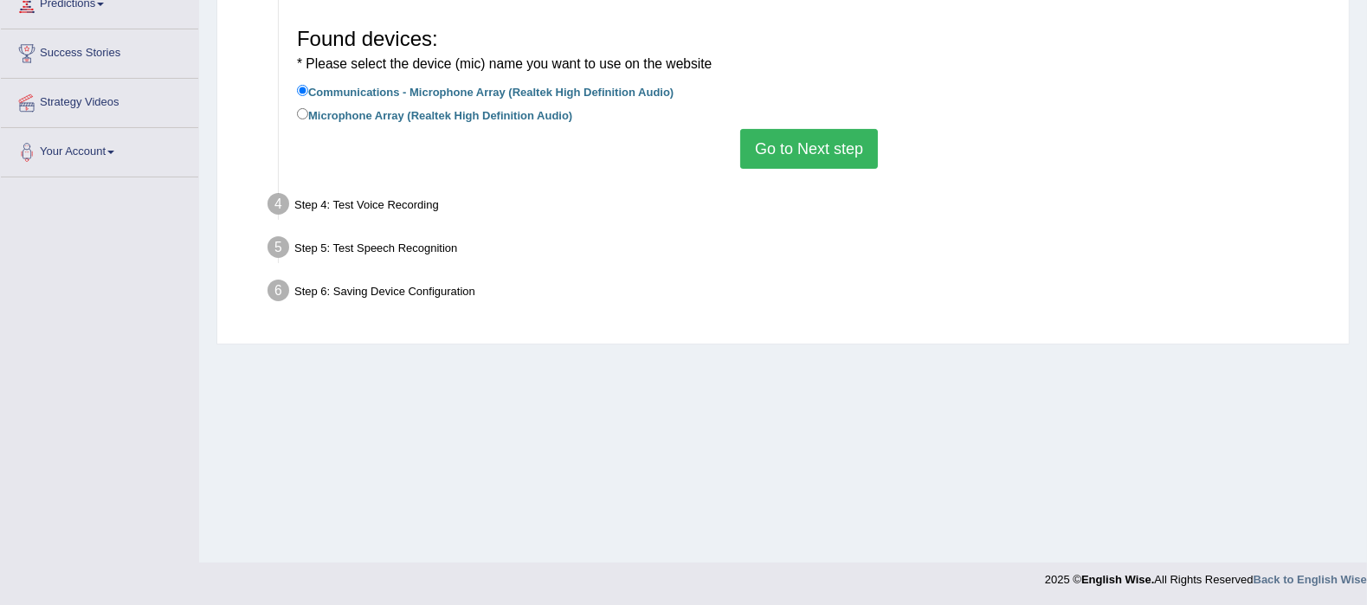
click at [771, 162] on button "Go to Next step" at bounding box center [809, 149] width 138 height 40
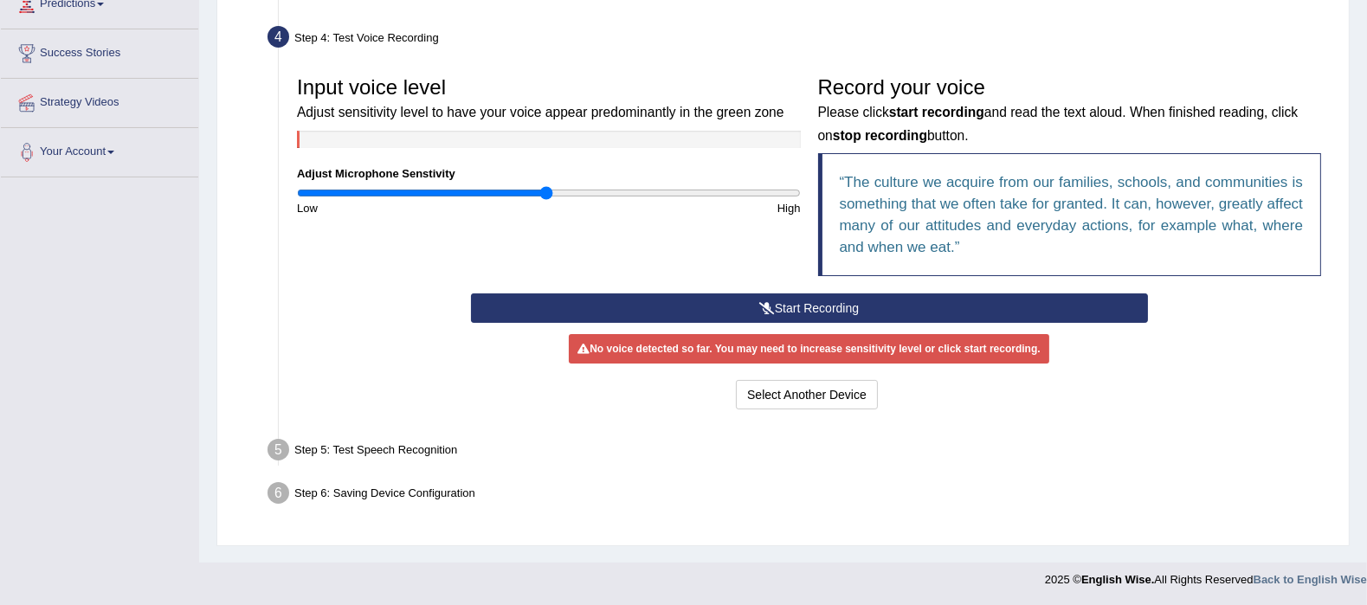
click at [823, 305] on button "Start Recording" at bounding box center [809, 308] width 677 height 29
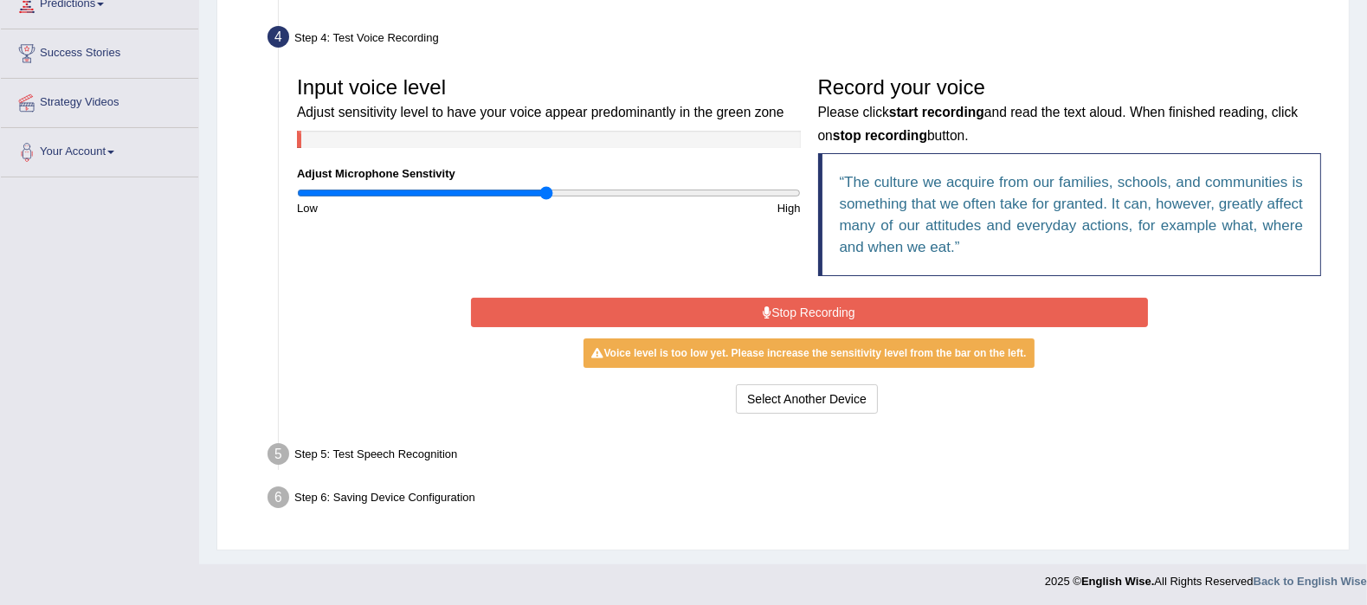
click at [779, 313] on button "Stop Recording" at bounding box center [809, 312] width 677 height 29
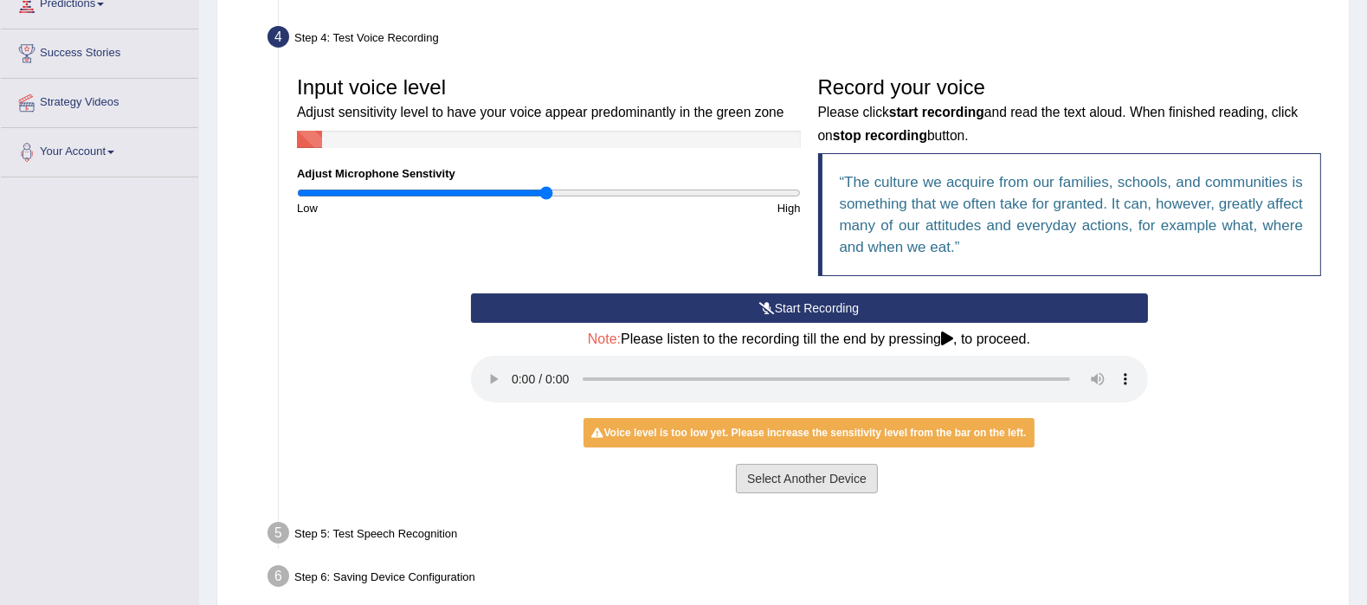
click at [814, 484] on button "Select Another Device" at bounding box center [807, 478] width 142 height 29
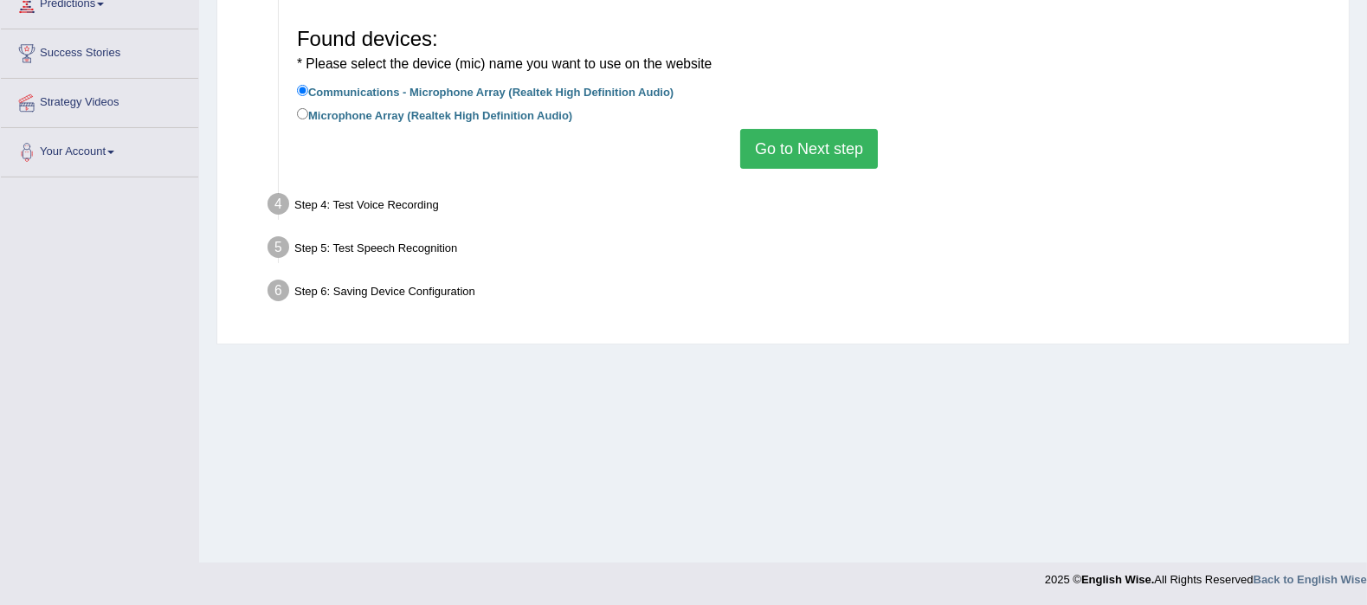
click at [836, 114] on li "Microphone Array (Realtek High Definition Audio)" at bounding box center [809, 116] width 1024 height 23
click at [832, 149] on button "Go to Next step" at bounding box center [809, 149] width 138 height 40
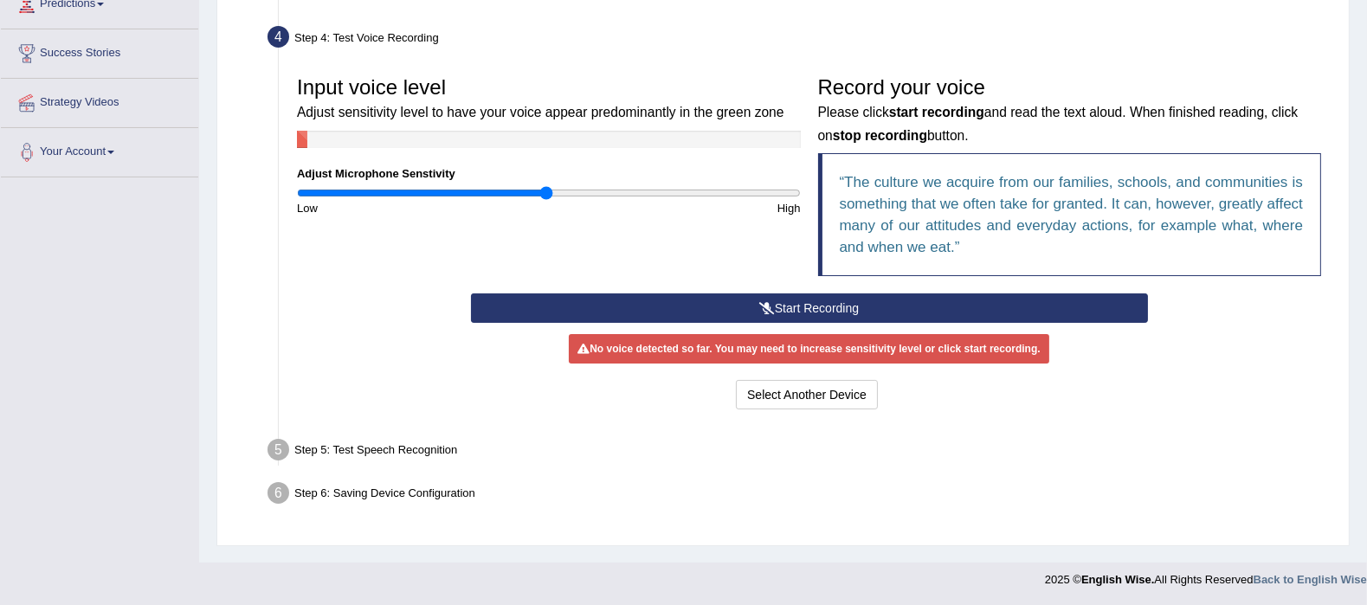
click at [803, 299] on button "Start Recording" at bounding box center [809, 308] width 677 height 29
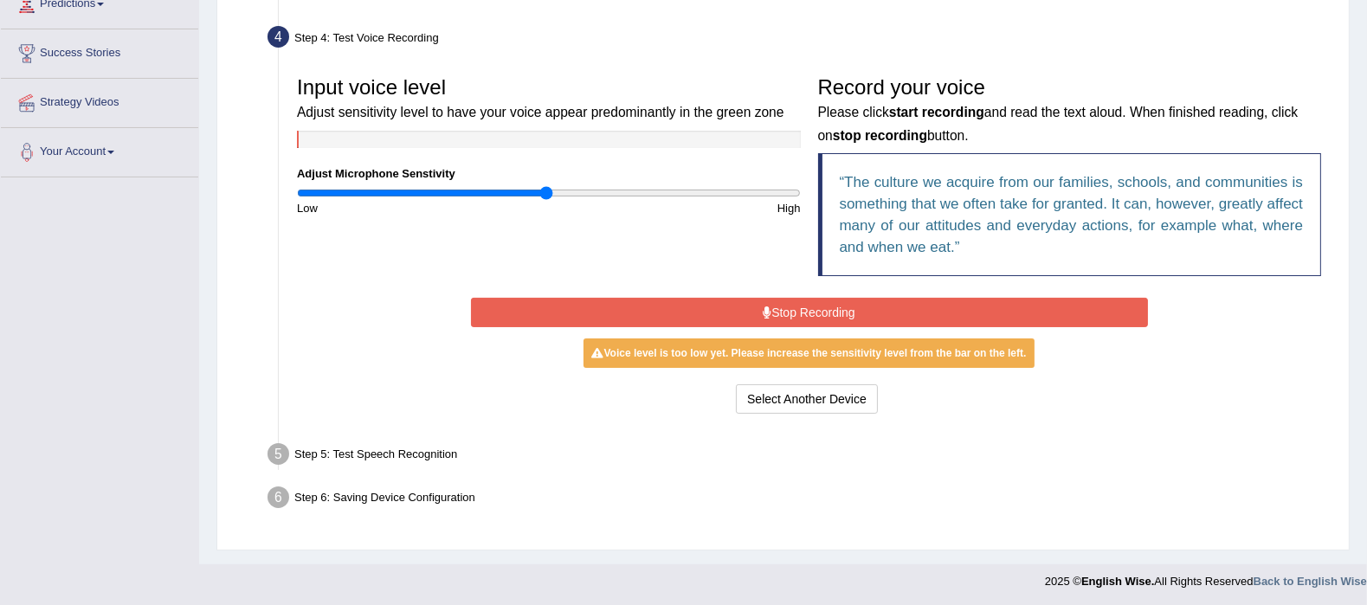
click at [781, 315] on button "Stop Recording" at bounding box center [809, 312] width 677 height 29
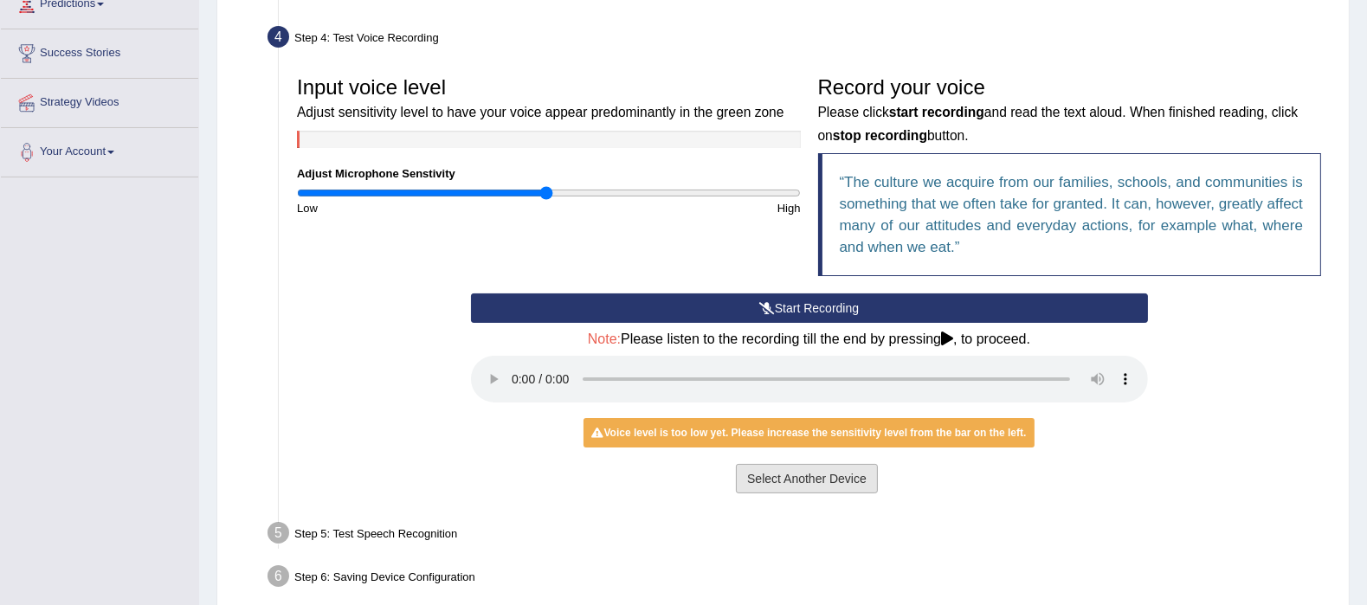
click at [830, 487] on button "Select Another Device" at bounding box center [807, 478] width 142 height 29
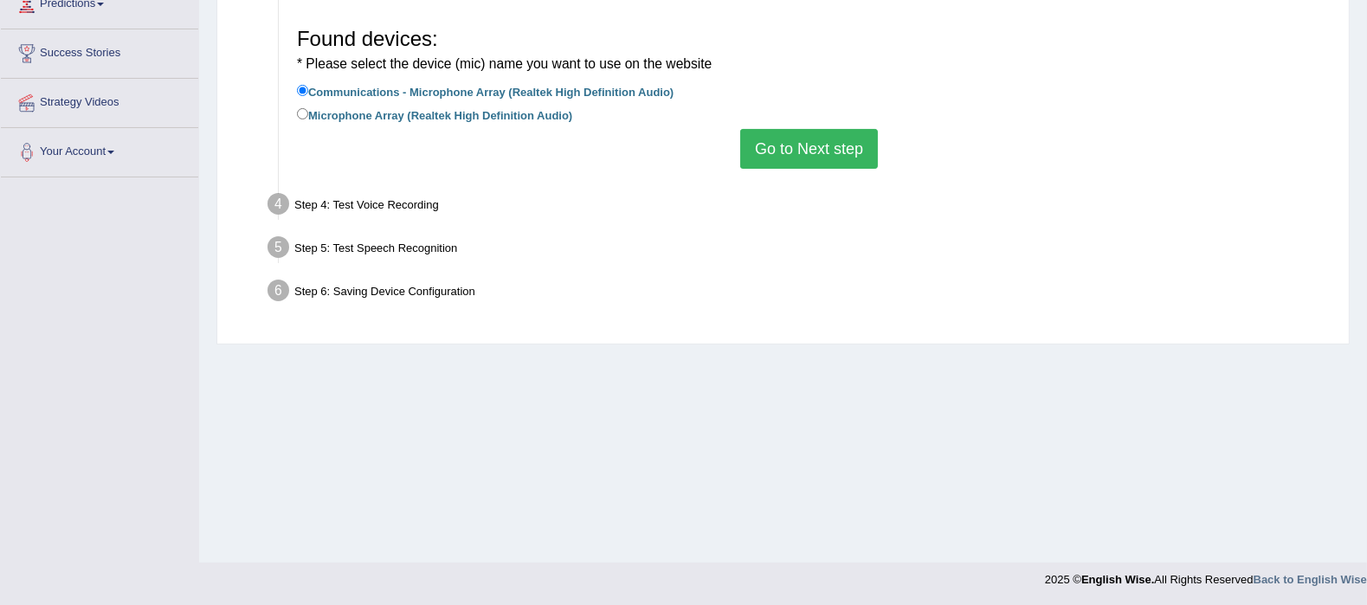
click at [775, 152] on button "Go to Next step" at bounding box center [809, 149] width 138 height 40
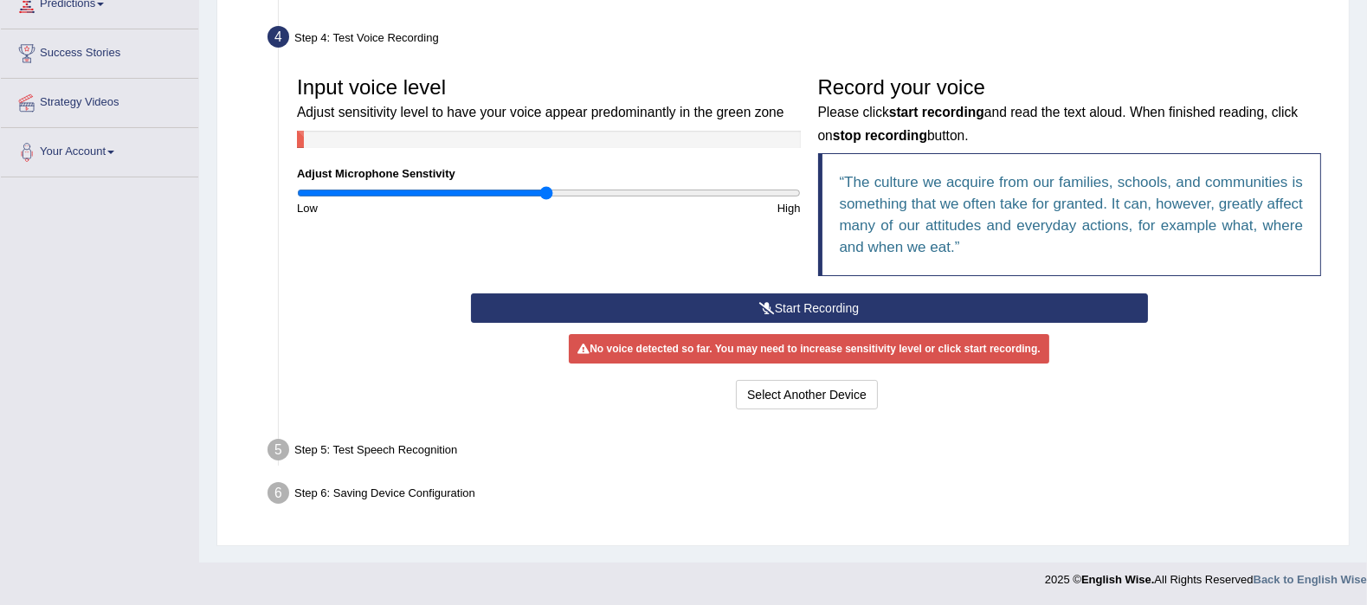
click at [797, 307] on button "Start Recording" at bounding box center [809, 308] width 677 height 29
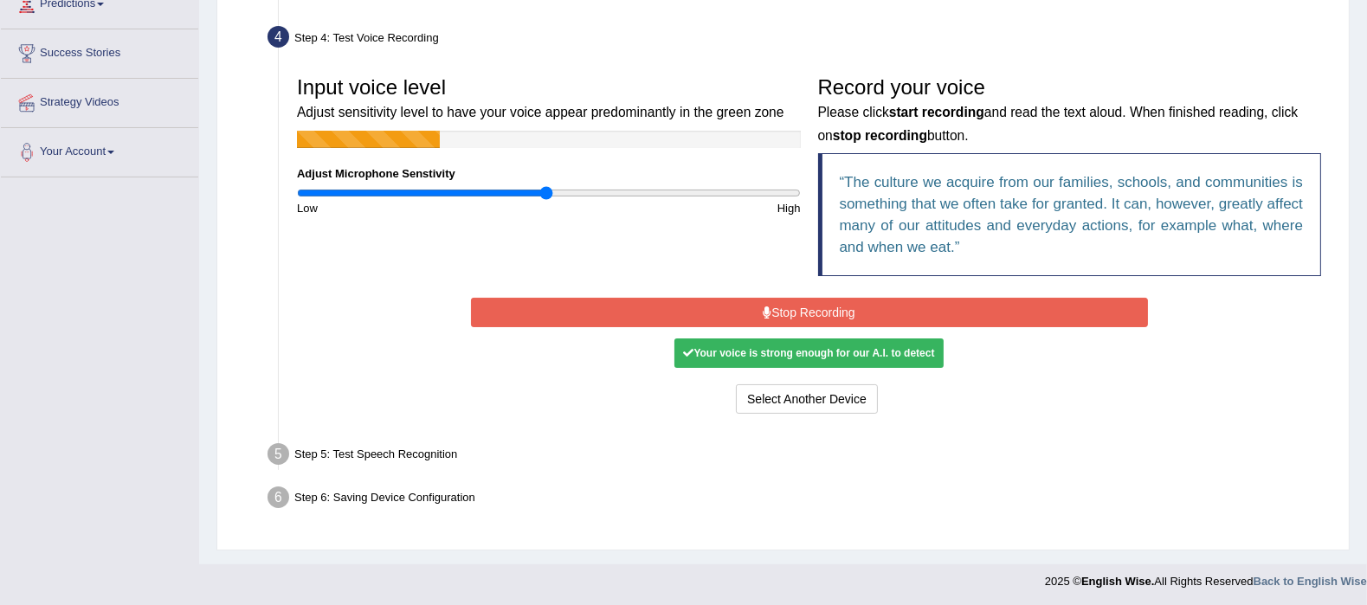
click at [842, 313] on button "Stop Recording" at bounding box center [809, 312] width 677 height 29
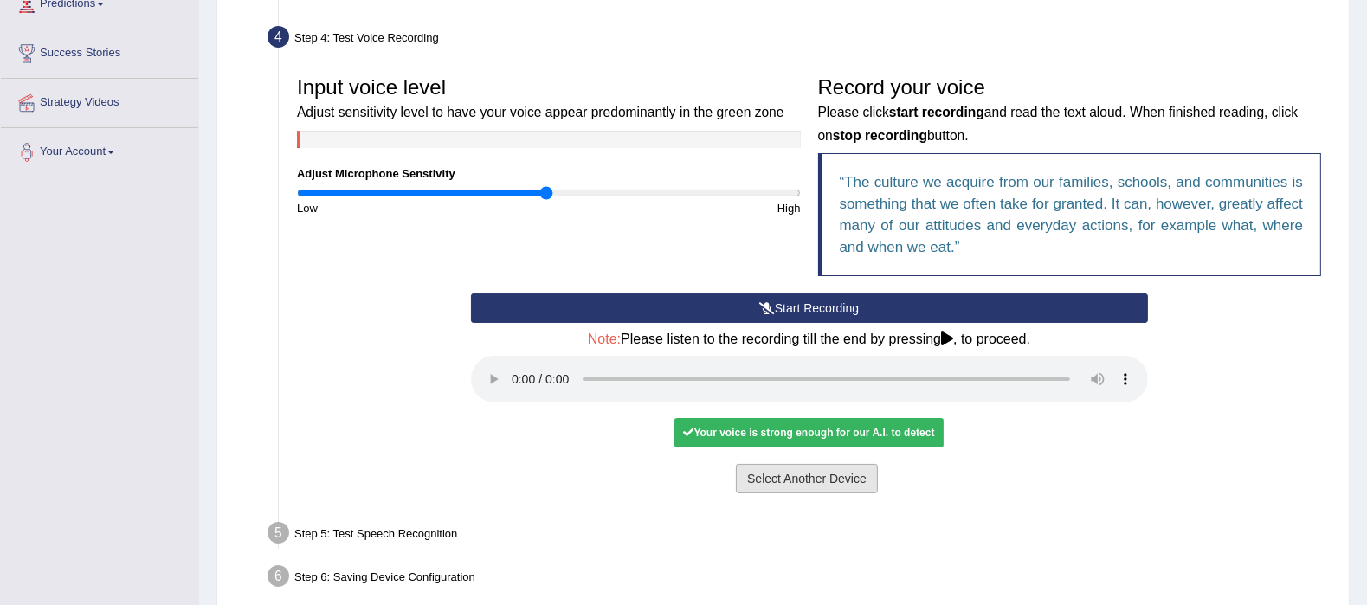
click at [787, 477] on button "Select Another Device" at bounding box center [807, 478] width 142 height 29
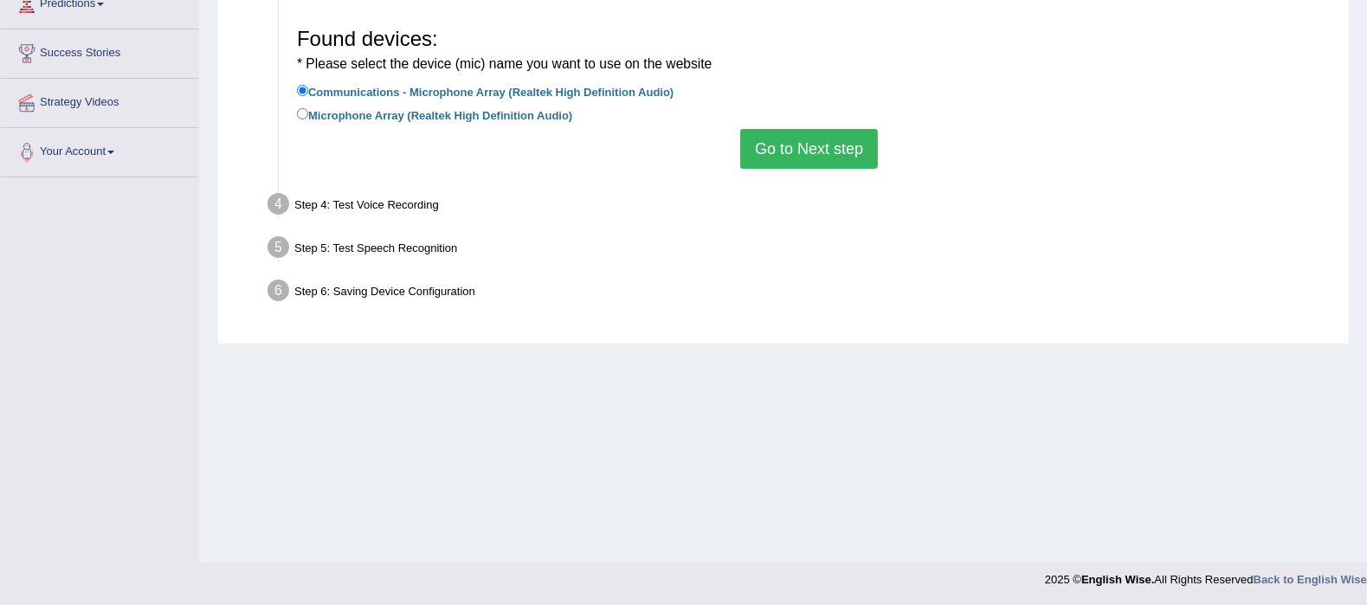
click at [831, 147] on button "Go to Next step" at bounding box center [809, 149] width 138 height 40
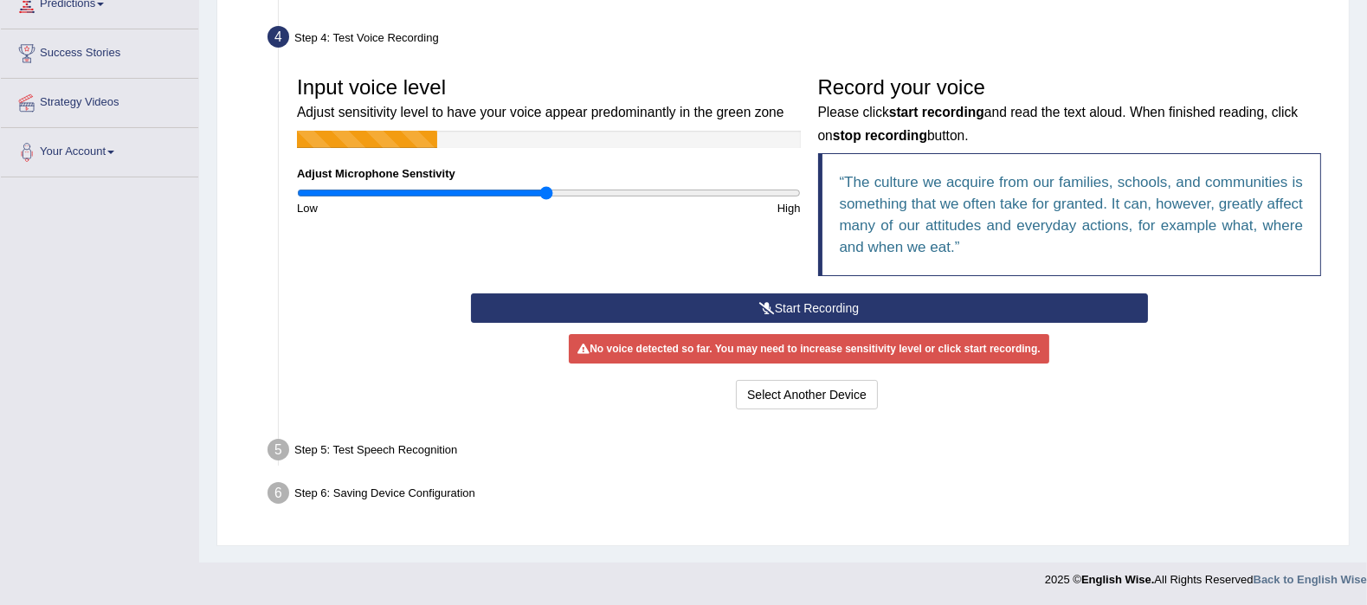
click at [806, 305] on button "Start Recording" at bounding box center [809, 308] width 677 height 29
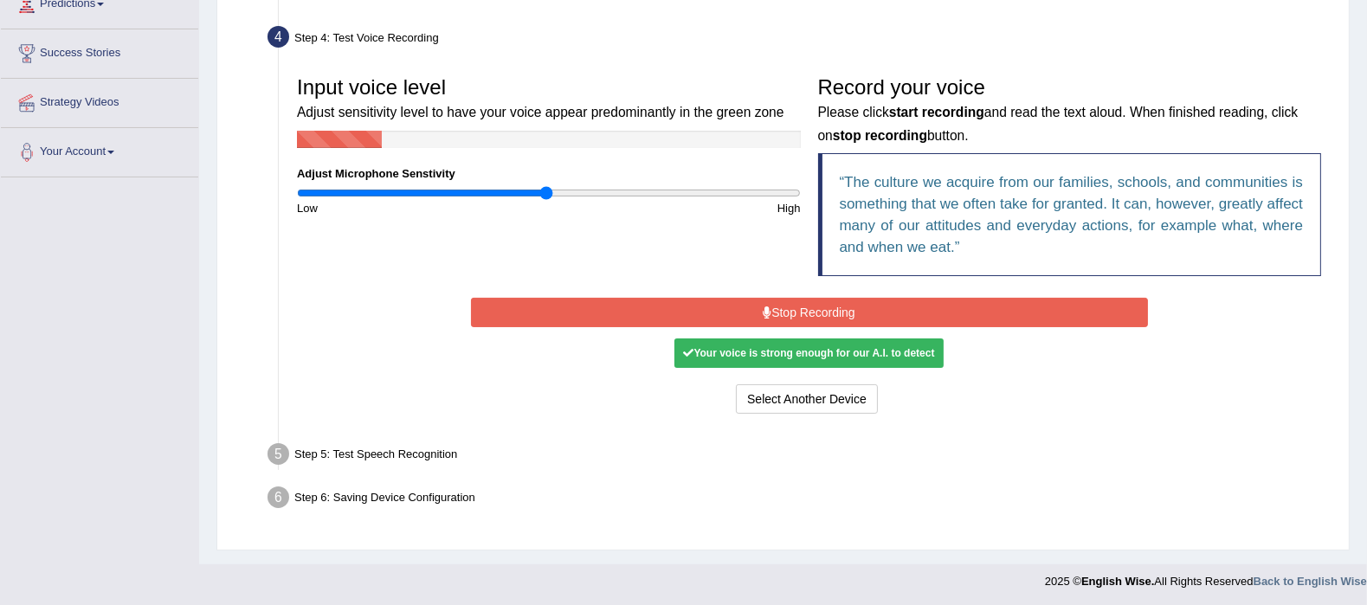
click at [542, 433] on ul "Step 1: Grant Permissions To access your microphone(s), we need permission to a…" at bounding box center [783, 196] width 1094 height 644
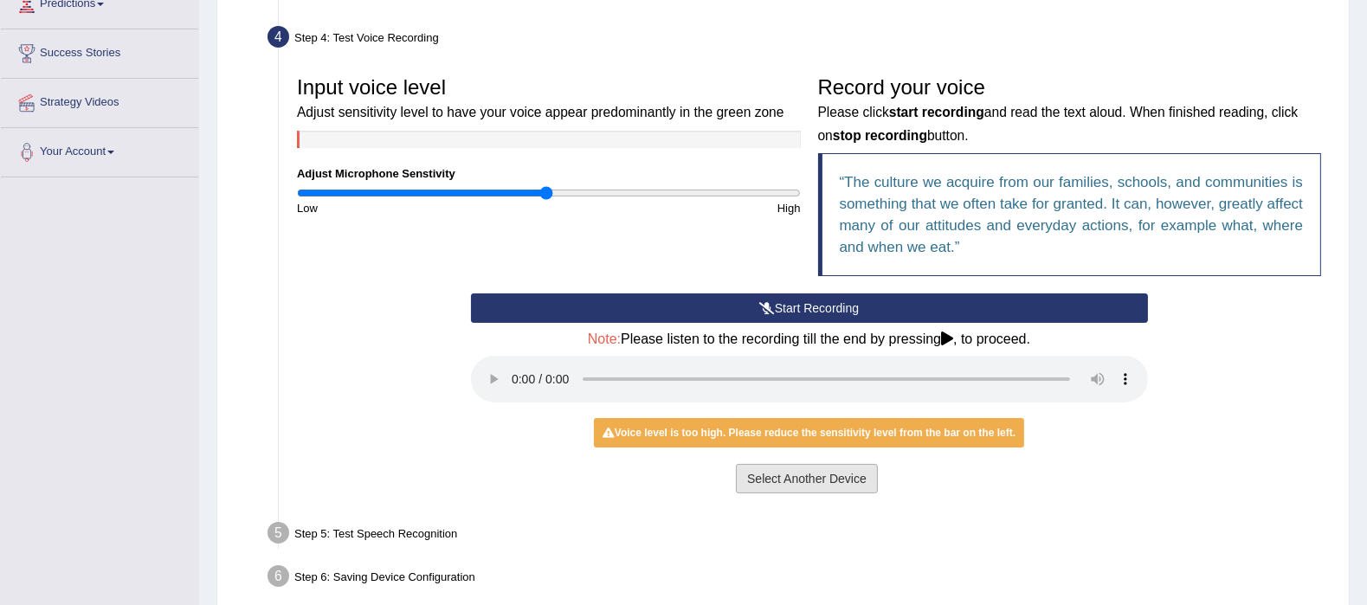
click at [805, 487] on button "Select Another Device" at bounding box center [807, 478] width 142 height 29
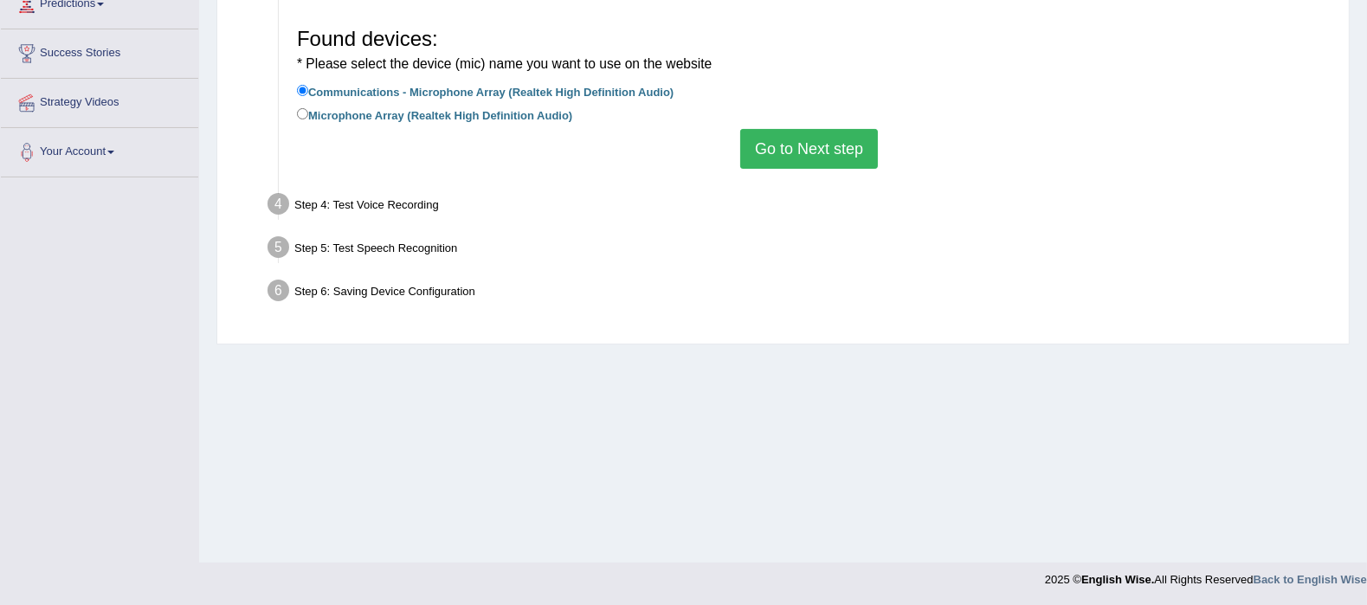
click at [803, 139] on button "Go to Next step" at bounding box center [809, 149] width 138 height 40
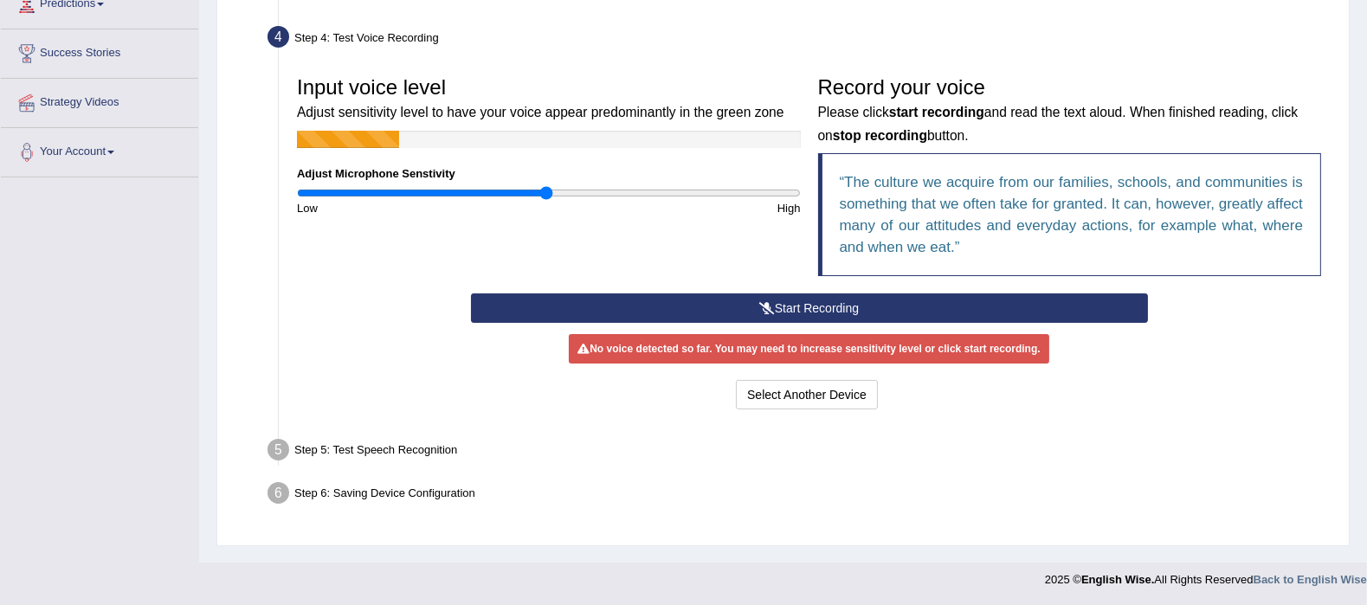
click at [794, 307] on button "Start Recording" at bounding box center [809, 308] width 677 height 29
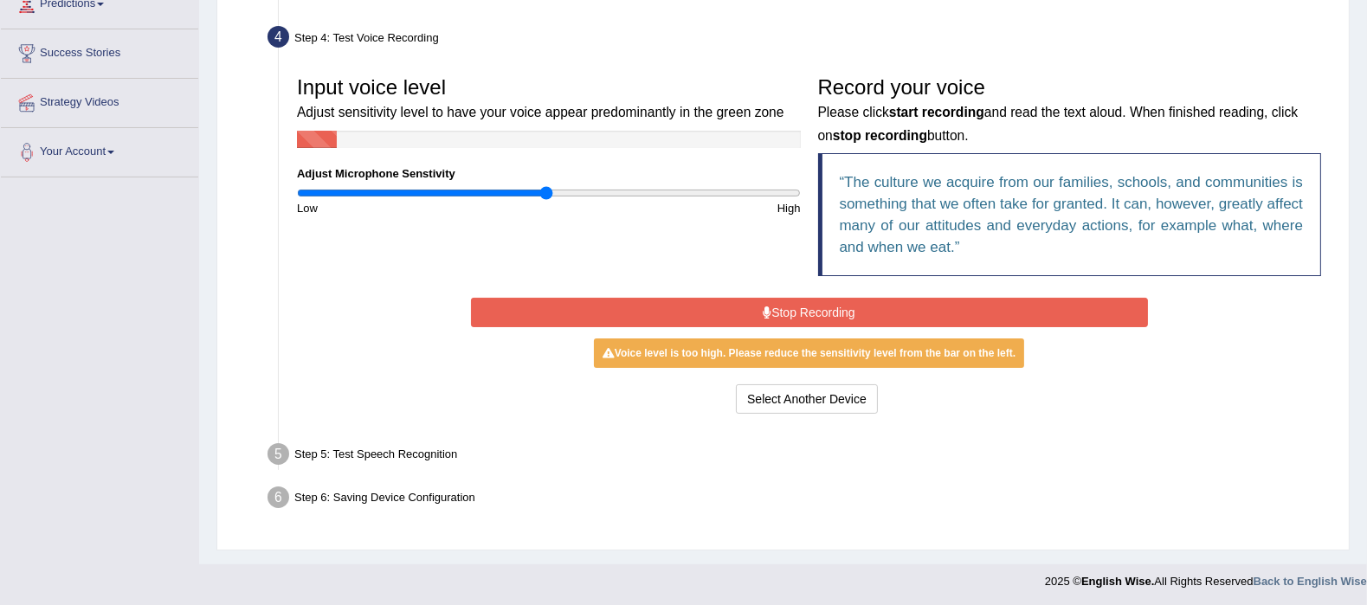
click at [794, 307] on button "Stop Recording" at bounding box center [809, 312] width 677 height 29
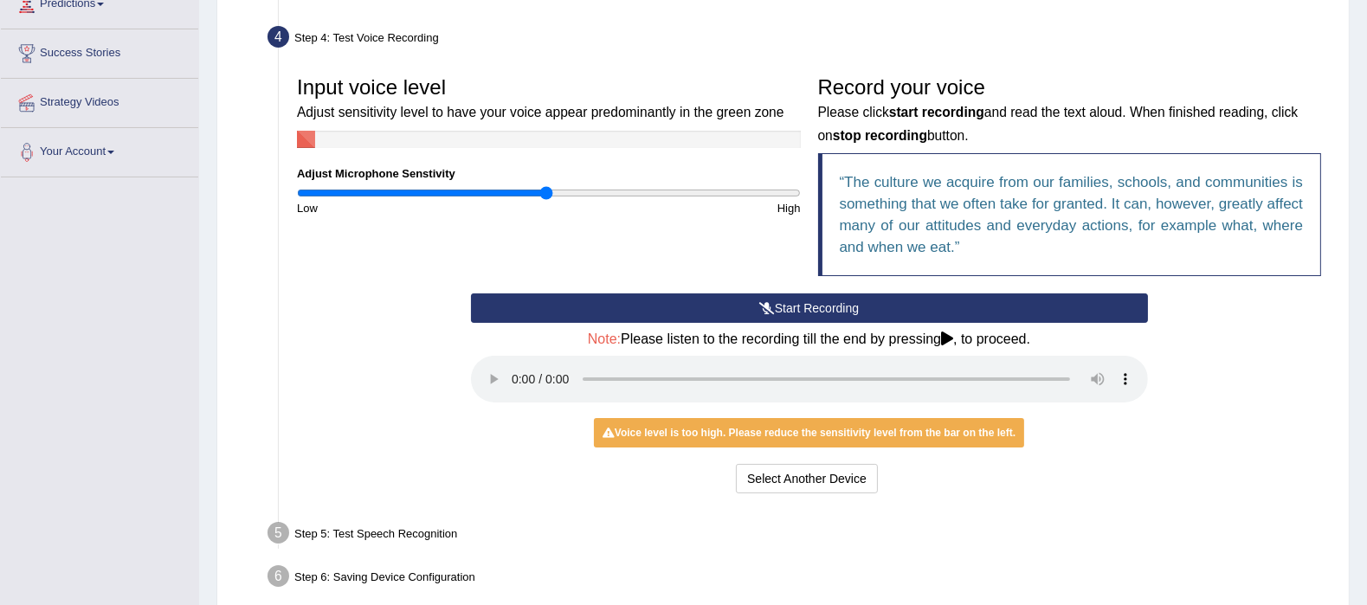
click at [851, 305] on button "Start Recording" at bounding box center [809, 308] width 677 height 29
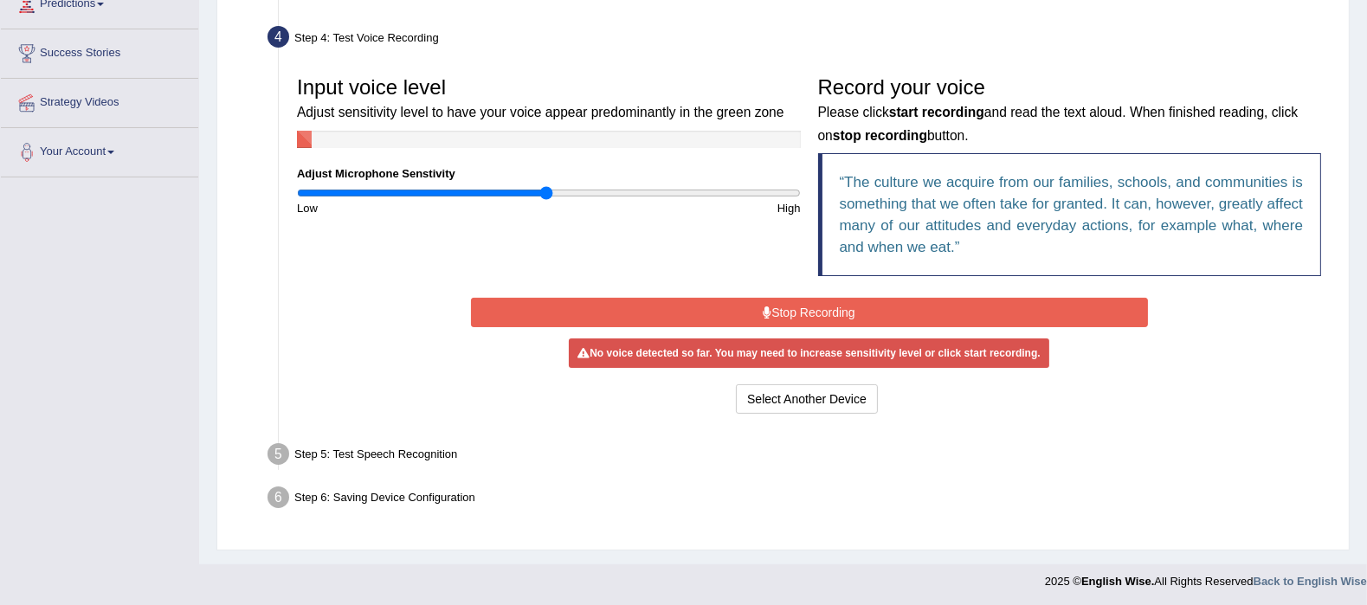
click at [851, 305] on button "Stop Recording" at bounding box center [809, 312] width 677 height 29
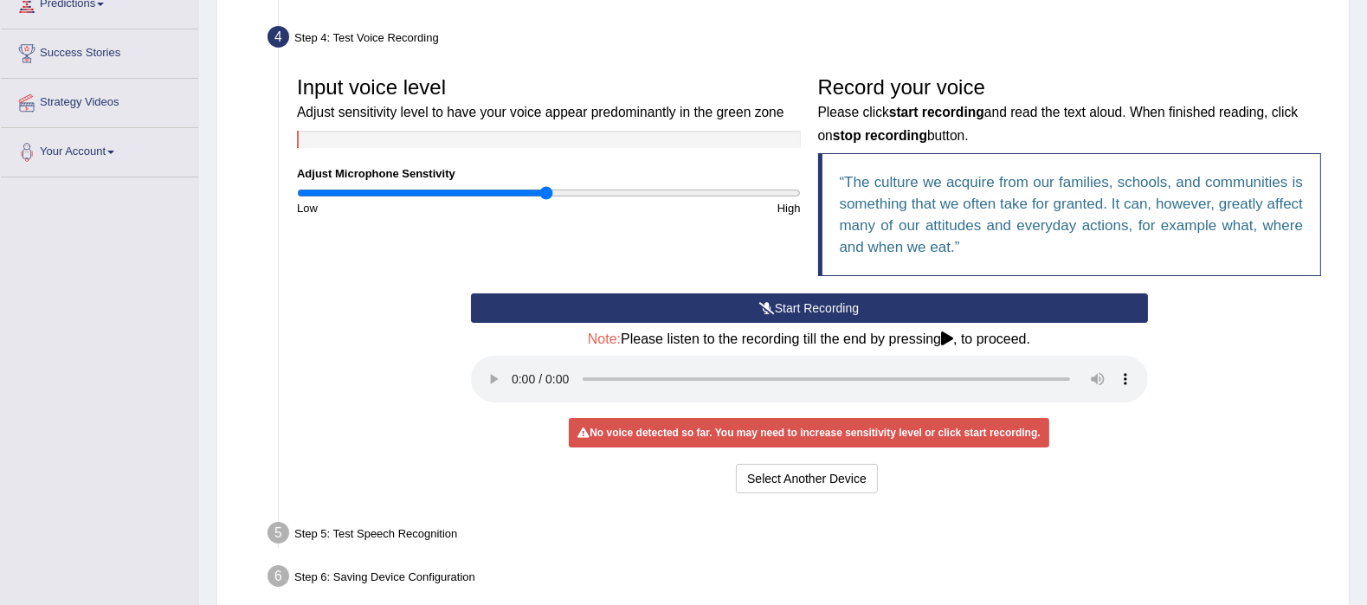
click at [851, 305] on button "Start Recording" at bounding box center [809, 308] width 677 height 29
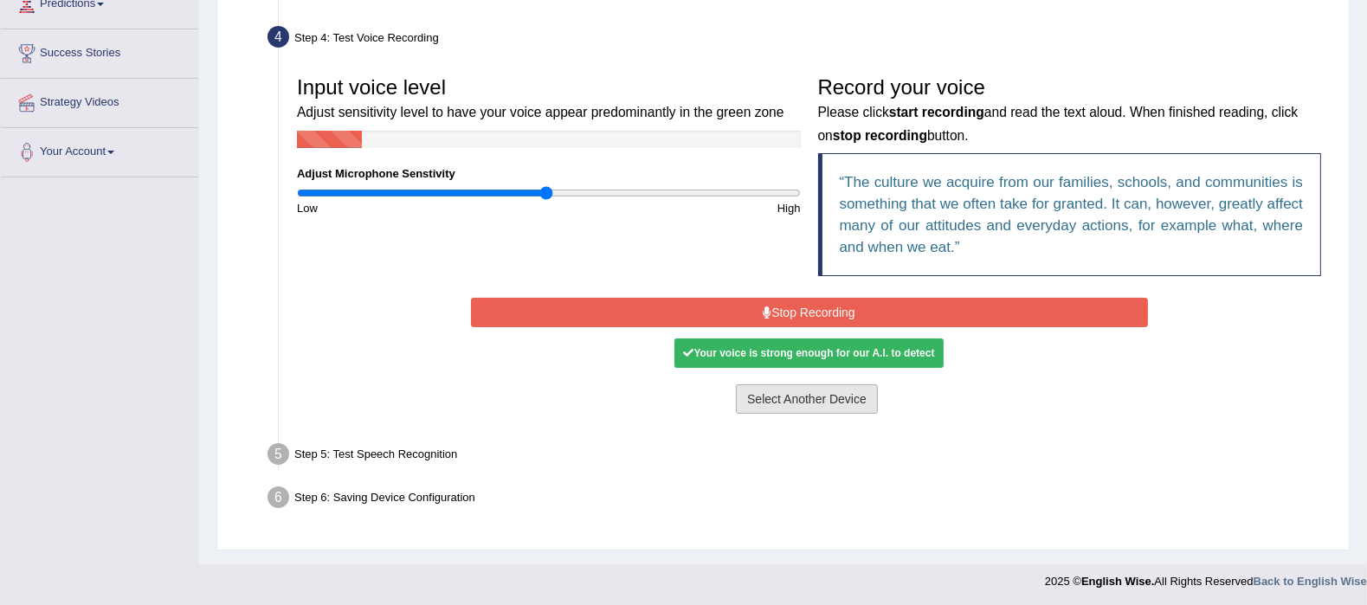
click at [803, 390] on button "Select Another Device" at bounding box center [807, 398] width 142 height 29
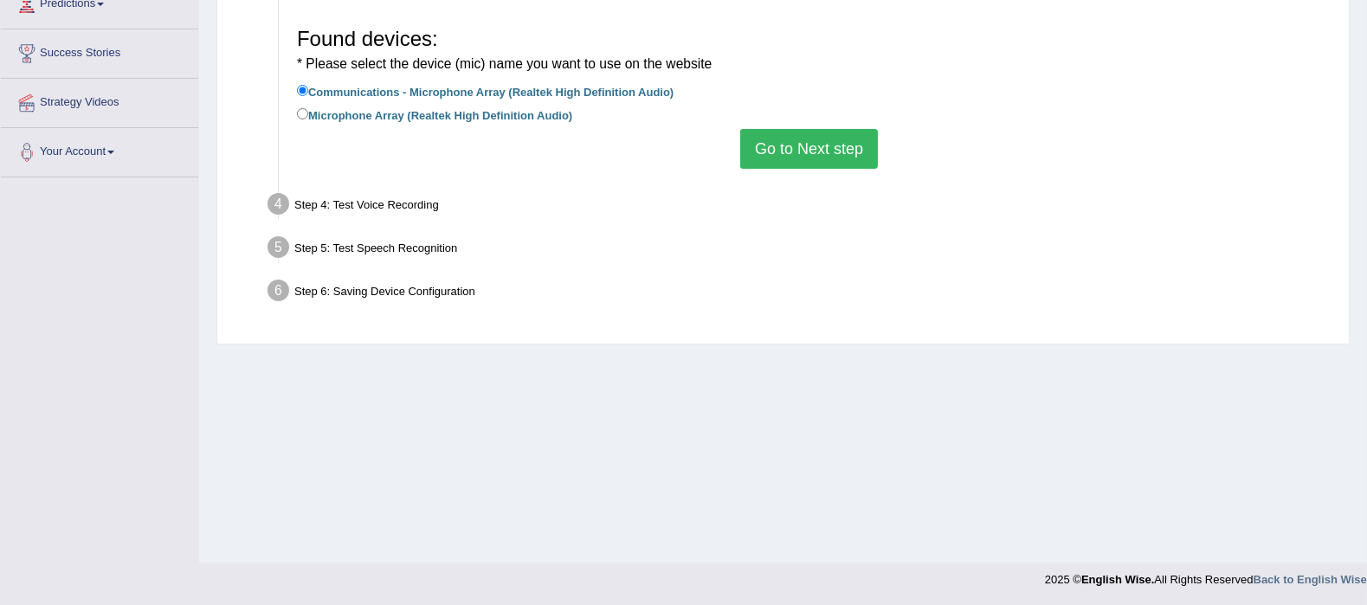
click at [788, 143] on button "Go to Next step" at bounding box center [809, 149] width 138 height 40
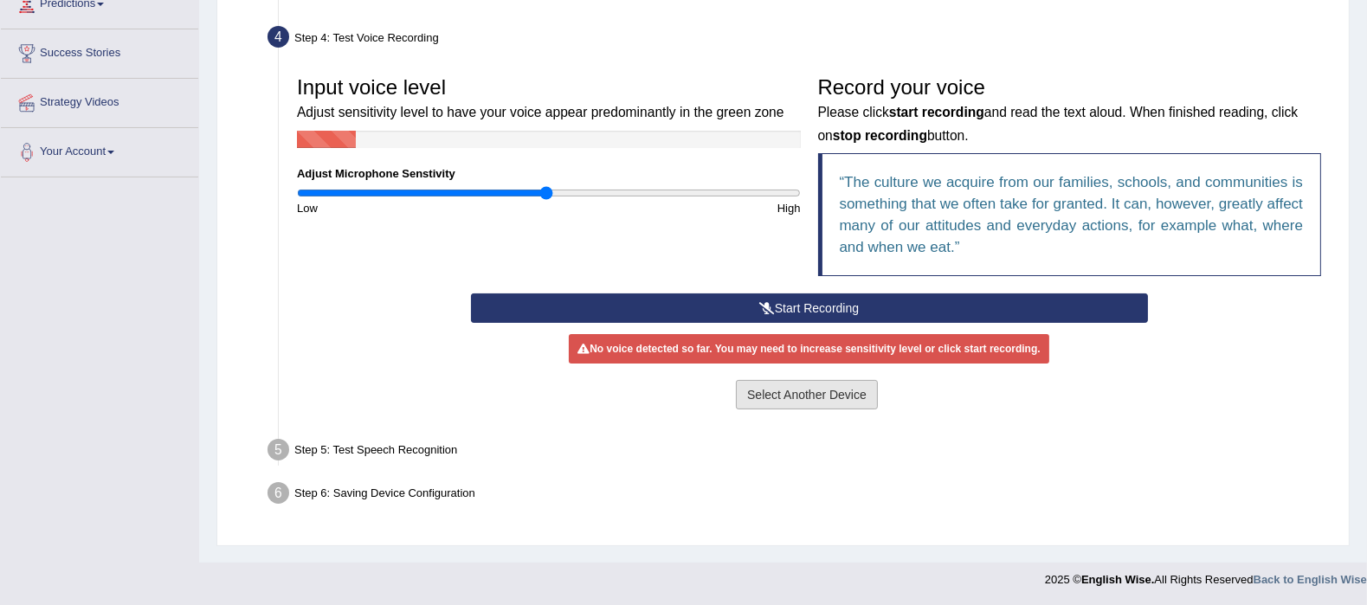
click at [762, 402] on button "Select Another Device" at bounding box center [807, 394] width 142 height 29
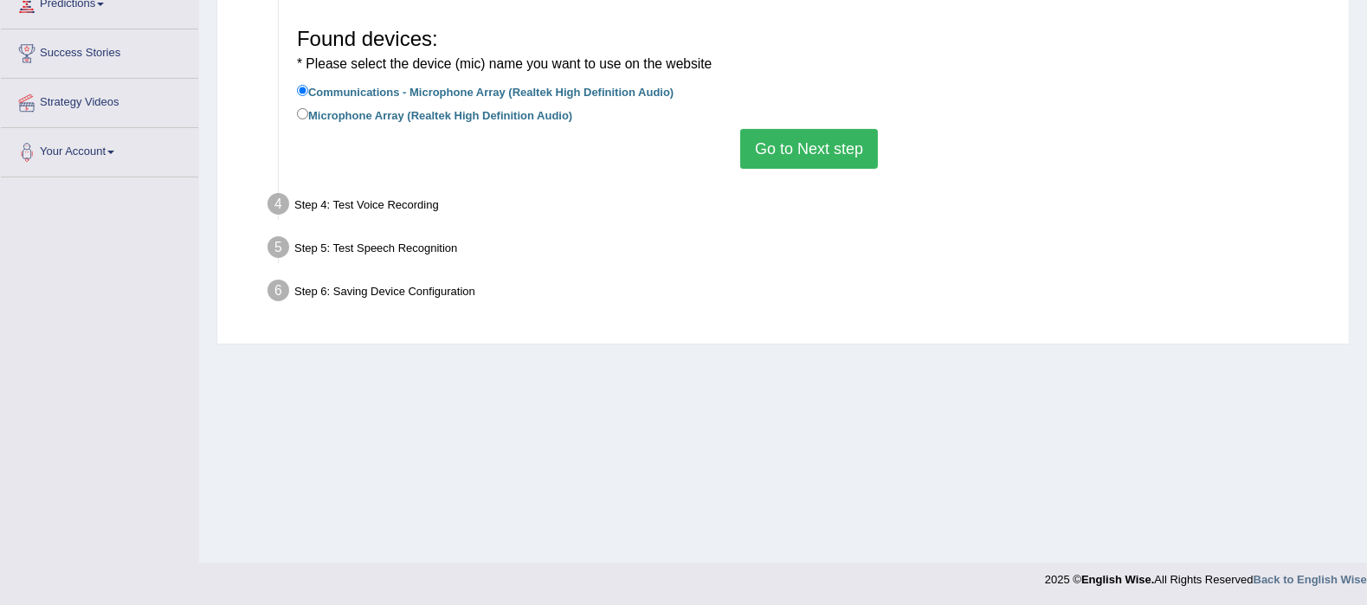
click at [810, 135] on button "Go to Next step" at bounding box center [809, 149] width 138 height 40
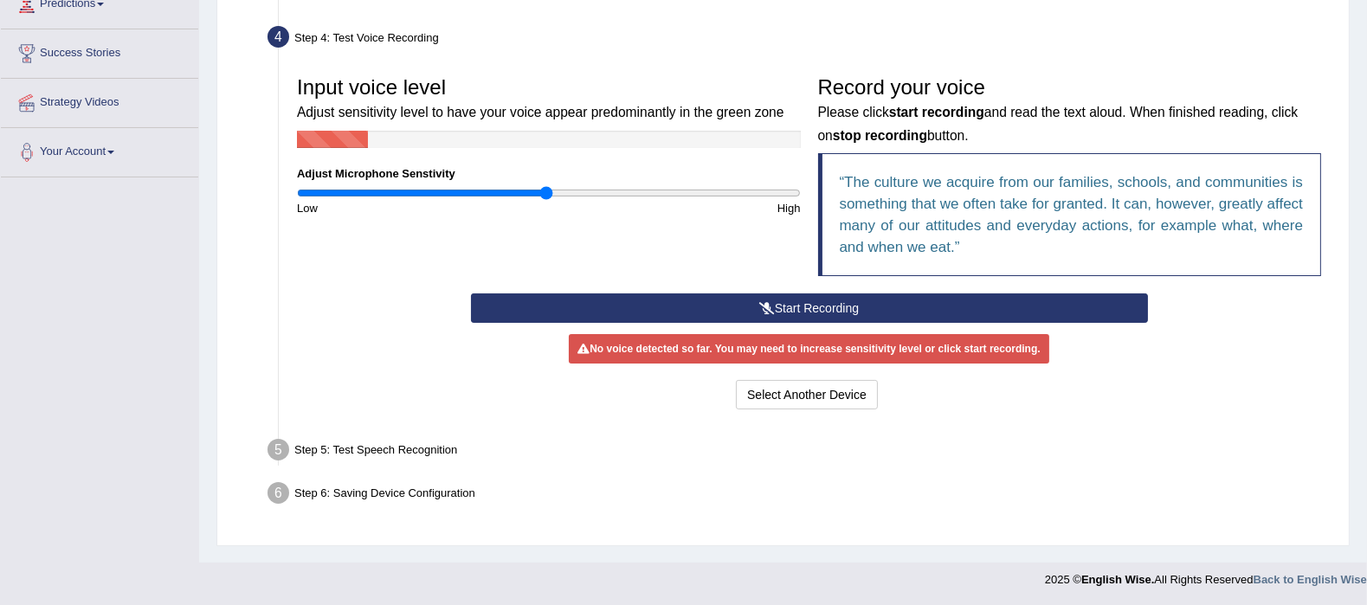
click at [812, 315] on button "Start Recording" at bounding box center [809, 308] width 677 height 29
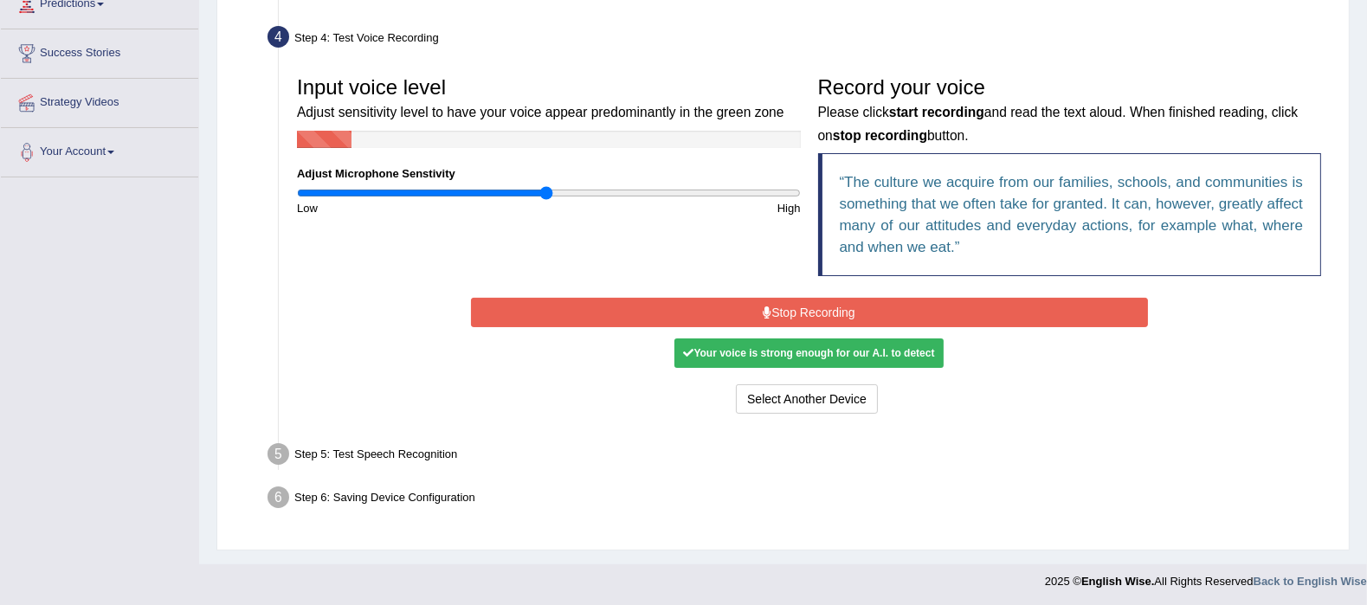
click at [812, 315] on button "Stop Recording" at bounding box center [809, 312] width 677 height 29
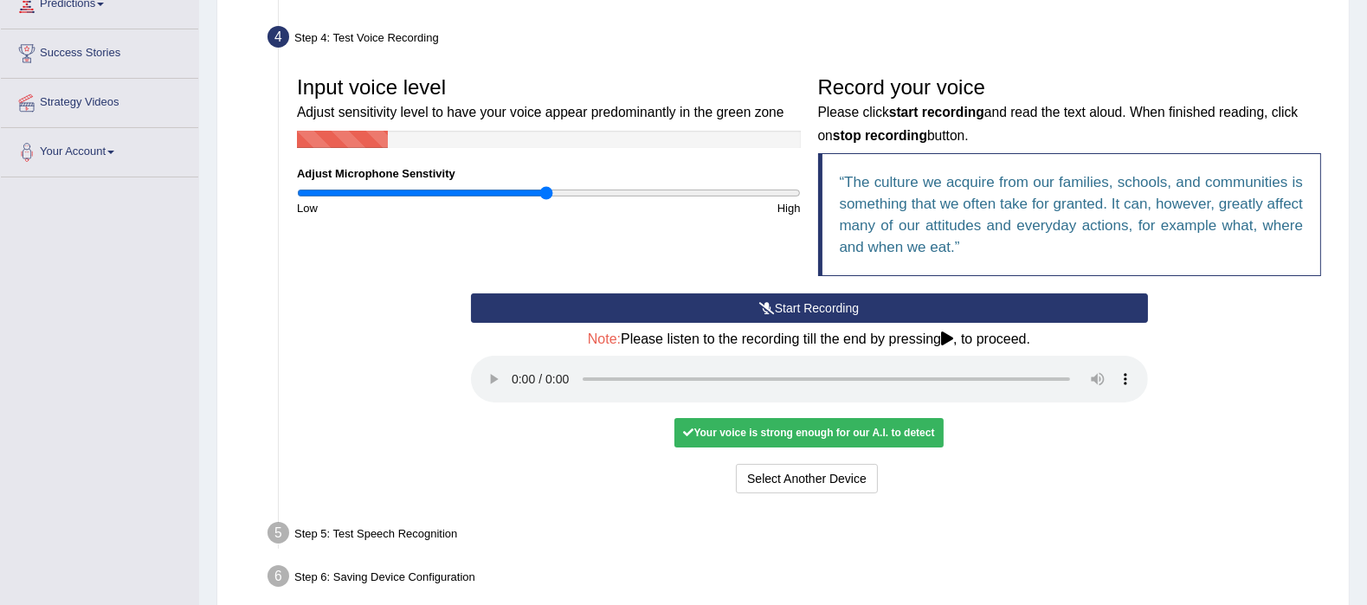
click at [812, 315] on button "Start Recording" at bounding box center [809, 308] width 677 height 29
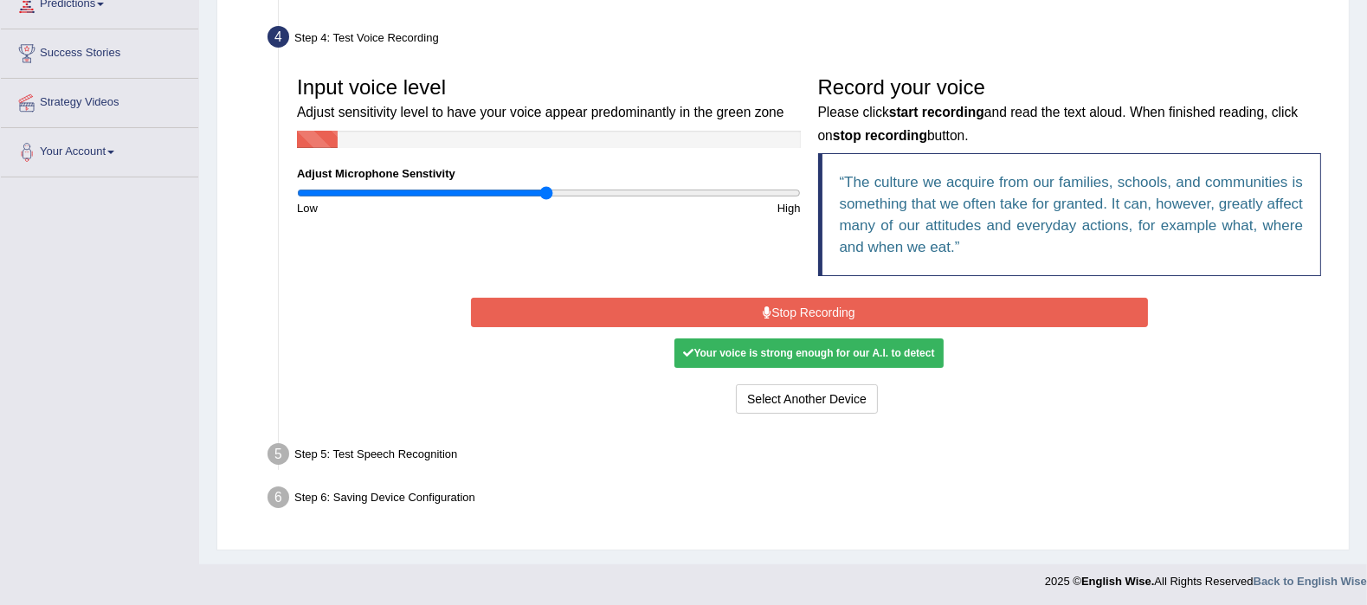
click at [812, 315] on button "Stop Recording" at bounding box center [809, 312] width 677 height 29
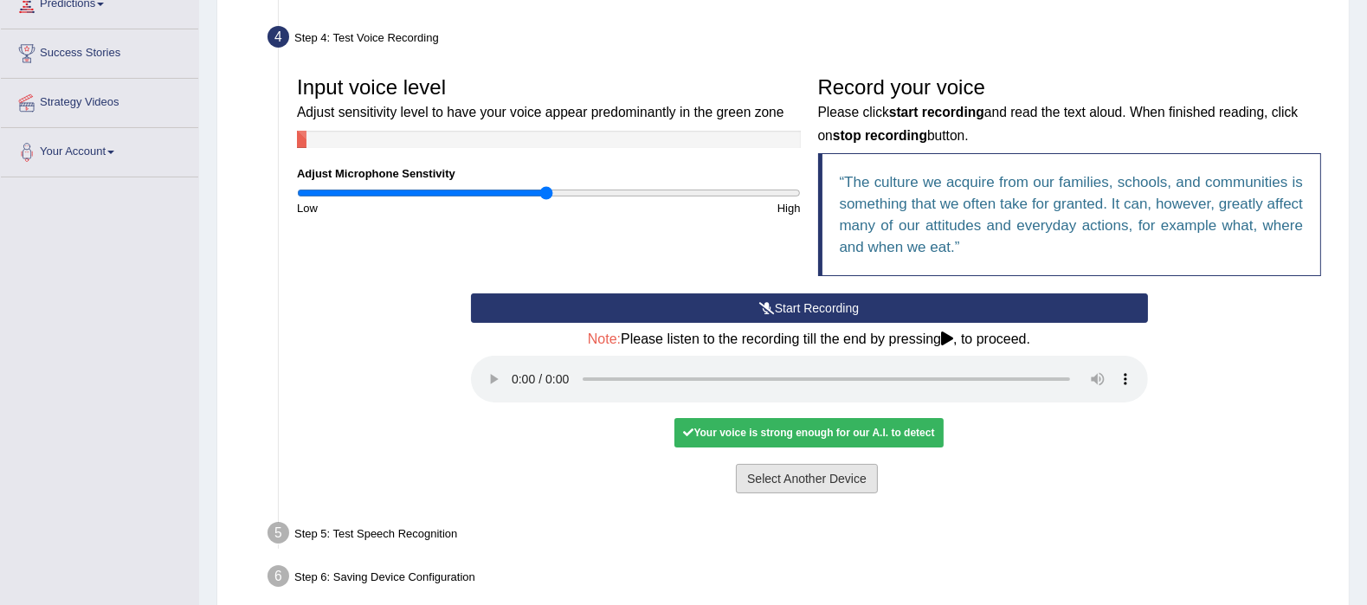
click at [807, 471] on button "Select Another Device" at bounding box center [807, 478] width 142 height 29
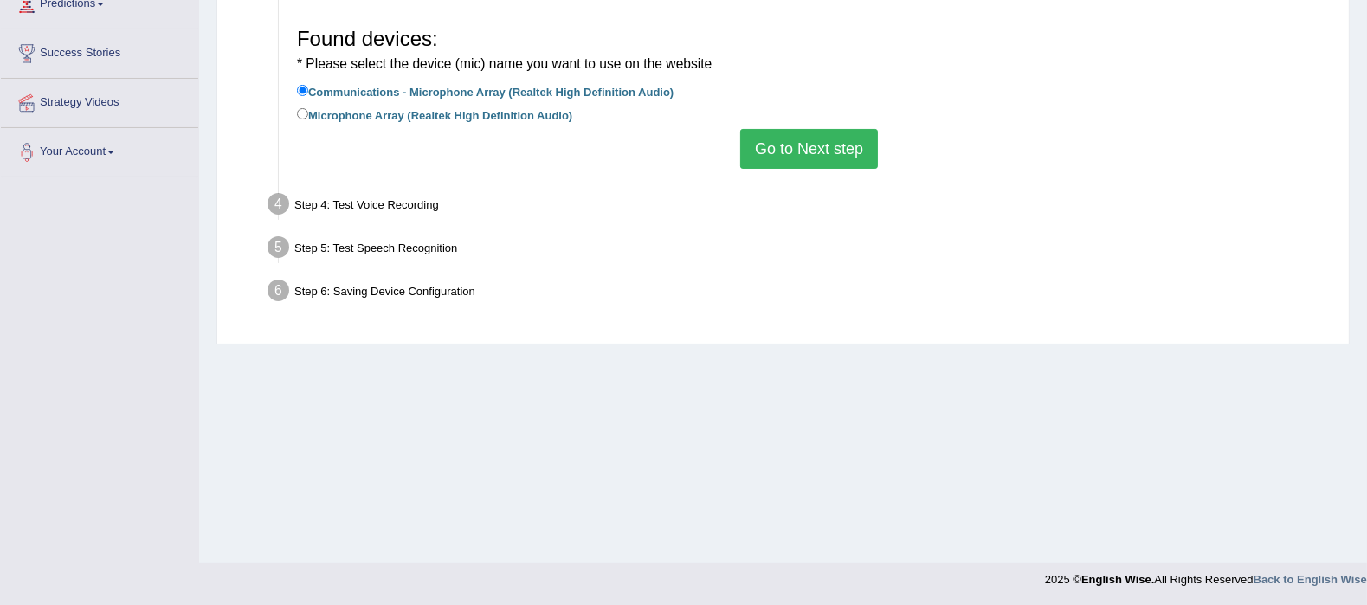
click at [391, 209] on div "Step 4: Test Voice Recording" at bounding box center [800, 207] width 1081 height 38
drag, startPoint x: 392, startPoint y: 209, endPoint x: 800, endPoint y: 144, distance: 412.9
click at [800, 144] on ul "Step 1: Grant Permissions To access your microphone(s), we need permission to a…" at bounding box center [783, 93] width 1094 height 438
click at [800, 144] on button "Go to Next step" at bounding box center [809, 149] width 138 height 40
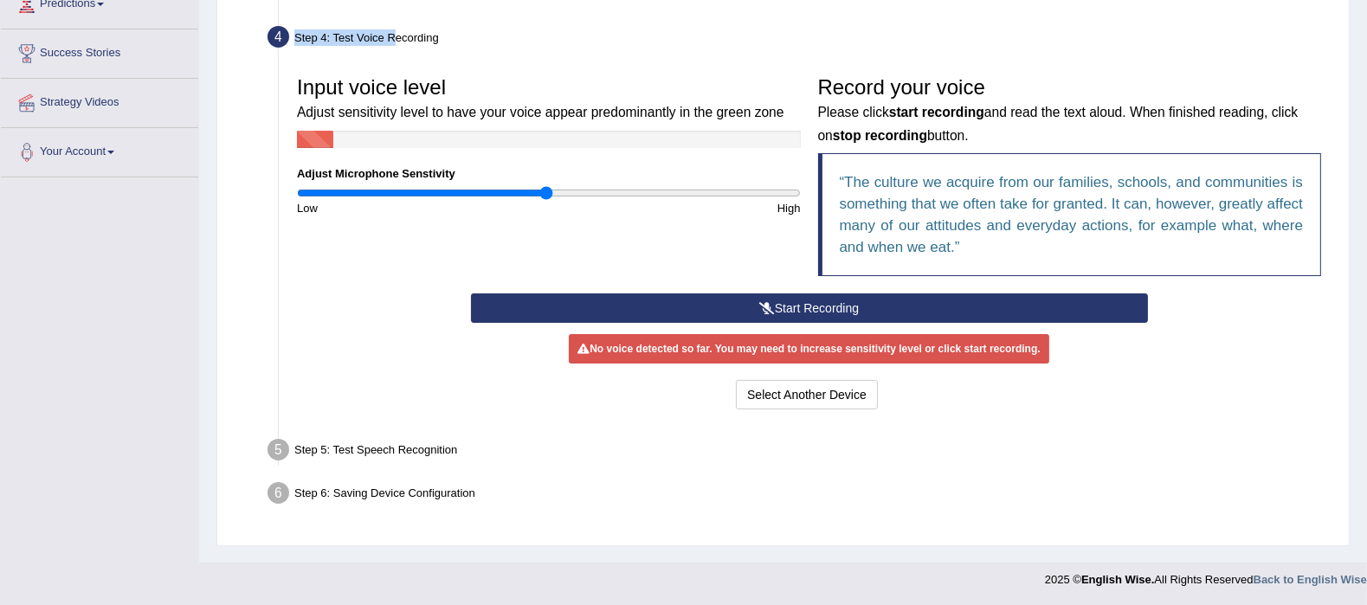
click at [804, 304] on button "Start Recording" at bounding box center [809, 308] width 677 height 29
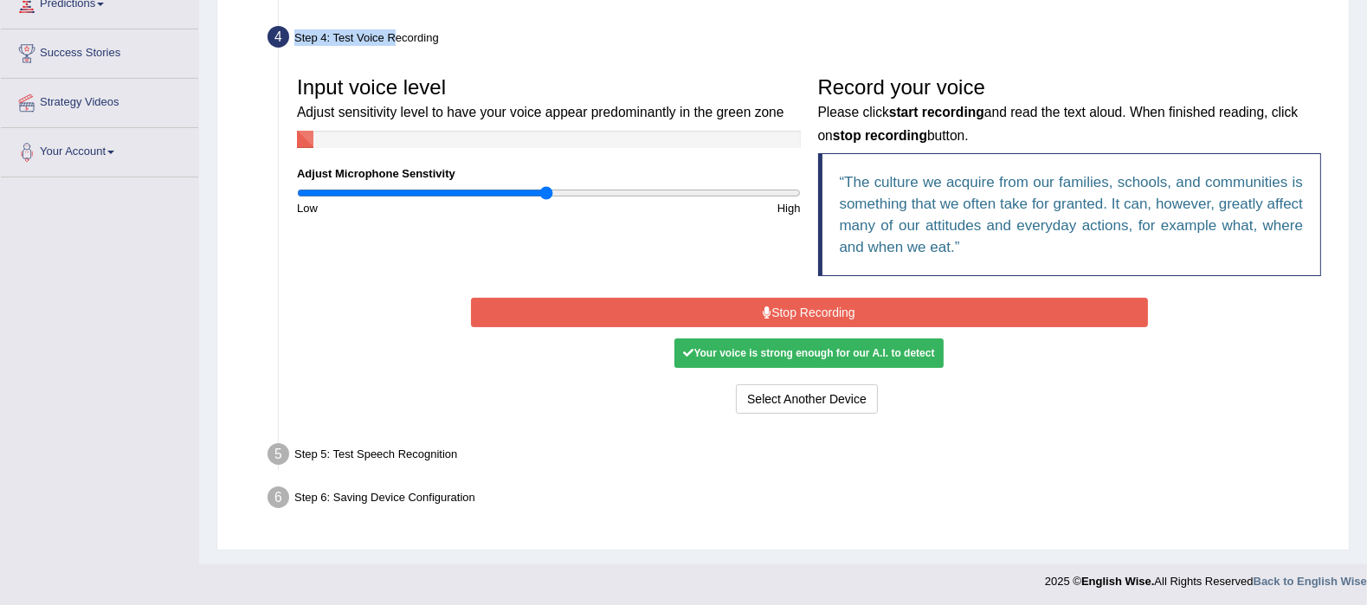
click at [804, 304] on button "Stop Recording" at bounding box center [809, 312] width 677 height 29
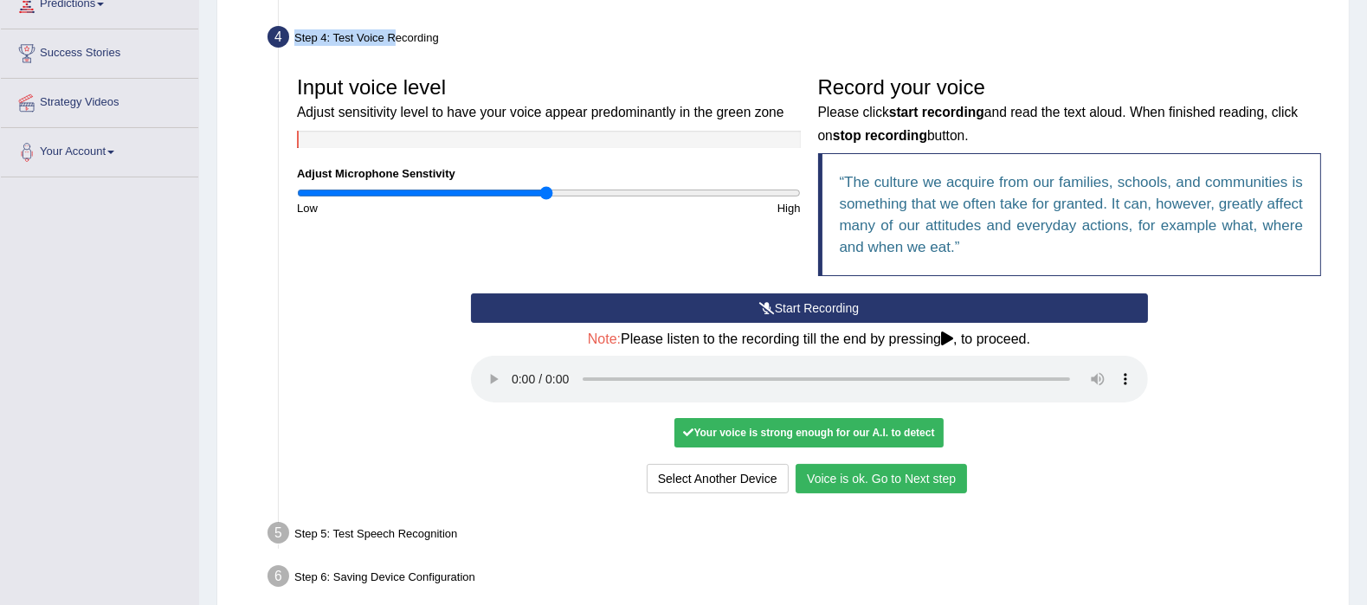
click at [895, 468] on button "Voice is ok. Go to Next step" at bounding box center [881, 478] width 171 height 29
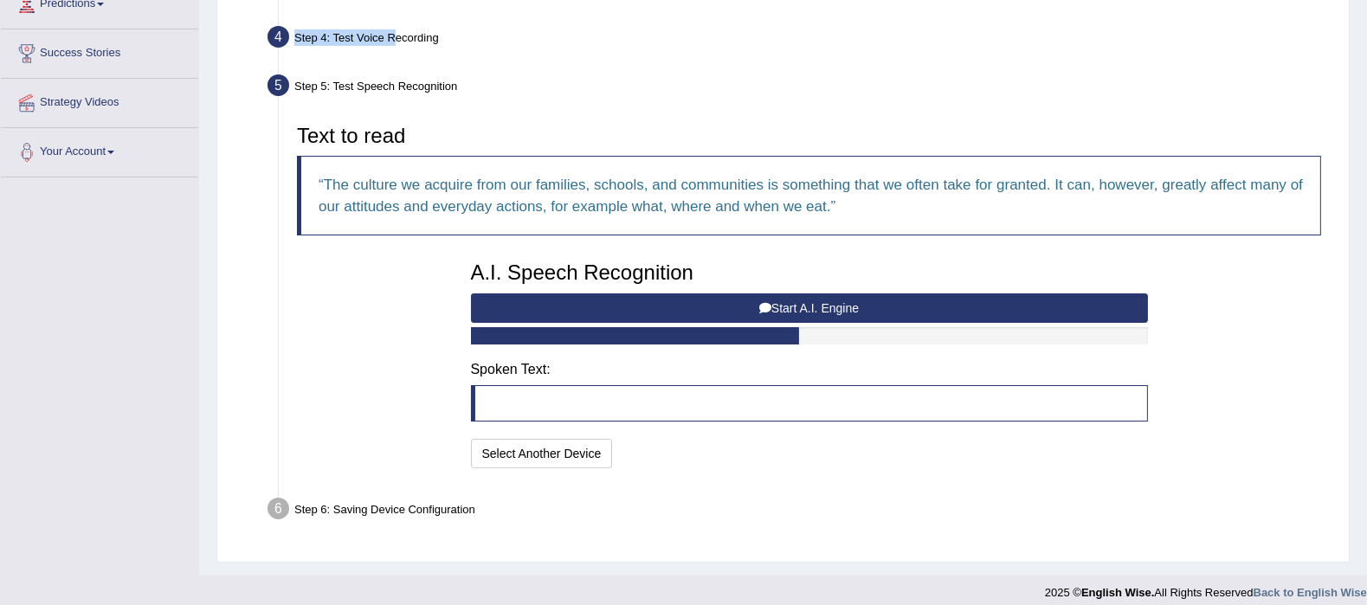
click at [848, 302] on button "Start A.I. Engine" at bounding box center [809, 308] width 677 height 29
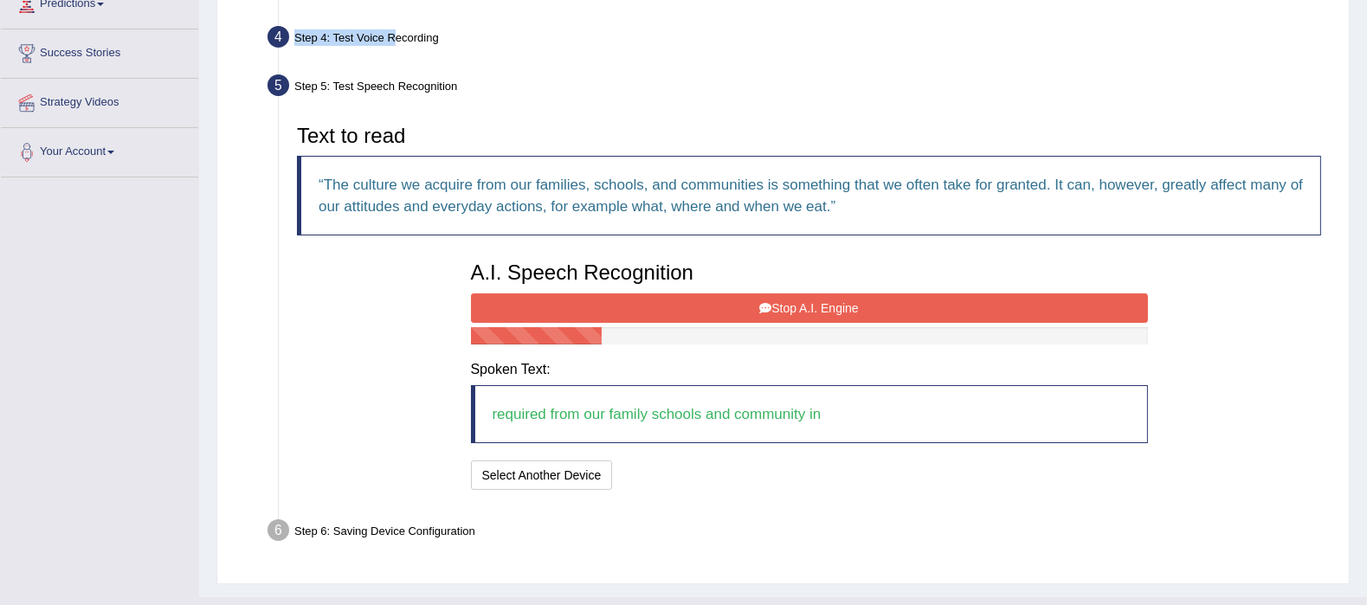
click at [848, 302] on button "Stop A.I. Engine" at bounding box center [809, 308] width 677 height 29
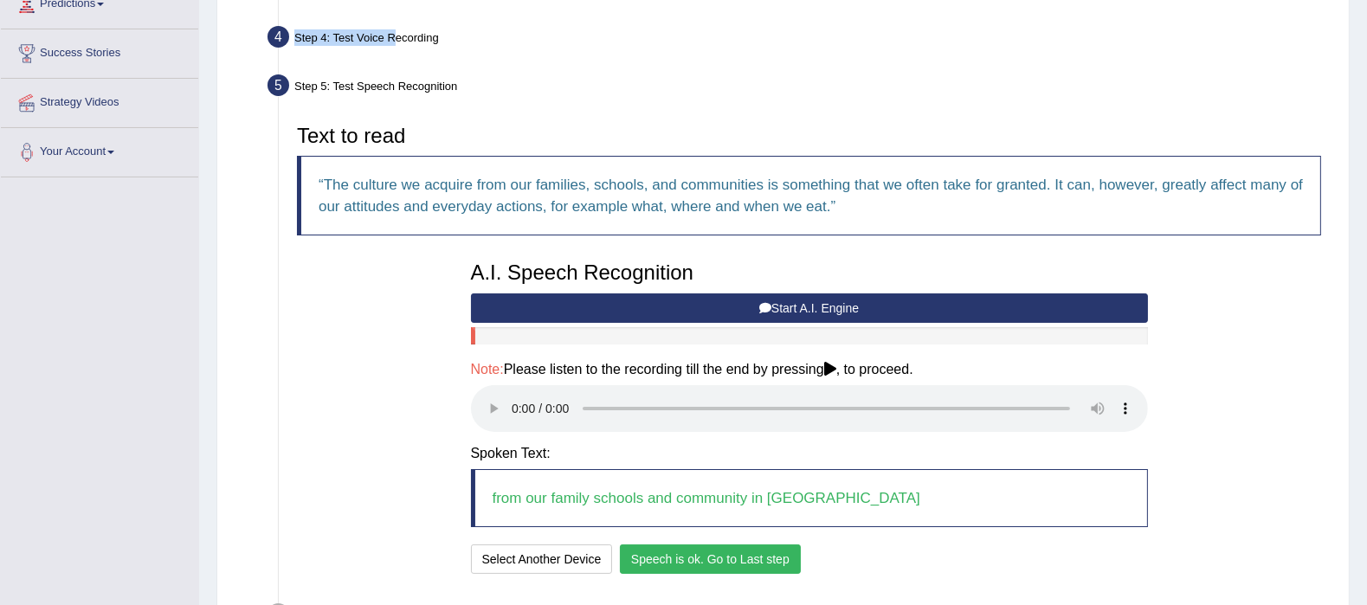
click at [670, 556] on button "Speech is ok. Go to Last step" at bounding box center [710, 559] width 181 height 29
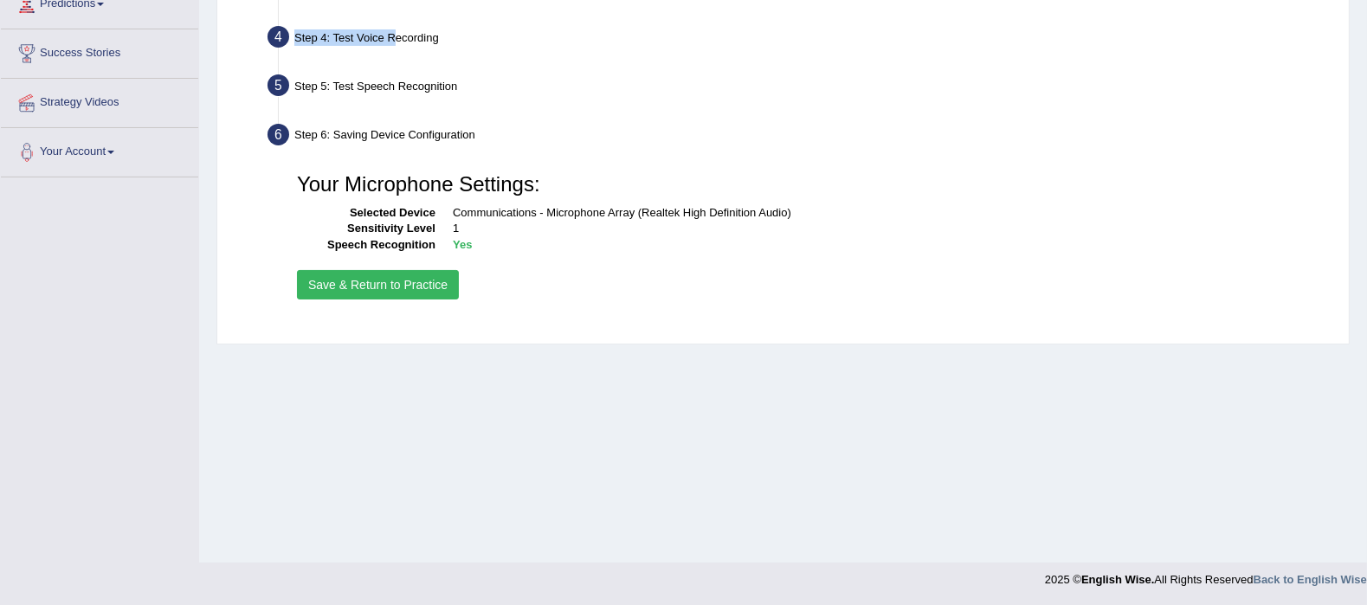
click at [403, 272] on button "Save & Return to Practice" at bounding box center [378, 284] width 162 height 29
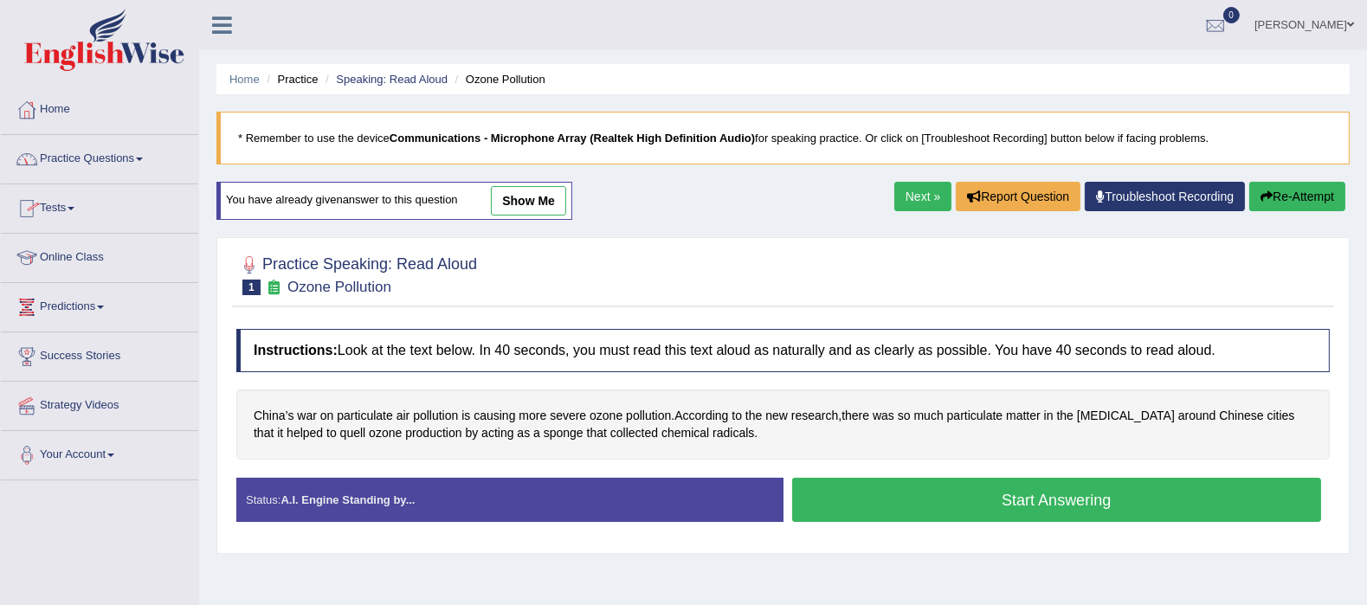
click at [69, 160] on link "Practice Questions" at bounding box center [99, 156] width 197 height 43
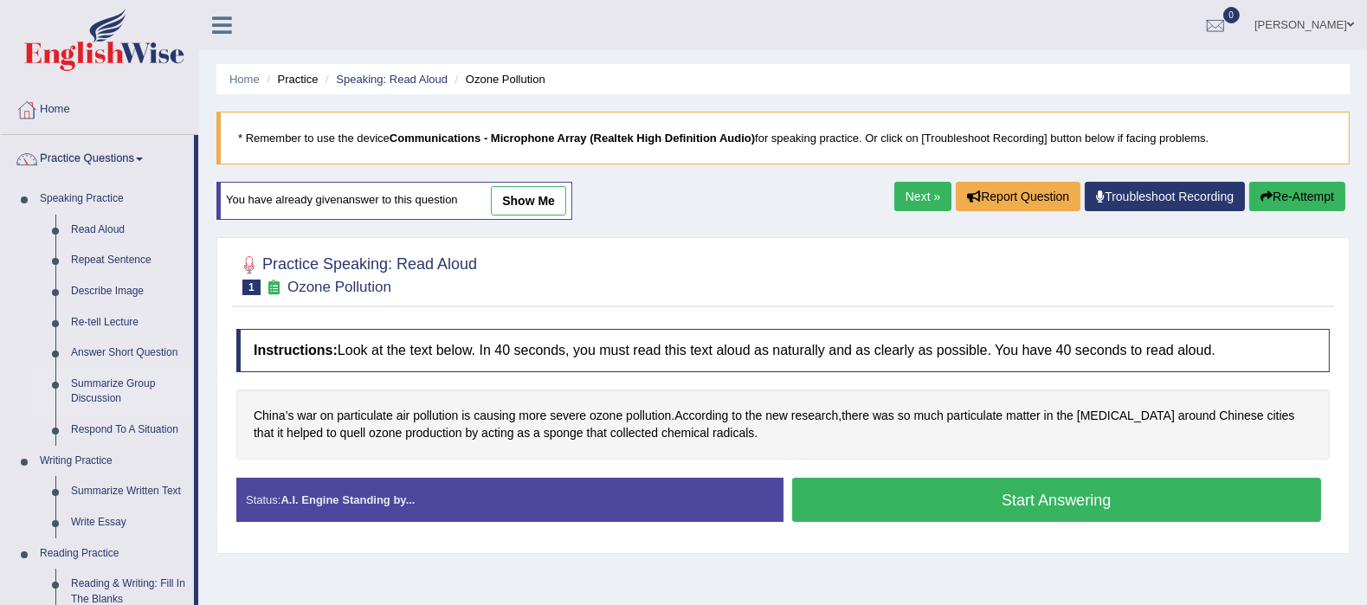
drag, startPoint x: 287, startPoint y: 306, endPoint x: 107, endPoint y: 373, distance: 191.5
click at [107, 373] on div "Toggle navigation Home Practice Questions Speaking Practice Read Aloud Repeat S…" at bounding box center [683, 450] width 1367 height 900
click at [75, 190] on link "Speaking Practice" at bounding box center [113, 199] width 162 height 31
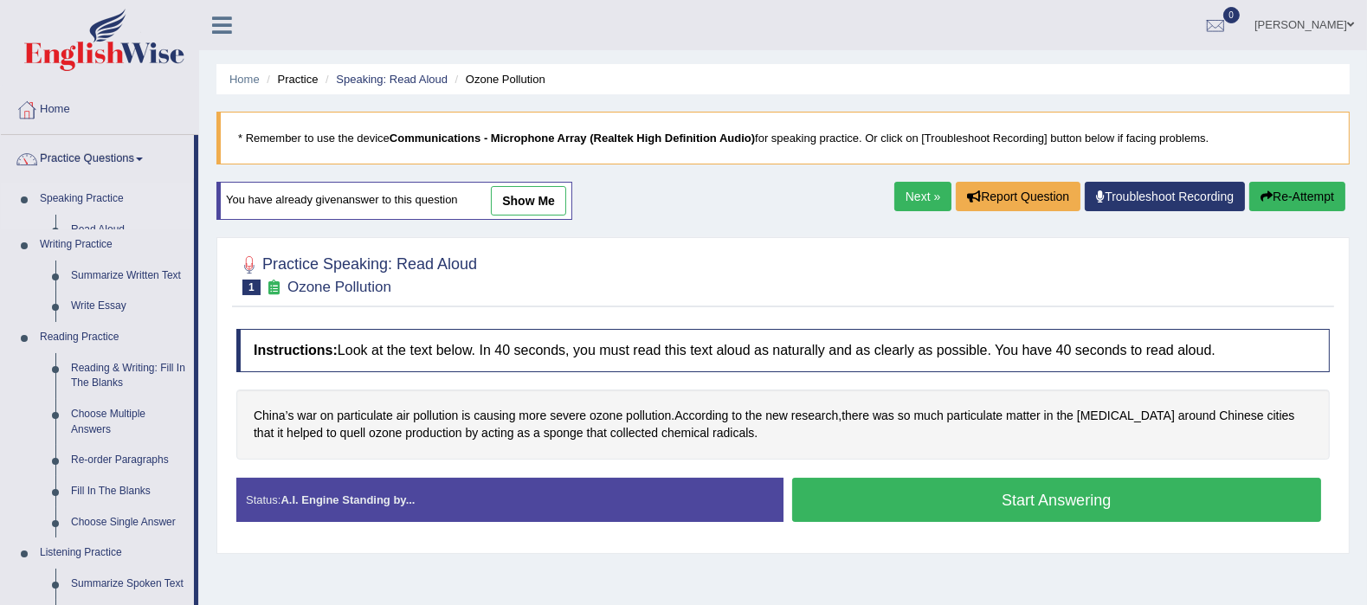
click at [75, 190] on link "Speaking Practice" at bounding box center [113, 199] width 162 height 31
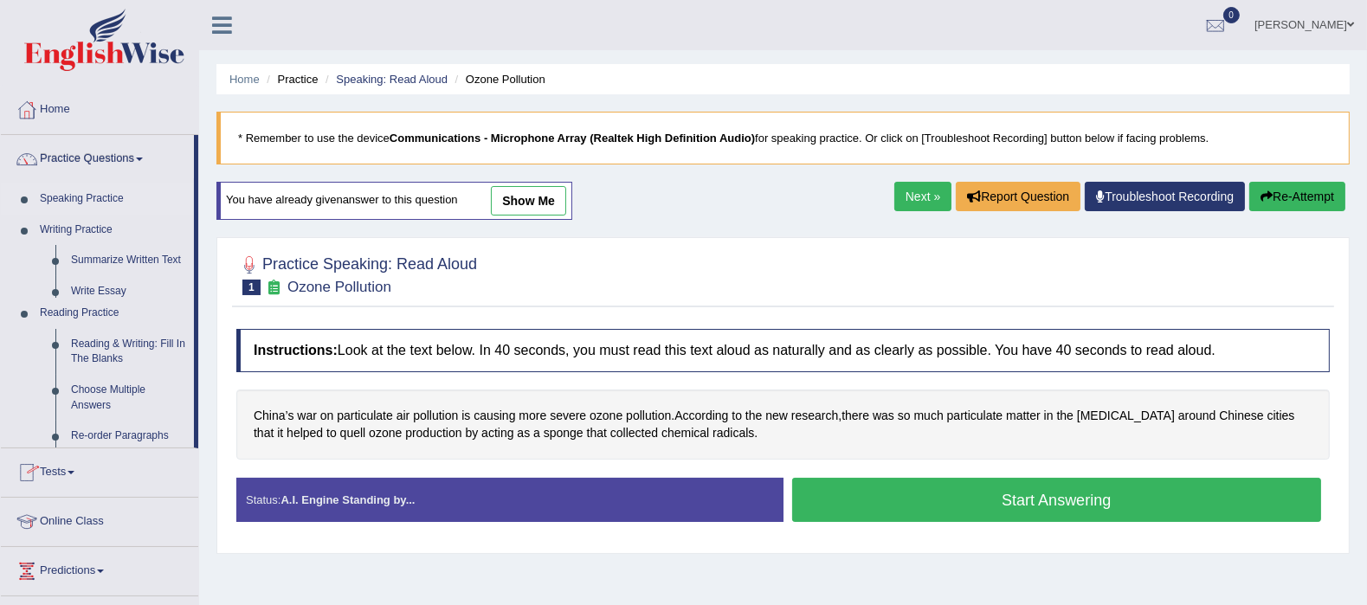
click at [75, 190] on link "Speaking Practice" at bounding box center [113, 199] width 162 height 31
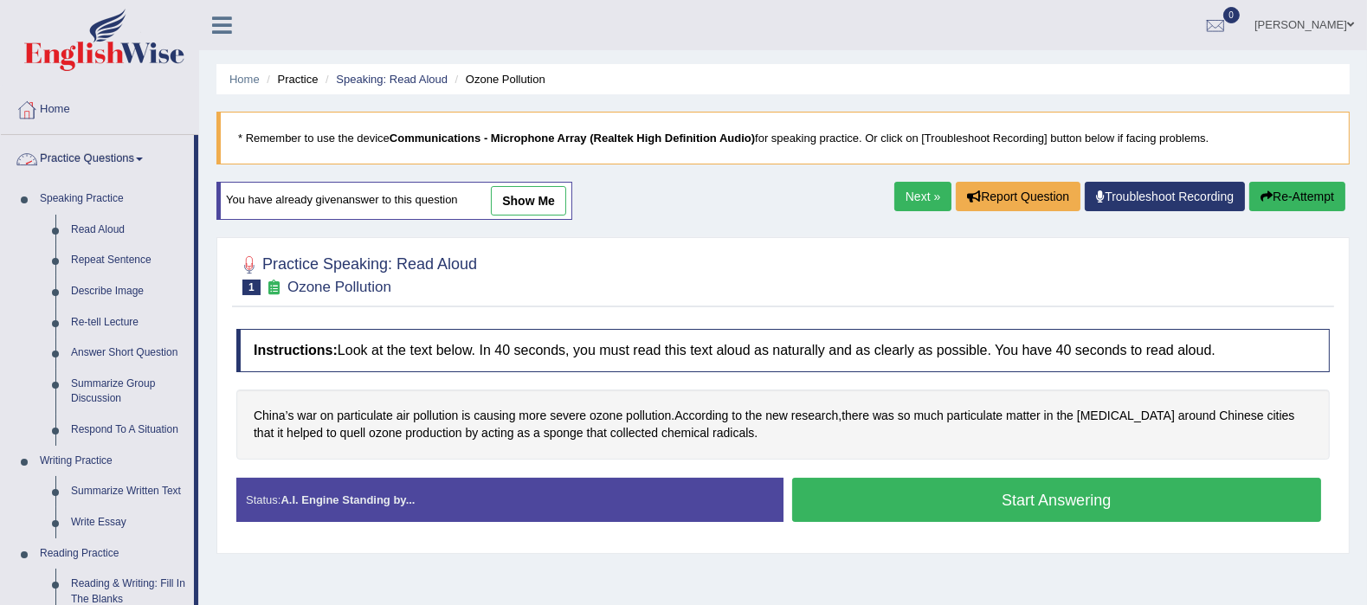
click at [108, 152] on link "Practice Questions" at bounding box center [97, 156] width 193 height 43
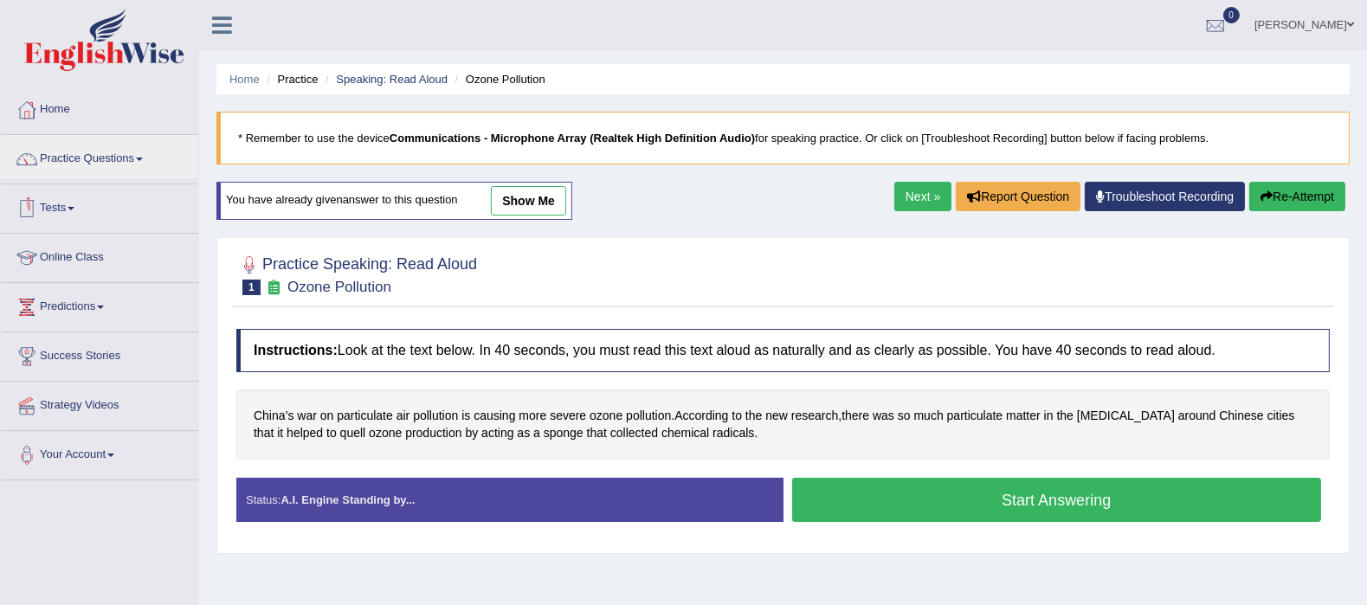
click at [80, 210] on link "Tests" at bounding box center [99, 205] width 197 height 43
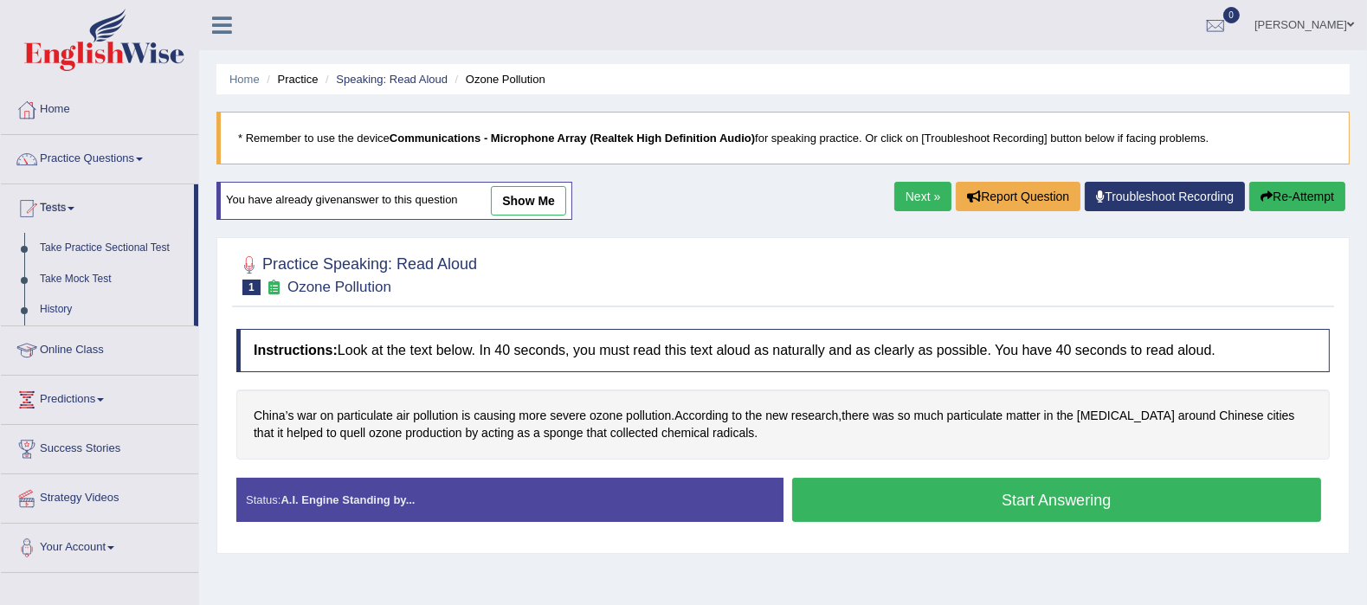
click at [74, 344] on link "Online Class" at bounding box center [99, 347] width 197 height 43
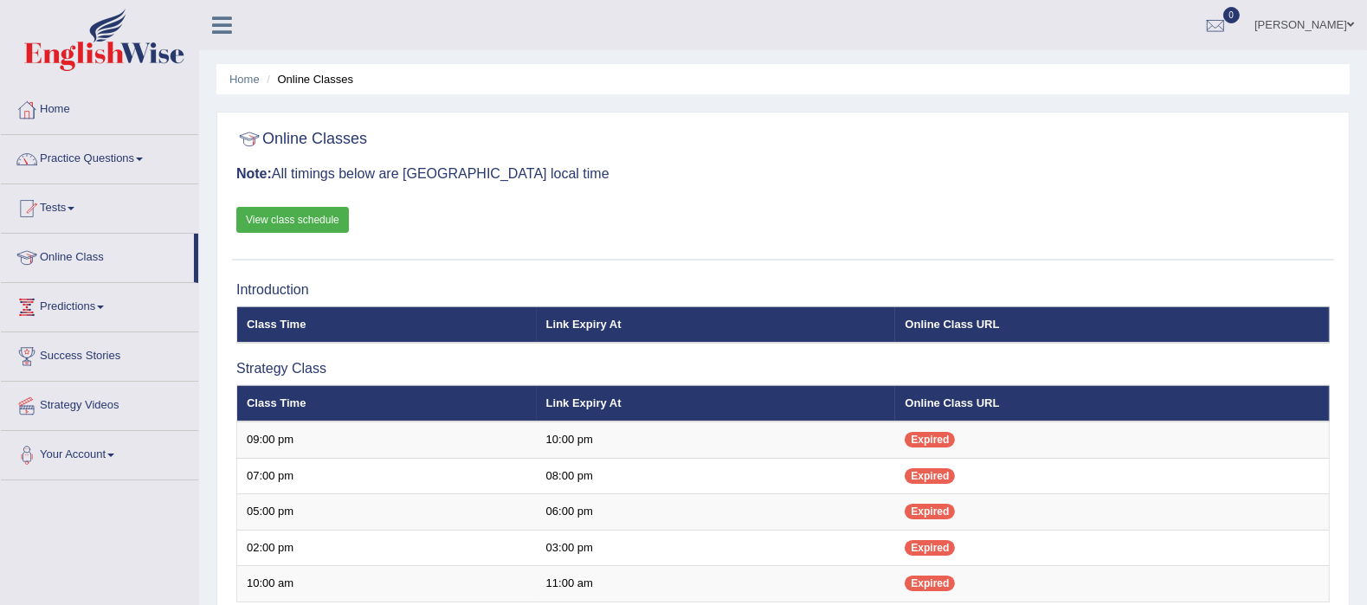
click at [487, 154] on div at bounding box center [783, 139] width 1094 height 35
click at [746, 178] on h3 "Note: All timings below are Melbourne local time" at bounding box center [783, 174] width 1094 height 16
click at [1343, 27] on link "pavithra" at bounding box center [1305, 22] width 126 height 45
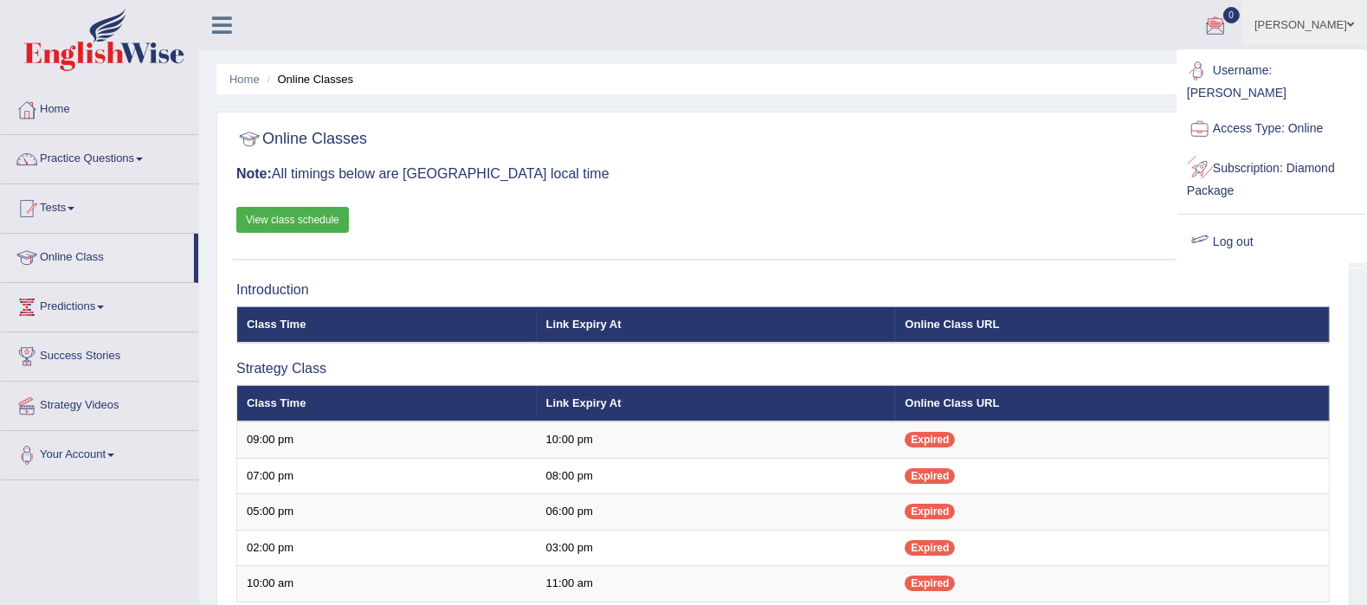
click at [1225, 234] on link "Log out" at bounding box center [1271, 243] width 187 height 40
